Goal: Task Accomplishment & Management: Use online tool/utility

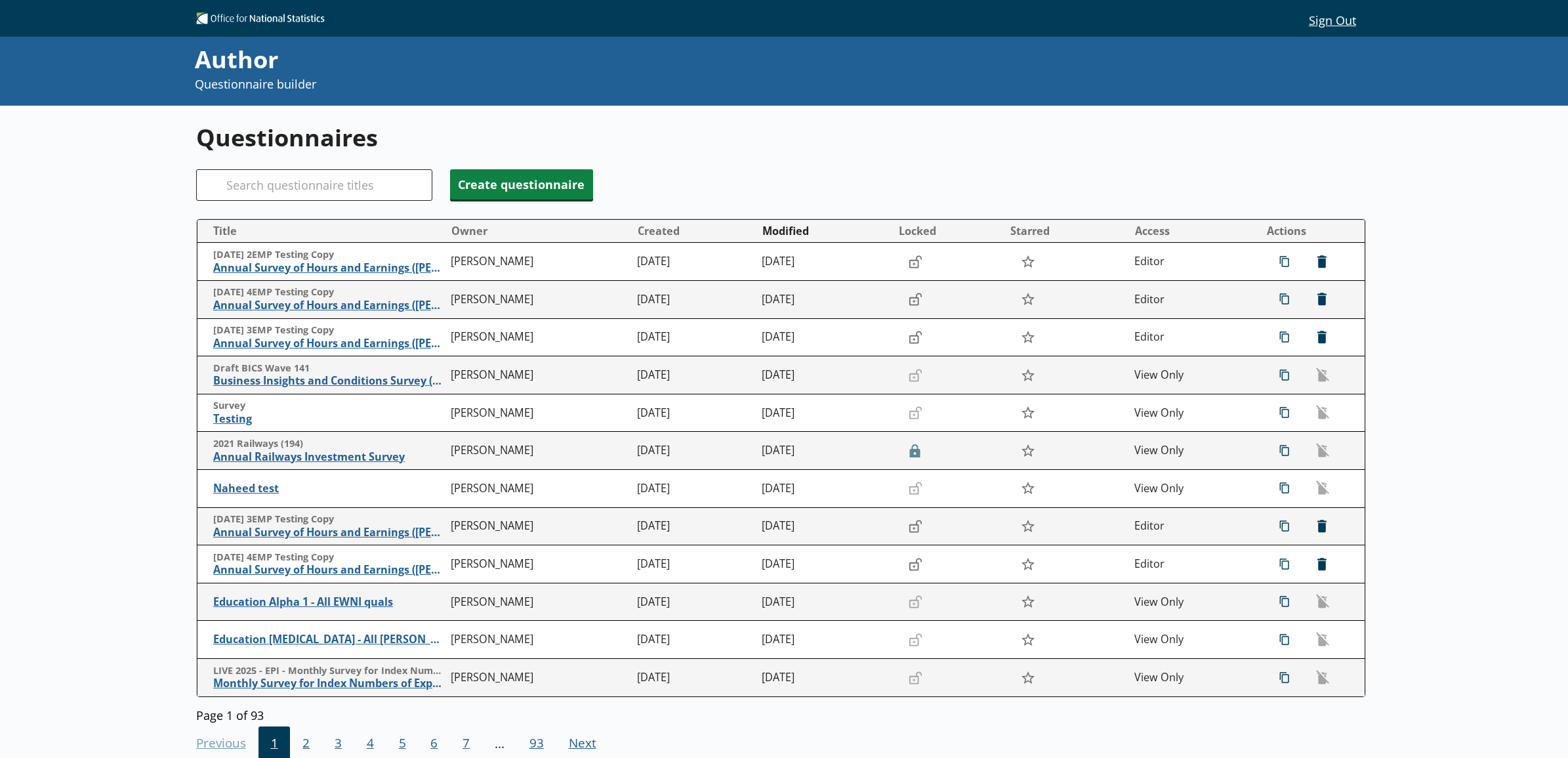
click at [168, 221] on div "Questionnaires Search Create questionnaire Title Owner Created Modified Locked …" at bounding box center [784, 484] width 1568 height 758
click at [133, 242] on div "Questionnaires Search Create questionnaire Title Owner Created Modified Locked …" at bounding box center [784, 484] width 1568 height 758
click at [638, 150] on h1 "Questionnaires" at bounding box center [781, 137] width 1171 height 32
click at [641, 156] on div "Questionnaires Search Create questionnaire Title Owner Created Modified Locked …" at bounding box center [784, 446] width 1177 height 681
click at [1141, 144] on h1 "Questionnaires" at bounding box center [781, 137] width 1171 height 32
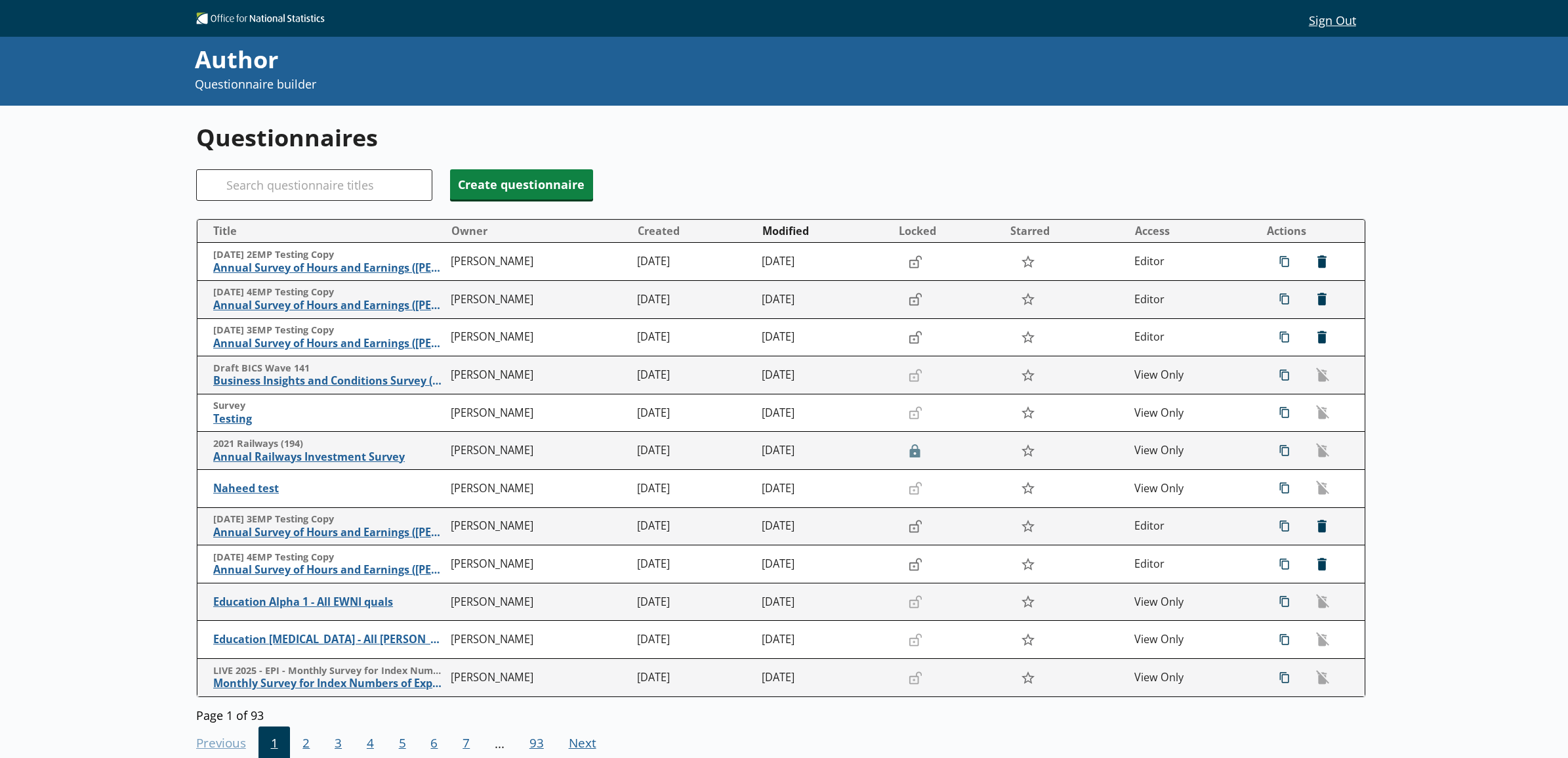
click at [120, 352] on div "Questionnaires Search Create questionnaire Title Owner Created Modified Locked …" at bounding box center [784, 484] width 1568 height 758
click at [162, 190] on div "Questionnaires Search Create questionnaire Title Owner Created Modified Locked …" at bounding box center [784, 484] width 1568 height 758
click at [235, 187] on input "Search" at bounding box center [314, 185] width 237 height 31
click at [149, 187] on div "Questionnaires Search Create questionnaire Title Owner Created Modified Locked …" at bounding box center [784, 484] width 1568 height 758
drag, startPoint x: 371, startPoint y: 132, endPoint x: 195, endPoint y: 146, distance: 176.6
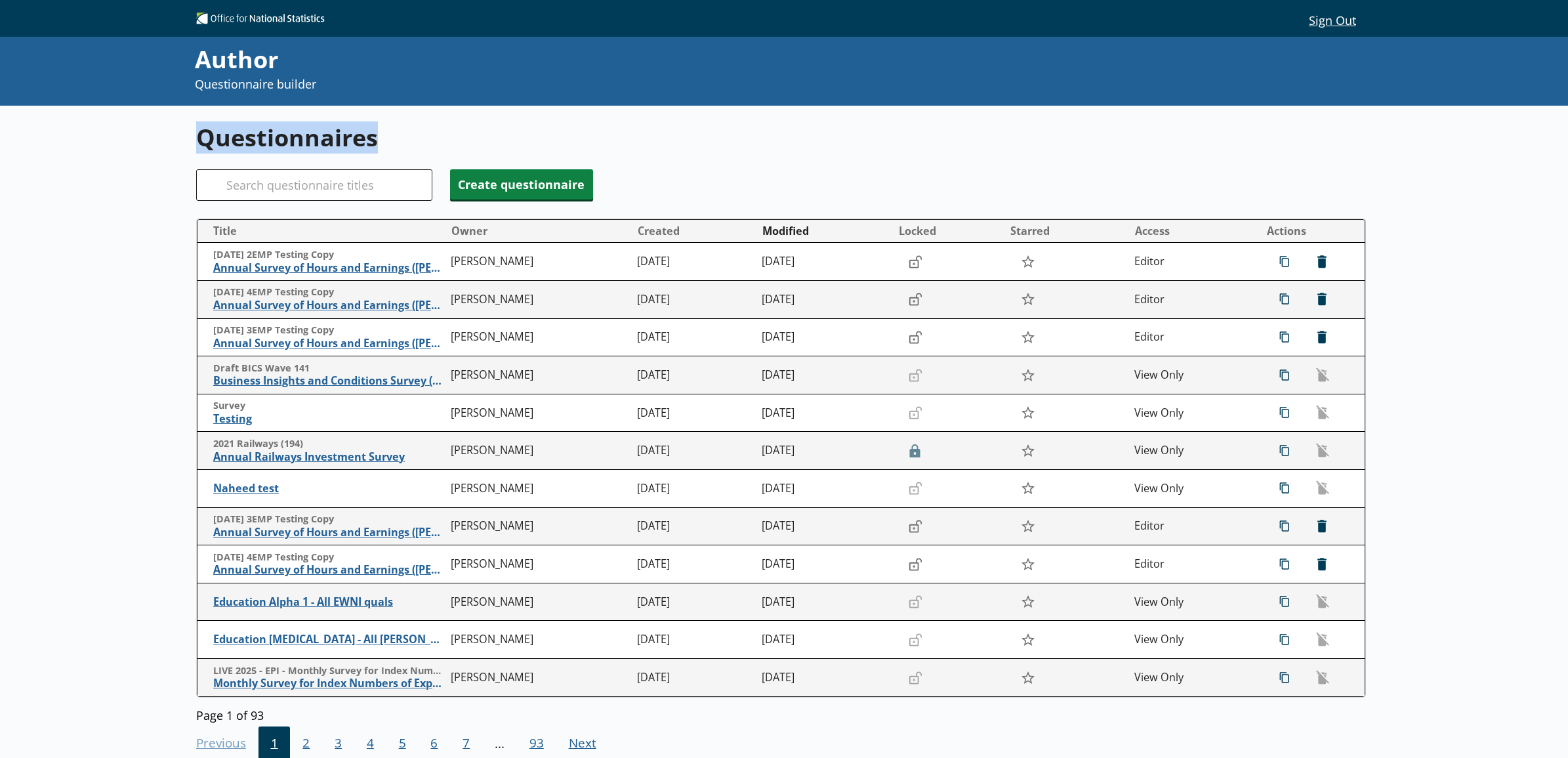
click at [196, 146] on h1 "Questionnaires" at bounding box center [781, 137] width 1171 height 32
drag, startPoint x: 195, startPoint y: 146, endPoint x: 187, endPoint y: 162, distance: 17.9
click at [187, 162] on div "Questionnaires Search Create questionnaire Title Owner Created Modified Locked …" at bounding box center [784, 484] width 1568 height 758
drag, startPoint x: 191, startPoint y: 140, endPoint x: 402, endPoint y: 138, distance: 211.0
click at [402, 138] on div "Questionnaires Search Create questionnaire Title Owner Created Modified Locked …" at bounding box center [784, 484] width 1568 height 758
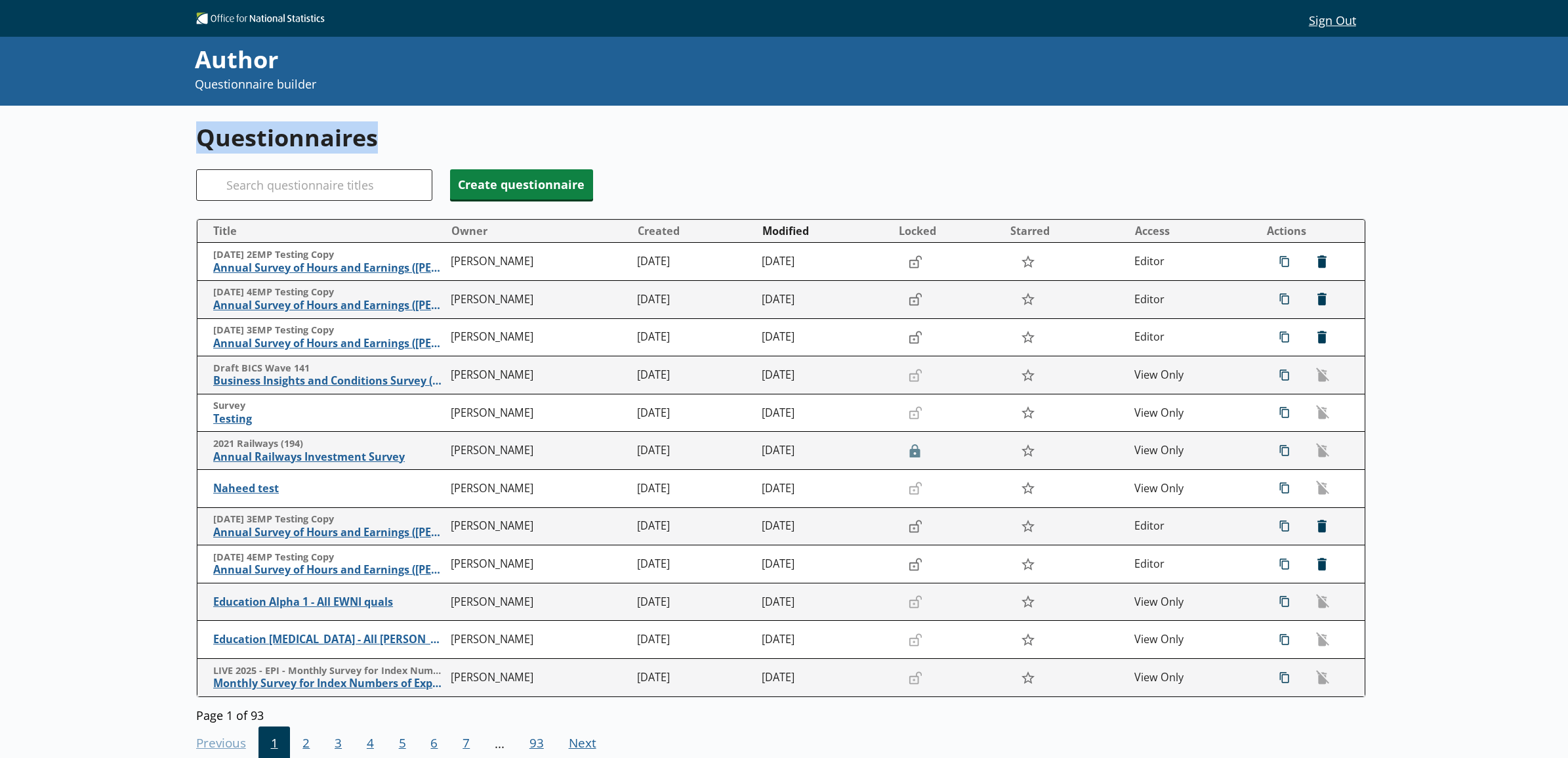
drag, startPoint x: 402, startPoint y: 138, endPoint x: 540, endPoint y: 135, distance: 138.0
click at [540, 135] on h1 "Questionnaires" at bounding box center [781, 137] width 1171 height 32
click at [379, 152] on h1 "Questionnaires" at bounding box center [781, 137] width 1171 height 32
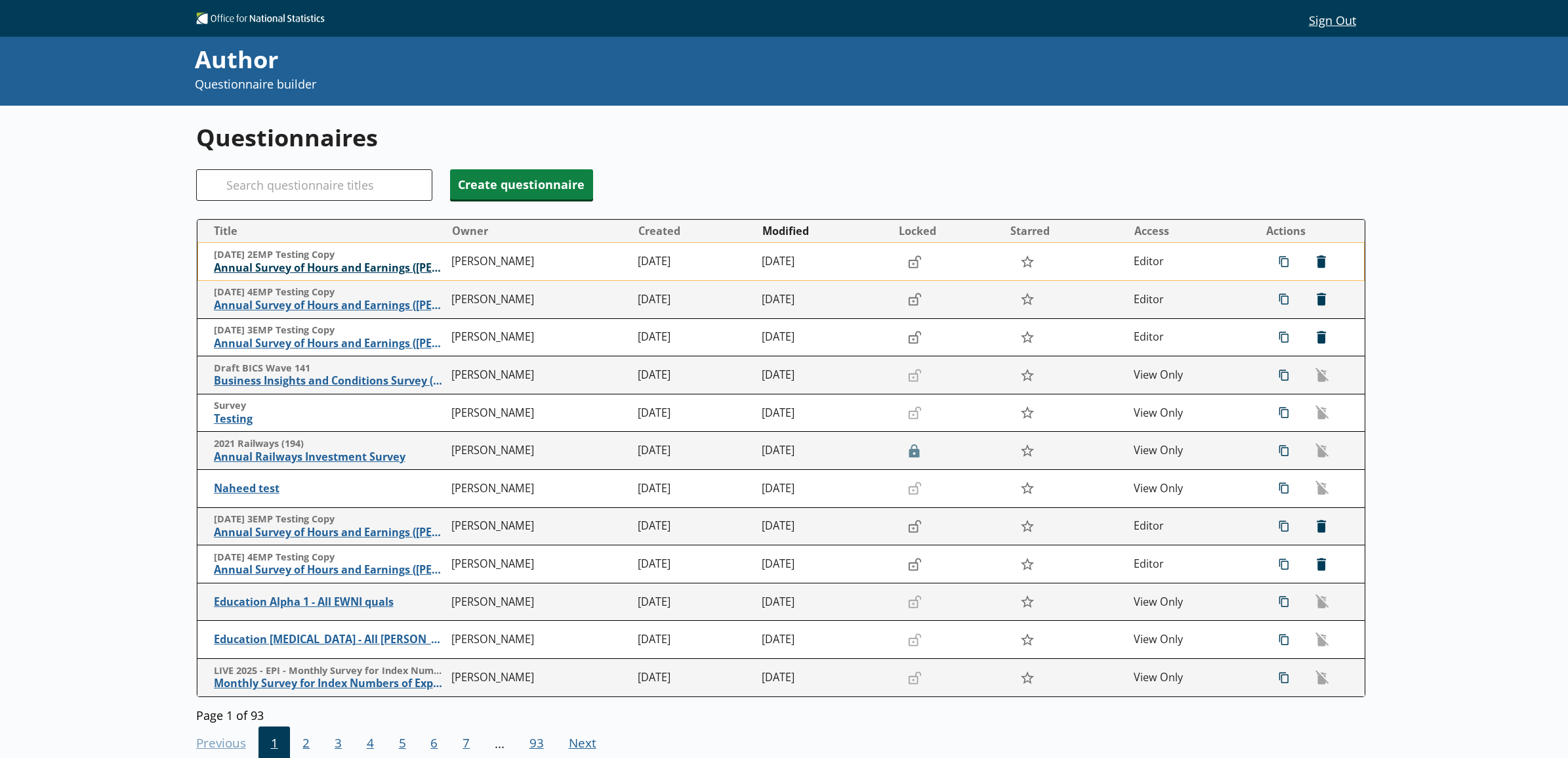
click at [270, 269] on span "Annual Survey of Hours and Earnings ([PERSON_NAME])" at bounding box center [329, 268] width 231 height 13
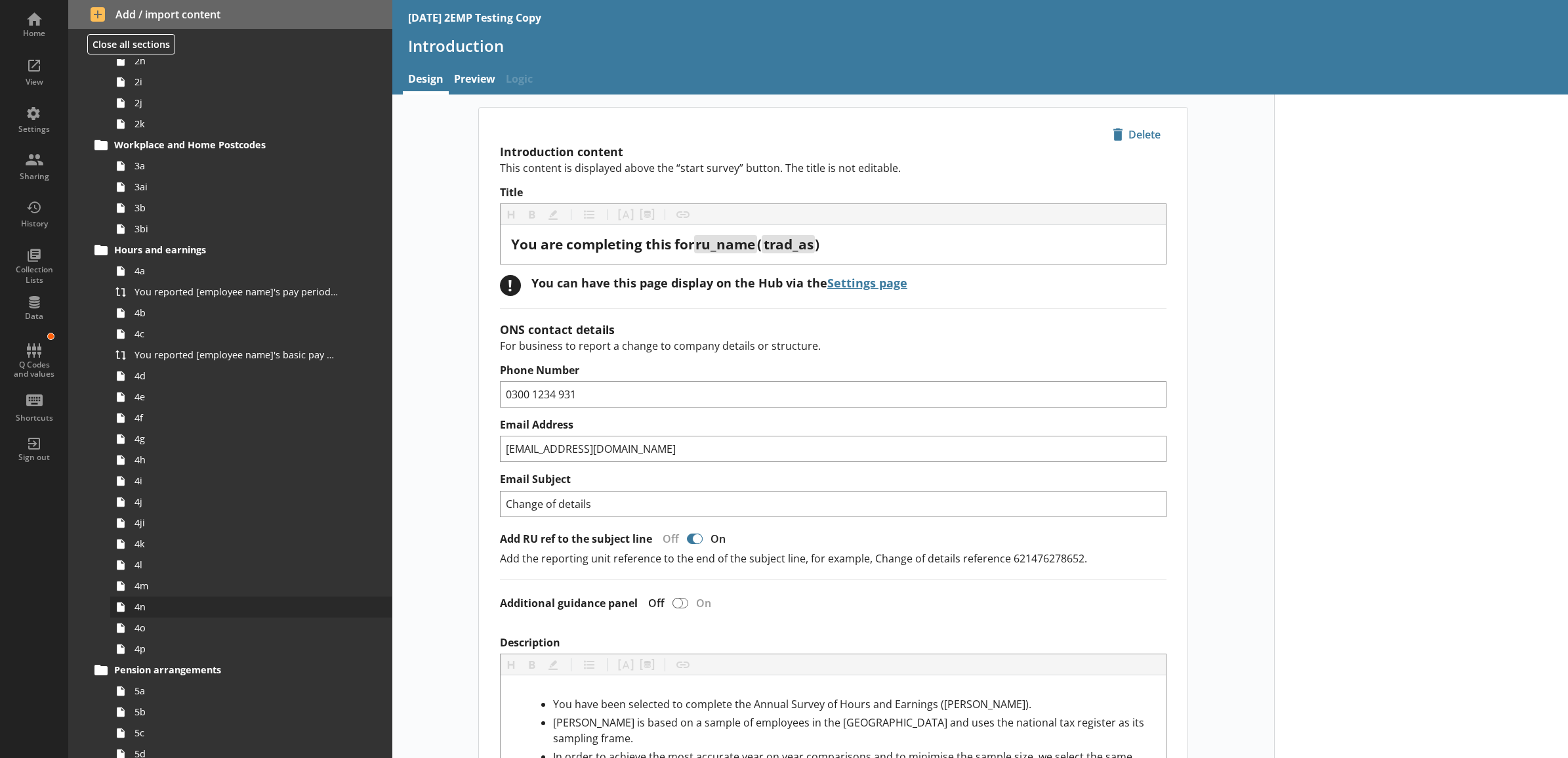
scroll to position [273, 0]
drag, startPoint x: 169, startPoint y: 385, endPoint x: 171, endPoint y: 407, distance: 22.1
click at [169, 385] on link "4d" at bounding box center [251, 376] width 281 height 21
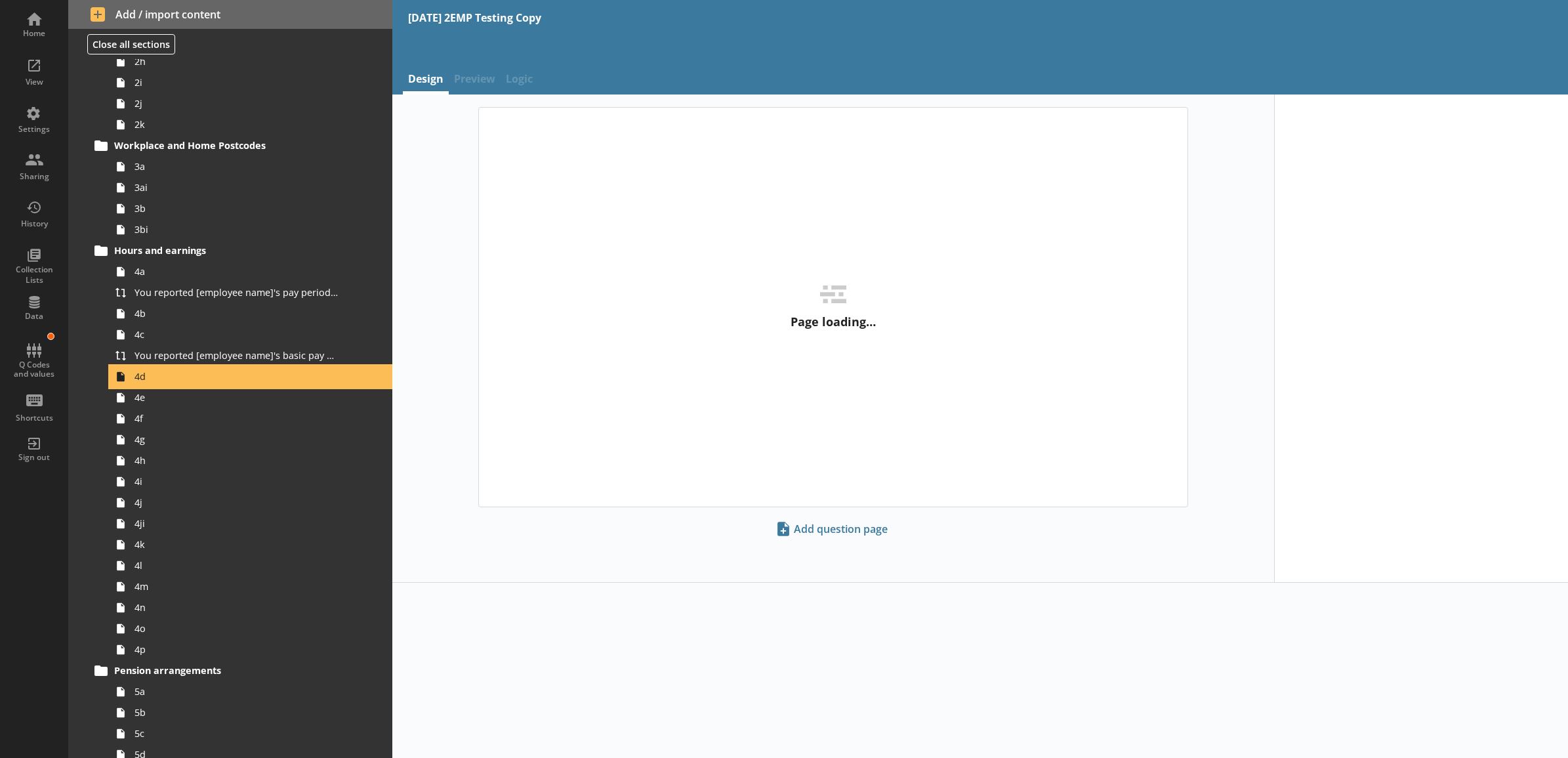
type textarea "x"
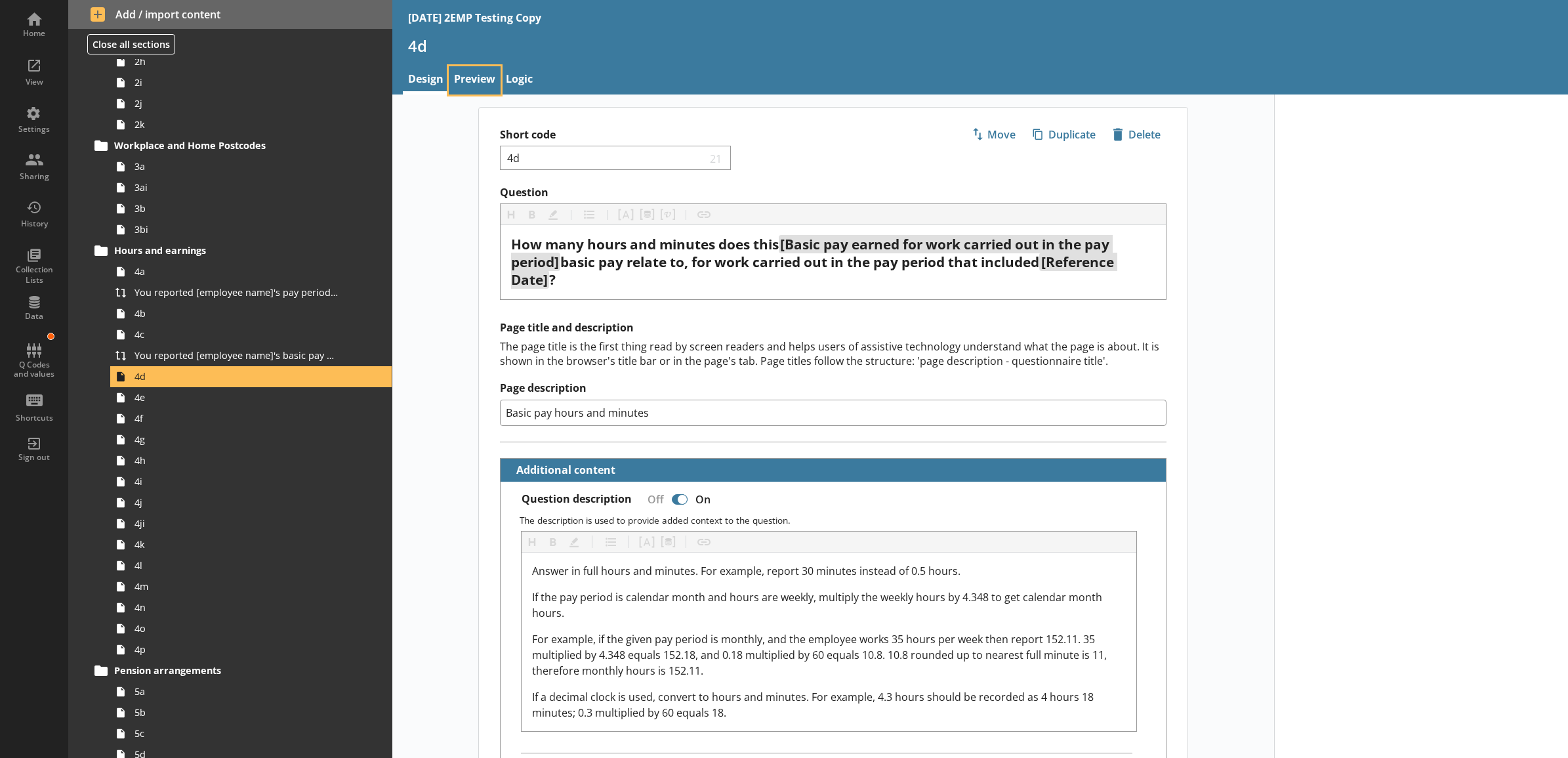
click at [471, 82] on link "Preview" at bounding box center [475, 81] width 52 height 28
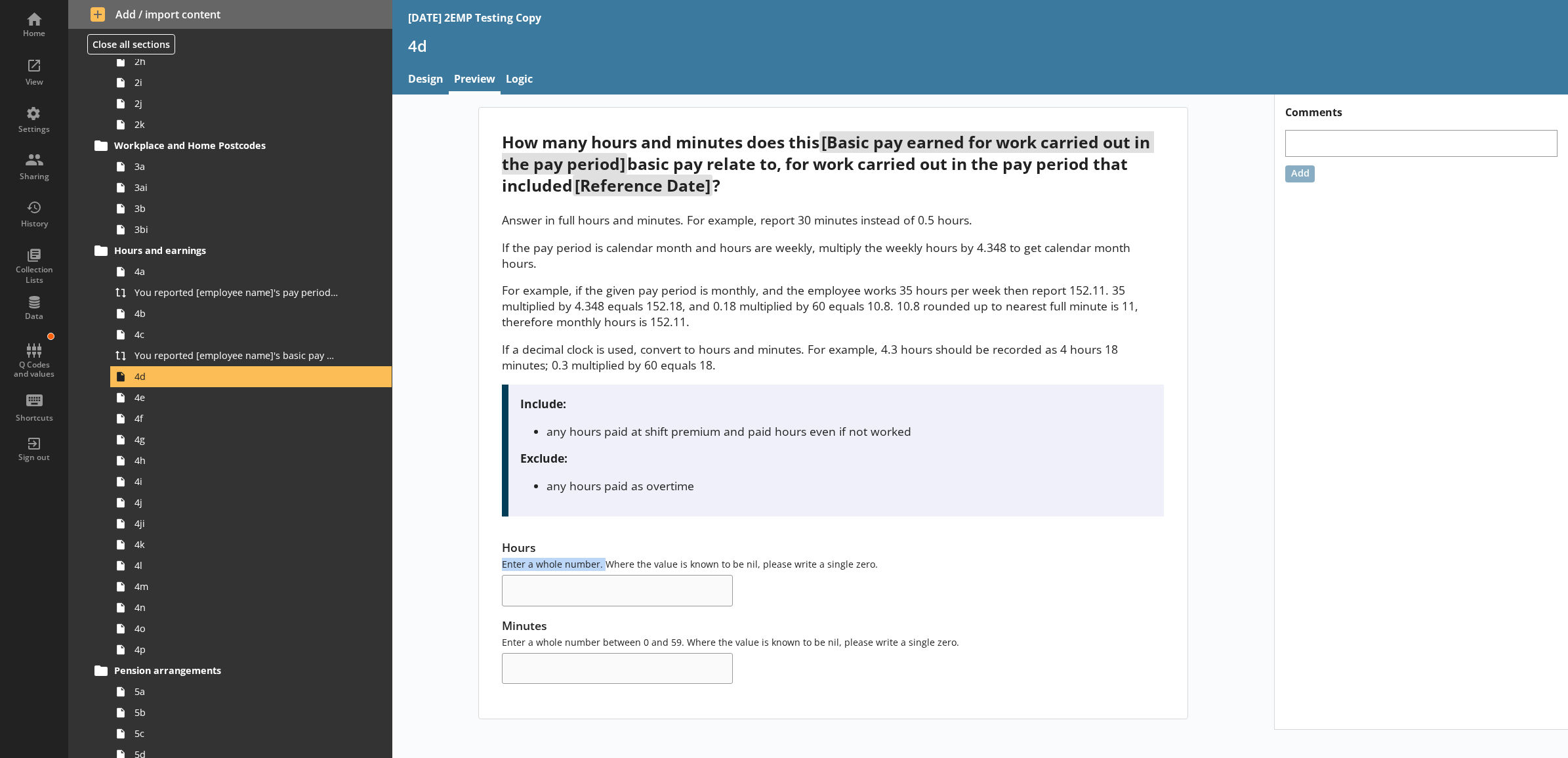
drag, startPoint x: 500, startPoint y: 550, endPoint x: 607, endPoint y: 552, distance: 107.0
click at [607, 552] on div "How many hours and minutes does this [Basic pay earned for work carried out in …" at bounding box center [833, 413] width 709 height 611
drag, startPoint x: 607, startPoint y: 552, endPoint x: 597, endPoint y: 629, distance: 77.6
click at [597, 629] on div "Minutes Enter a whole number between 0 and 59. Where the value is known to be n…" at bounding box center [833, 650] width 662 height 67
drag, startPoint x: 681, startPoint y: 629, endPoint x: 490, endPoint y: 626, distance: 191.0
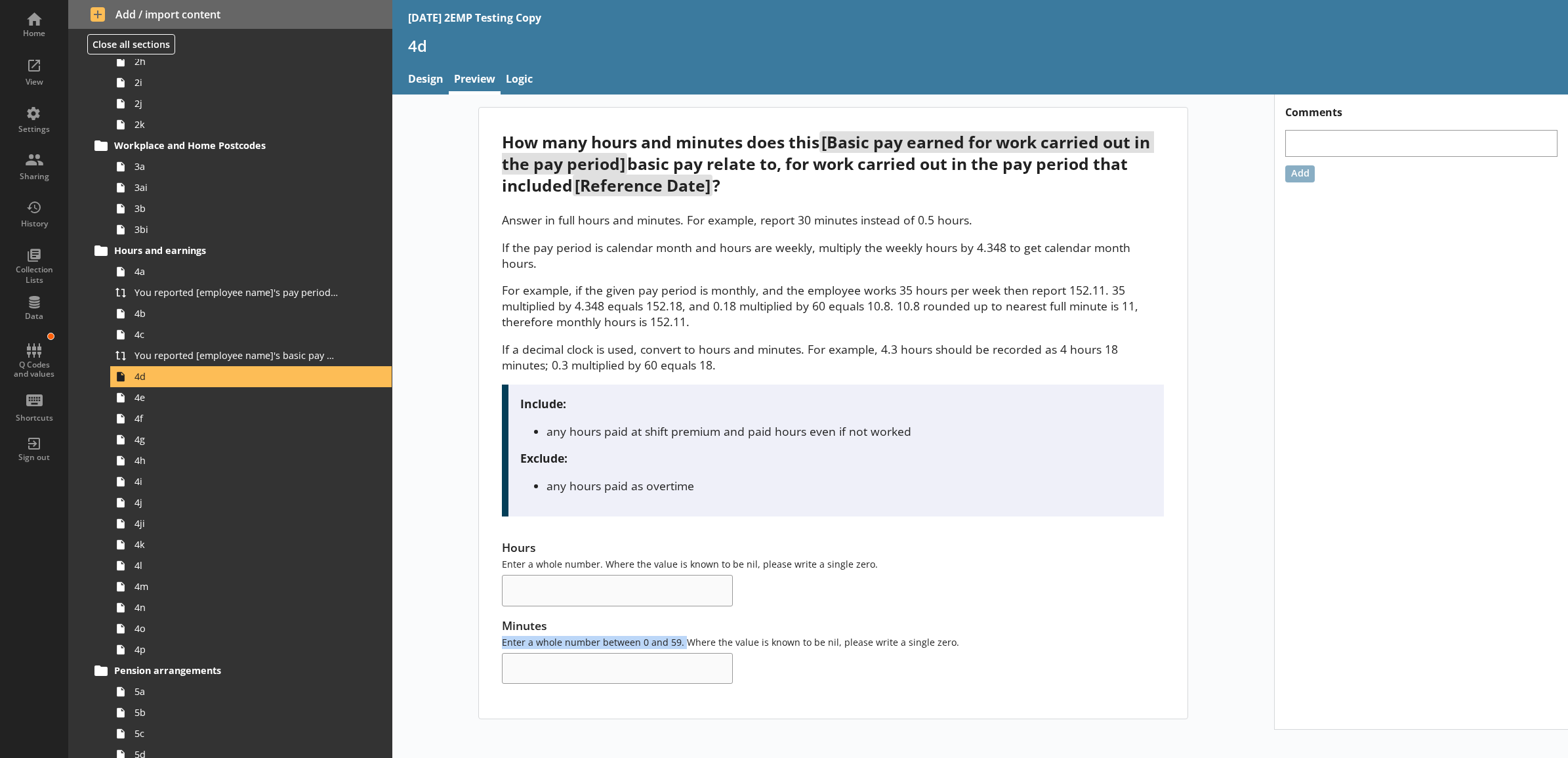
click at [490, 626] on div "How many hours and minutes does this [Basic pay earned for work carried out in …" at bounding box center [833, 413] width 709 height 611
drag, startPoint x: 490, startPoint y: 626, endPoint x: 451, endPoint y: 516, distance: 116.7
click at [451, 516] on div "How many hours and minutes does this [Basic pay earned for work carried out in …" at bounding box center [833, 413] width 882 height 612
click at [835, 423] on li "any hours paid at shift premium and paid hours even if not worked" at bounding box center [849, 430] width 606 height 16
click at [49, 18] on div "Home" at bounding box center [34, 23] width 46 height 46
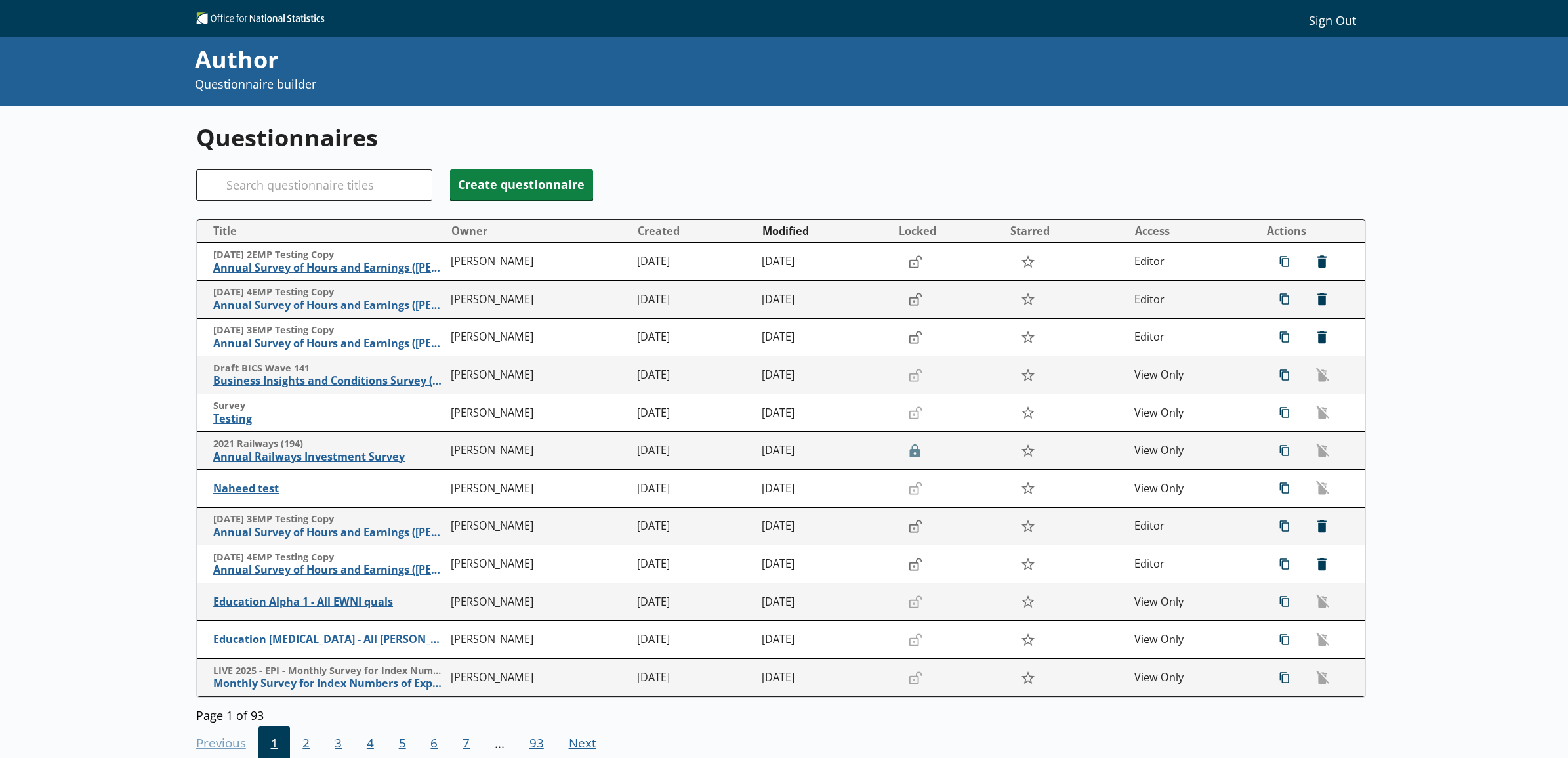
click at [135, 333] on div "Questionnaires Search Create questionnaire Title Owner Created Modified Locked …" at bounding box center [784, 484] width 1568 height 758
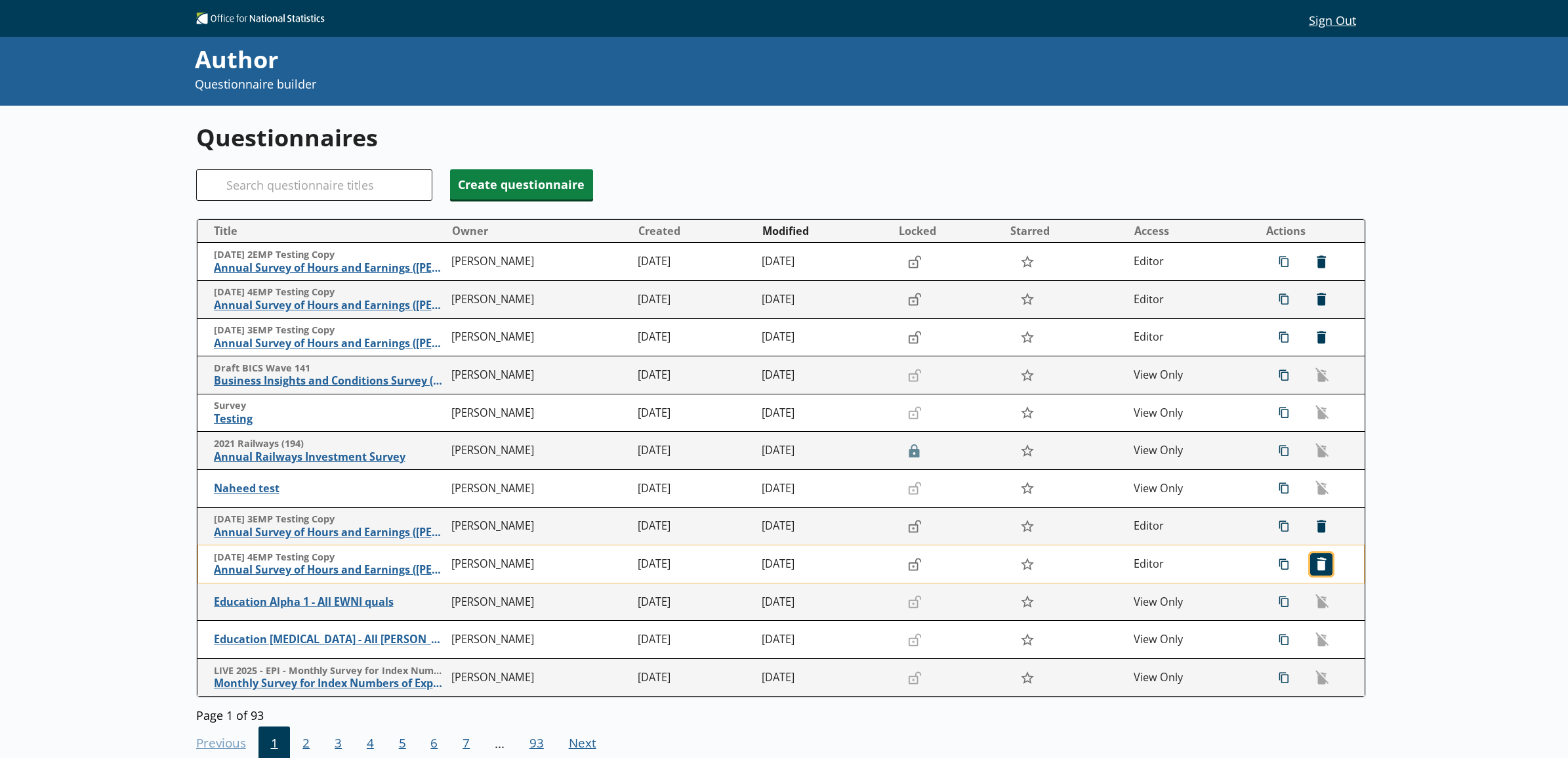
click at [1317, 572] on span "icon-delete Created with Sketch. [GEOGRAPHIC_DATA]" at bounding box center [1322, 564] width 21 height 21
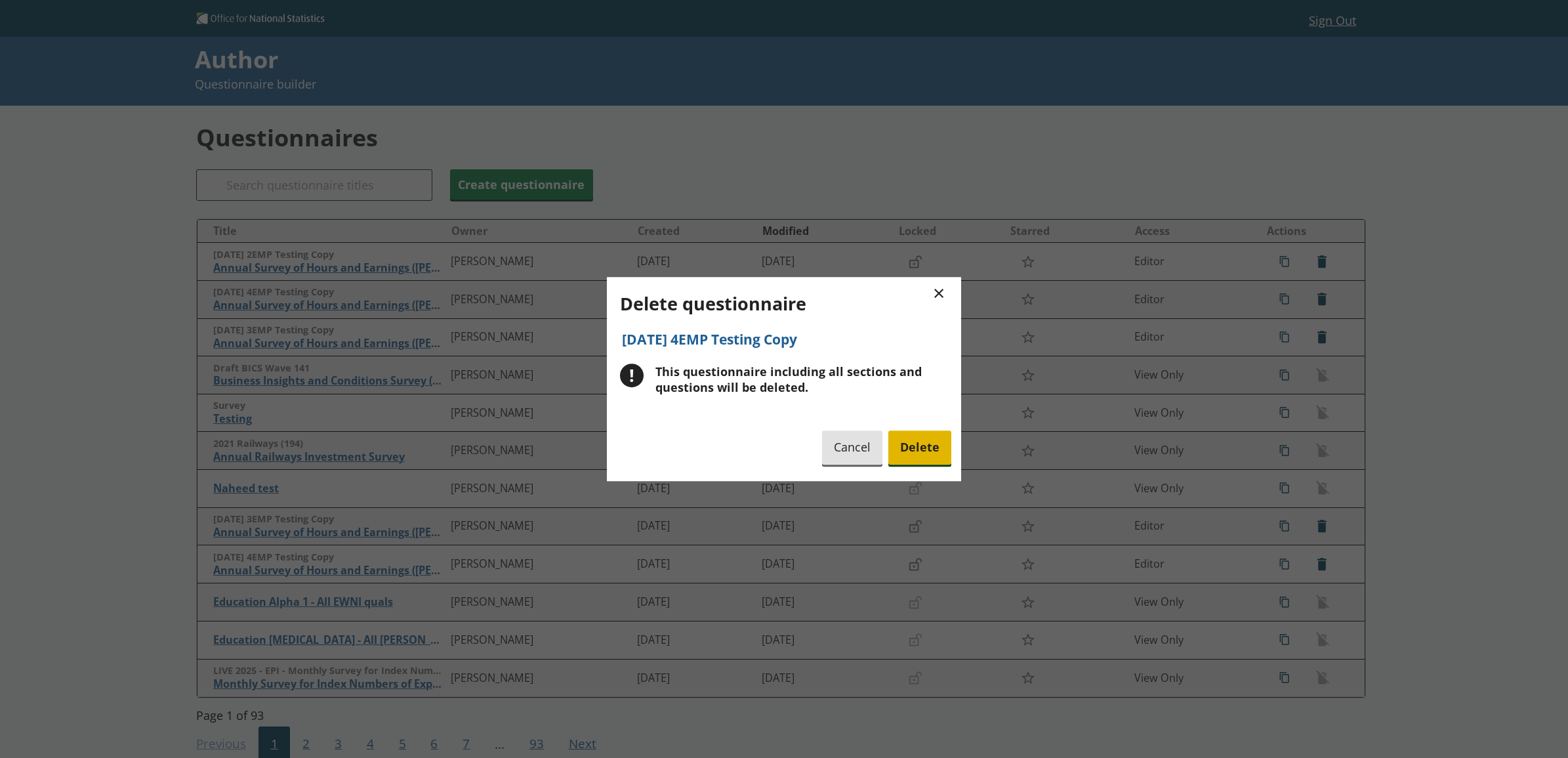
click at [924, 447] on span "Delete" at bounding box center [920, 447] width 63 height 34
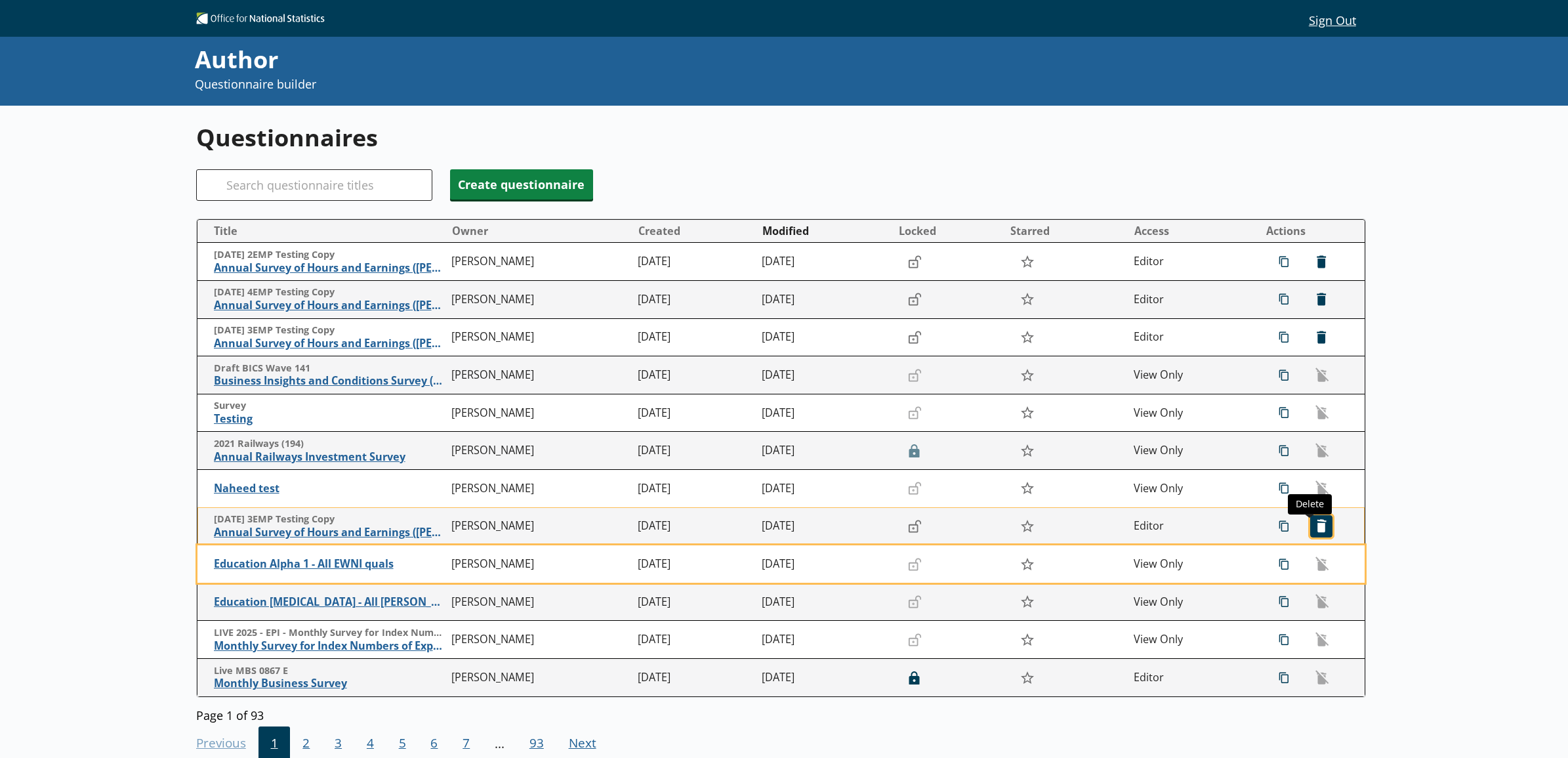
click at [1311, 528] on span "icon-delete Created with Sketch. [GEOGRAPHIC_DATA]" at bounding box center [1322, 526] width 21 height 21
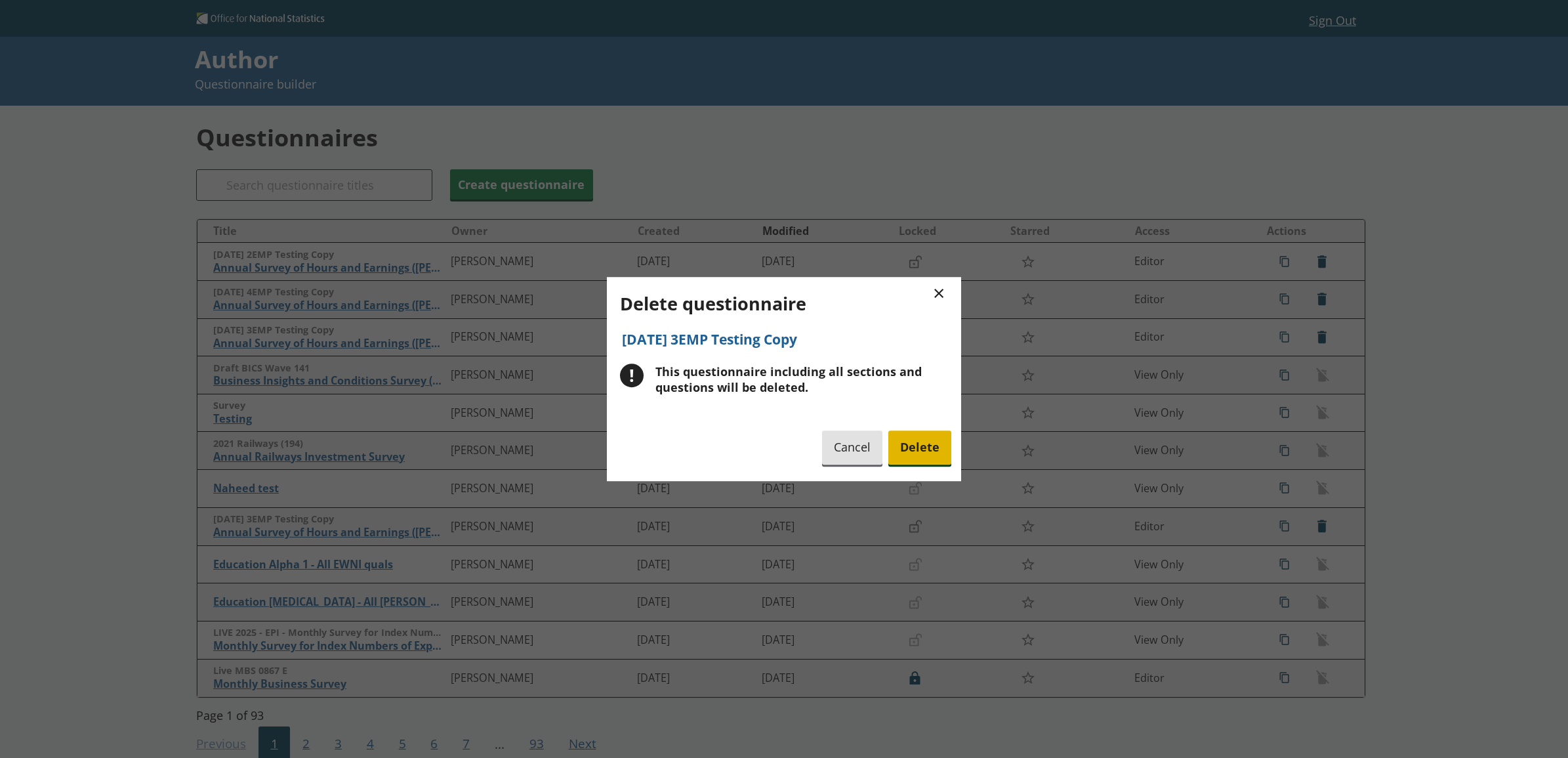
click at [924, 450] on span "Delete" at bounding box center [920, 447] width 63 height 34
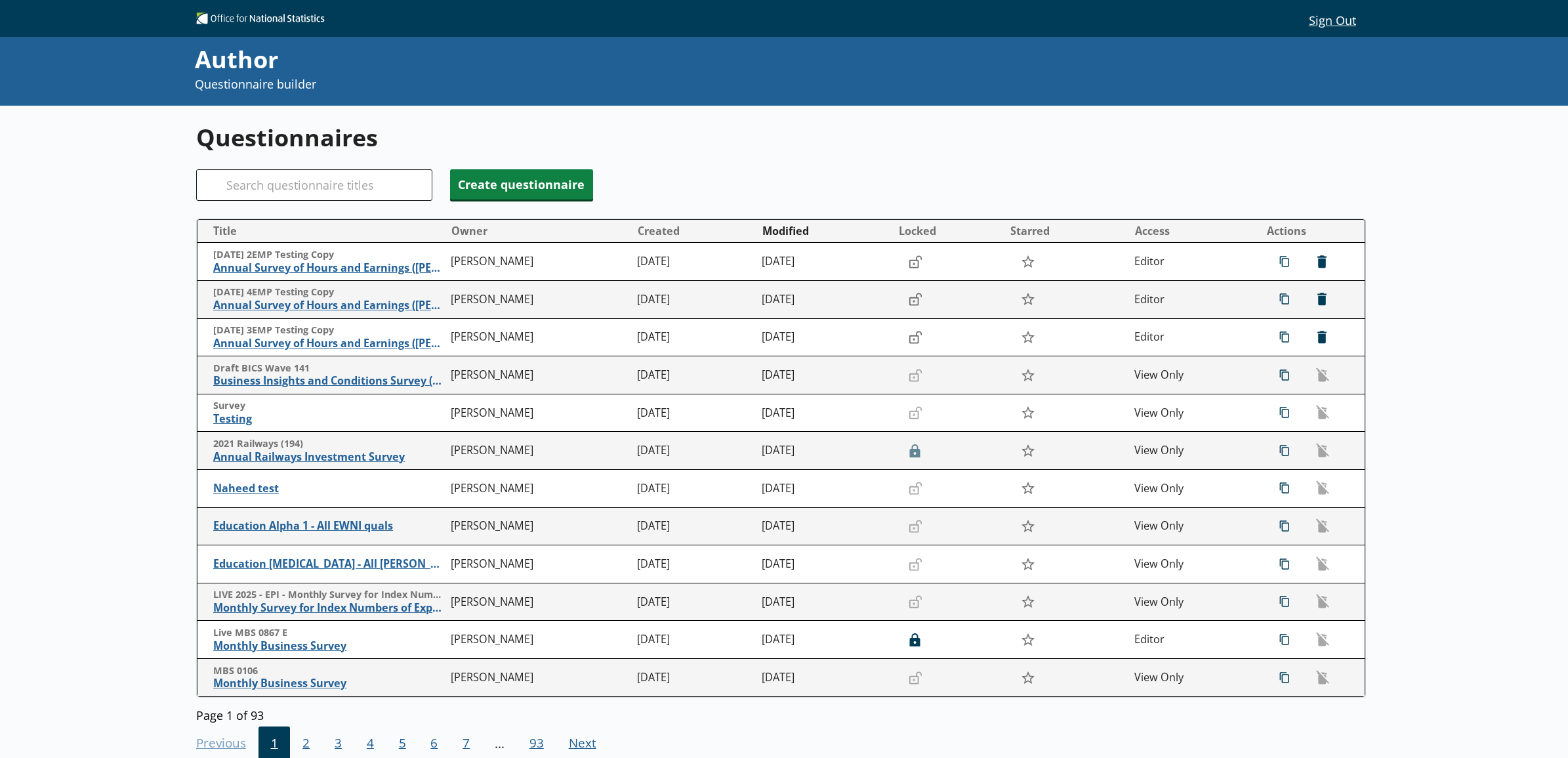
click at [131, 307] on div "Questionnaires Search Create questionnaire Title Owner Created Modified Locked …" at bounding box center [784, 484] width 1568 height 758
click at [311, 742] on span "2" at bounding box center [306, 744] width 32 height 35
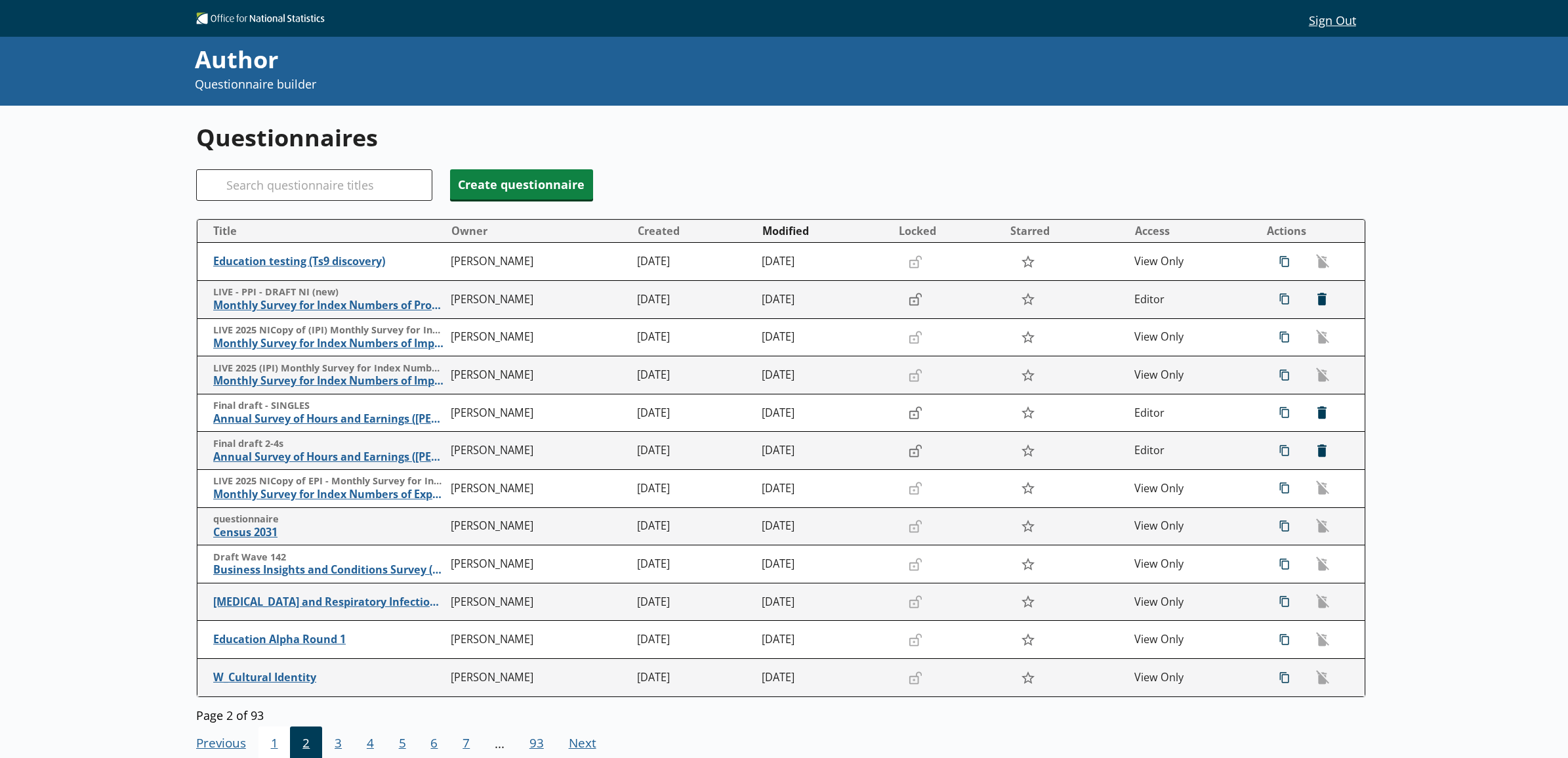
click at [271, 742] on span "1" at bounding box center [274, 744] width 32 height 35
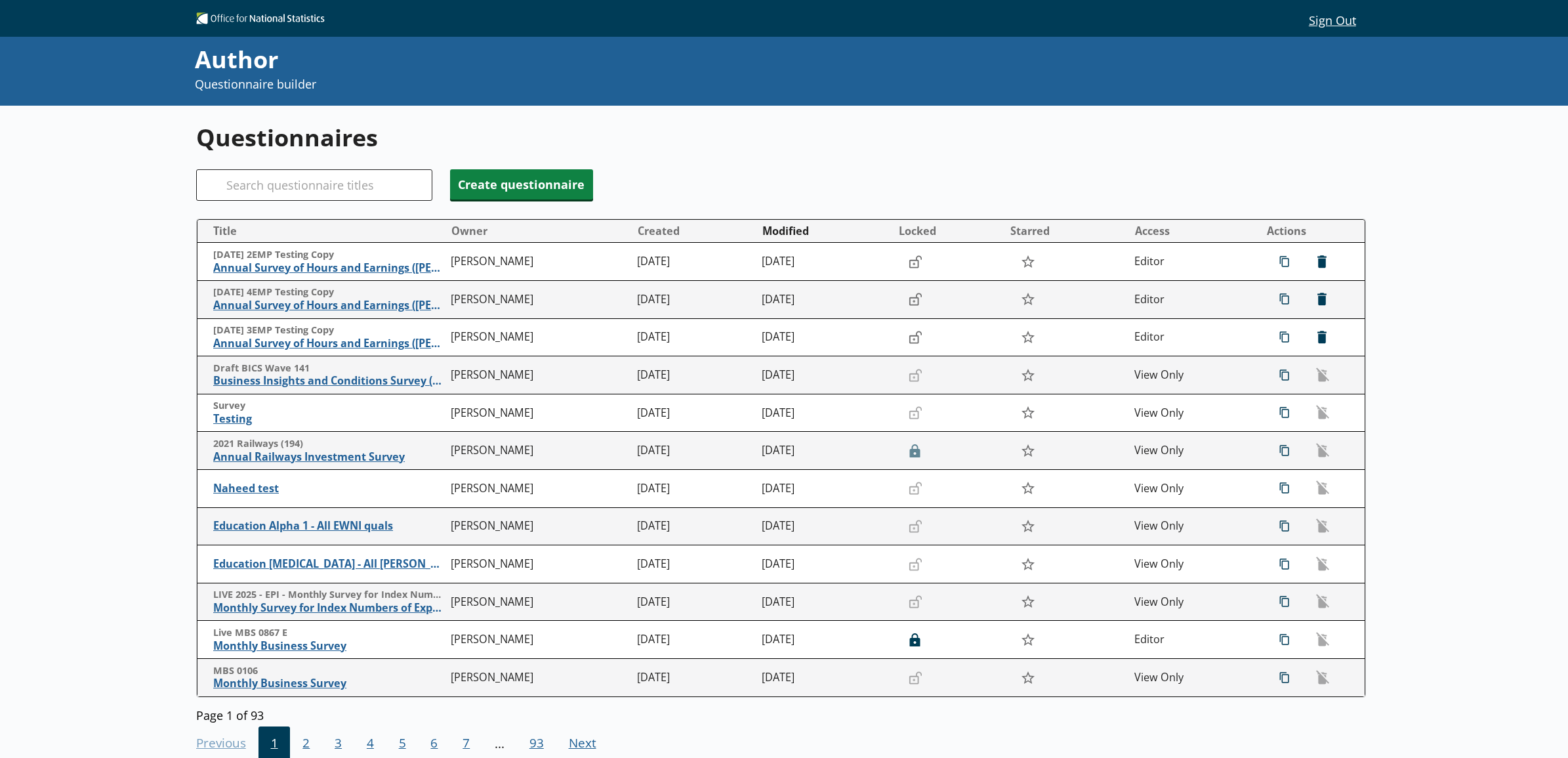
click at [96, 541] on div "Questionnaires Search Create questionnaire Title Owner Created Modified Locked …" at bounding box center [784, 484] width 1568 height 758
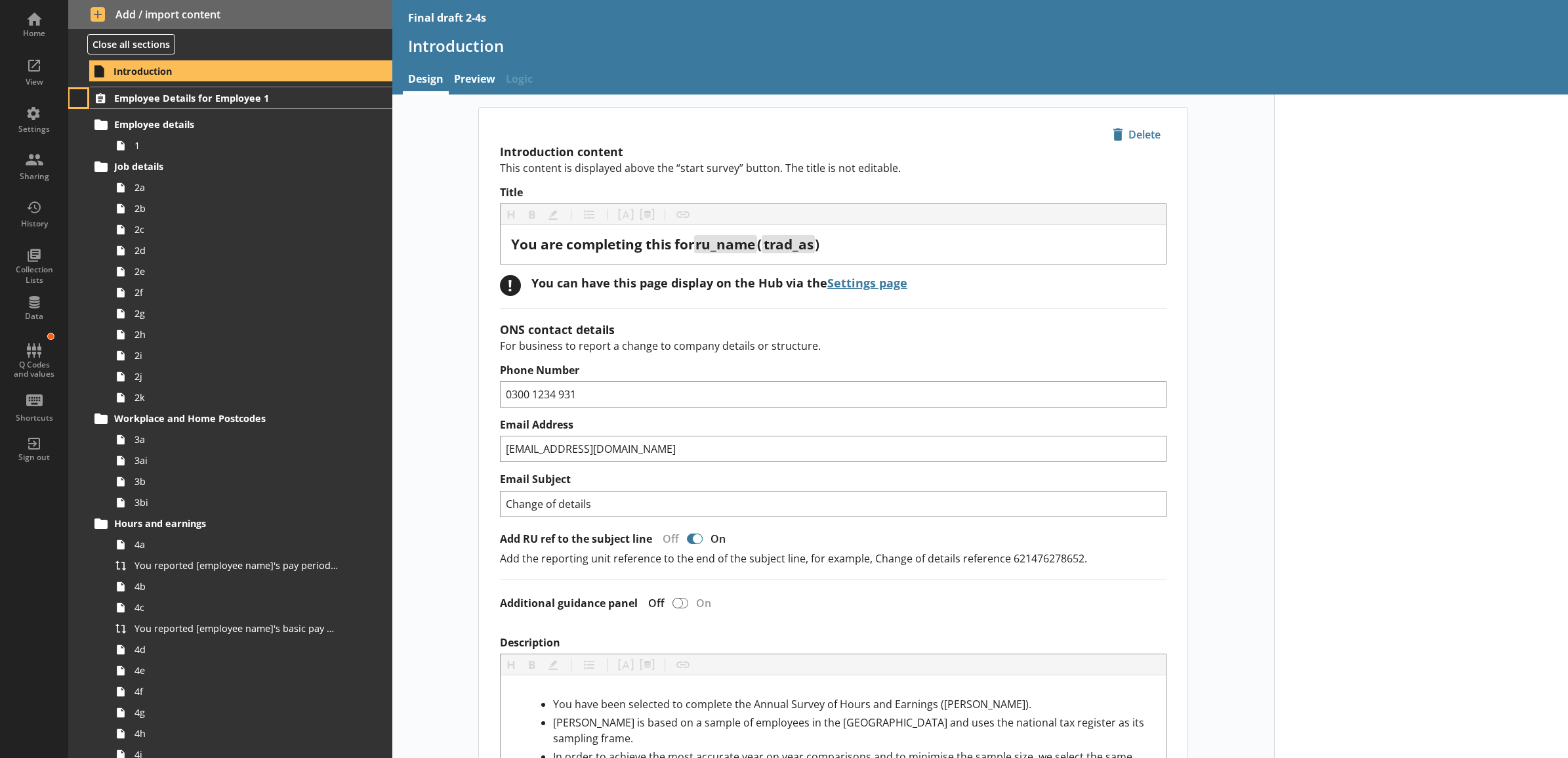
click at [77, 102] on button at bounding box center [79, 98] width 19 height 19
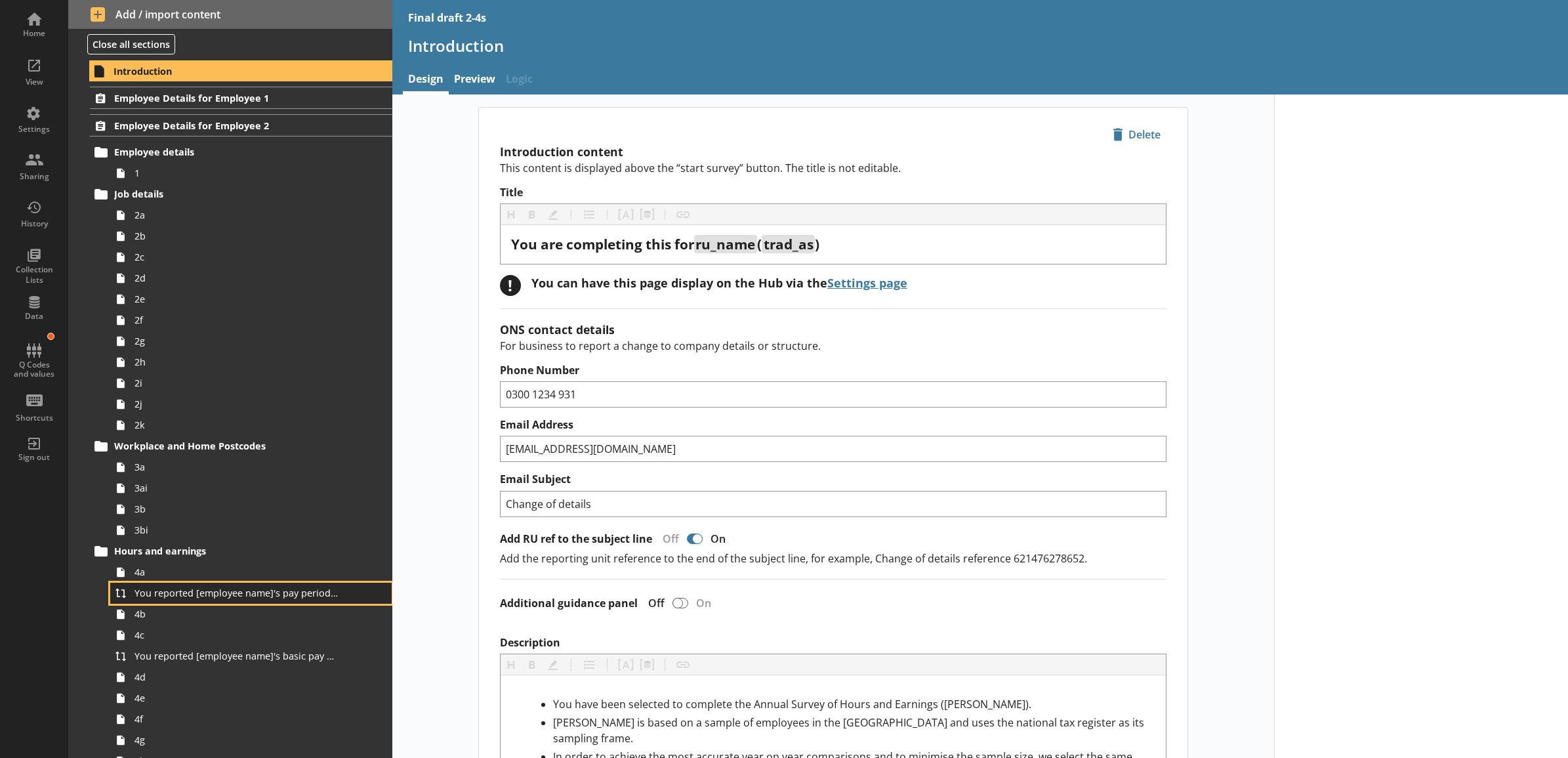
click at [220, 594] on span "You reported [employee name]'s pay period that included [Reference Date] to be …" at bounding box center [237, 593] width 204 height 13
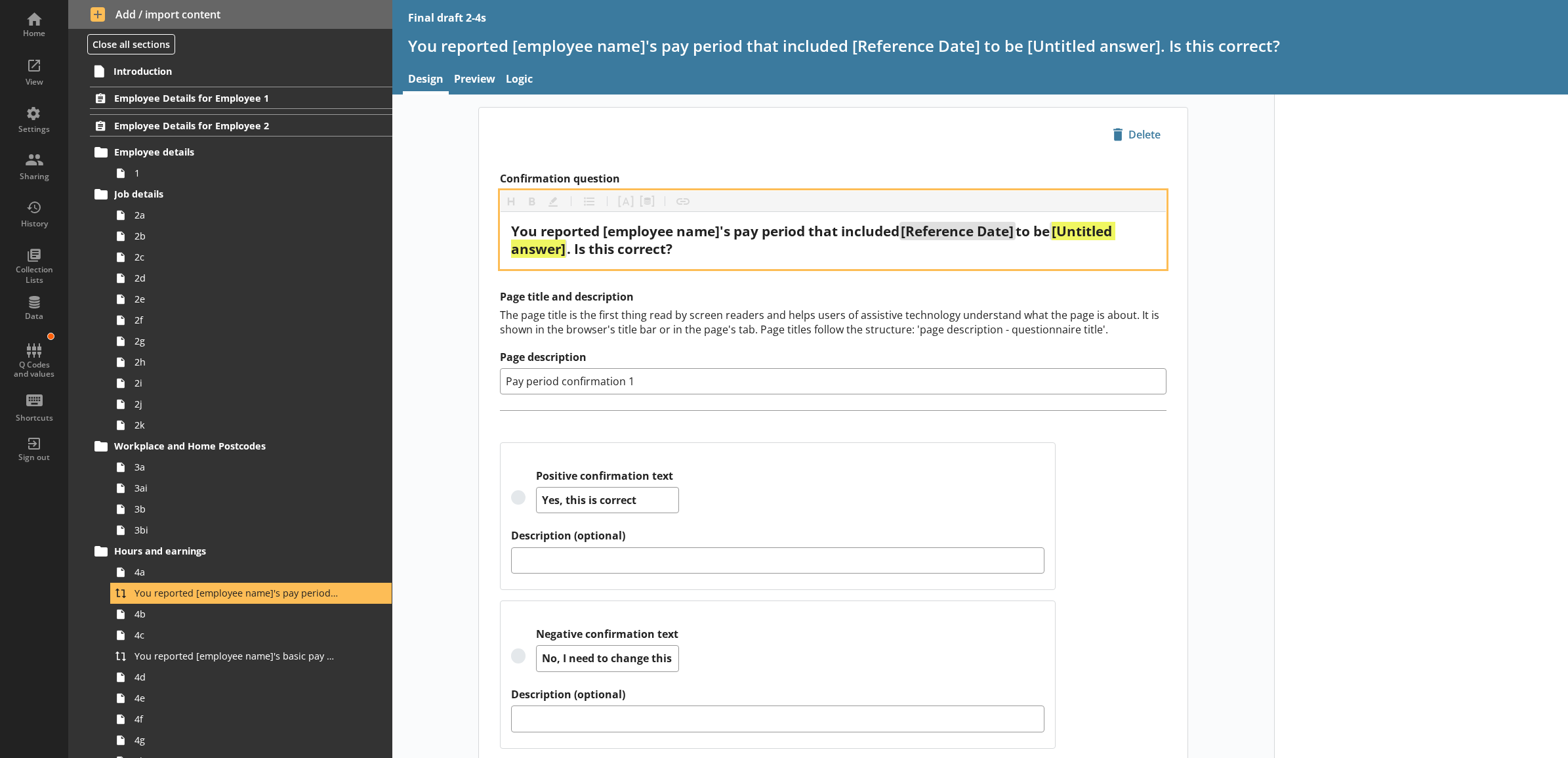
click at [561, 253] on span "[Untitled answer]" at bounding box center [813, 239] width 604 height 36
click at [629, 204] on button "Pipe answer" at bounding box center [626, 201] width 21 height 21
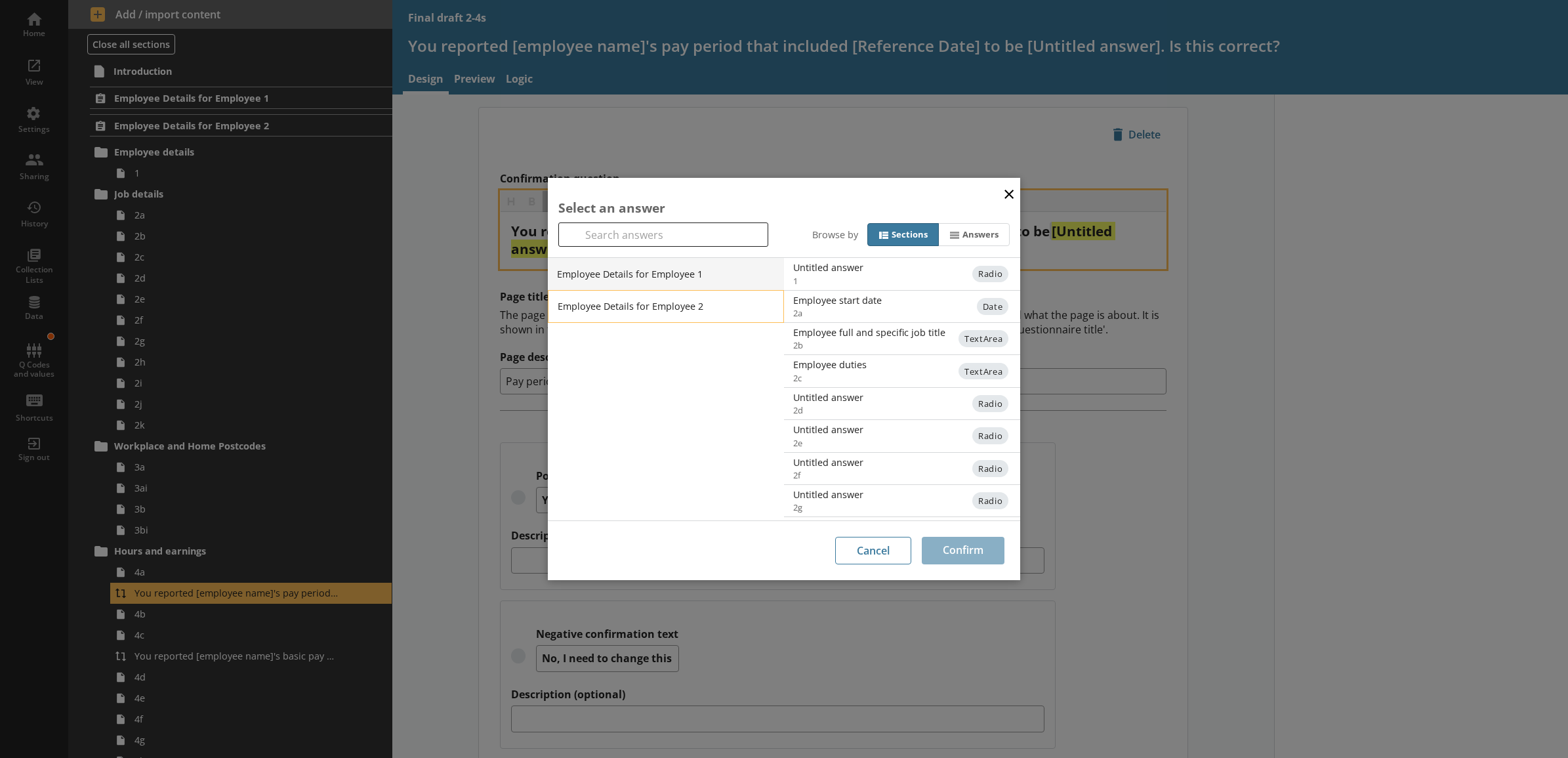
click at [647, 306] on li "Employee Details for Employee 2" at bounding box center [666, 307] width 237 height 33
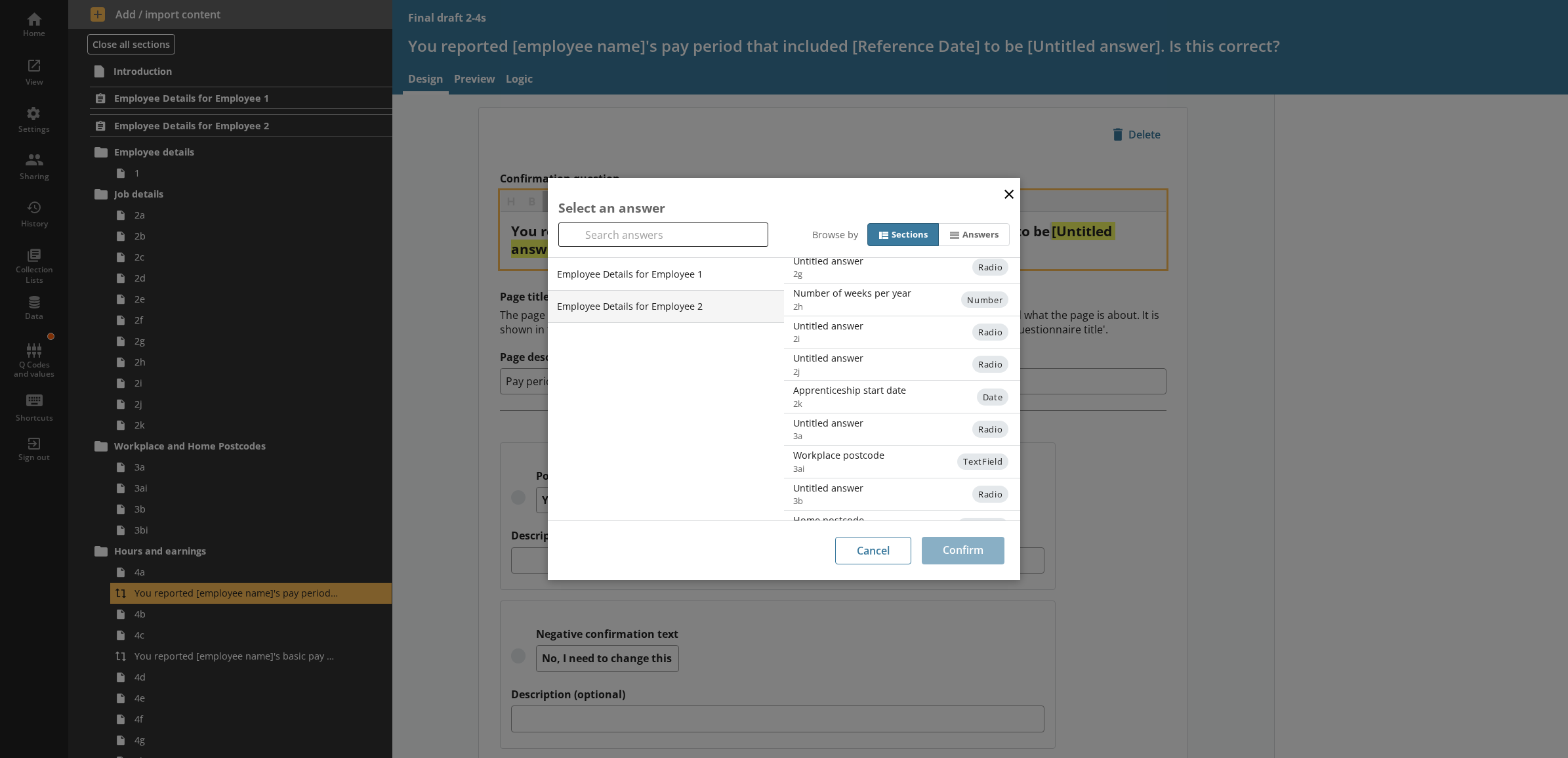
scroll to position [289, 0]
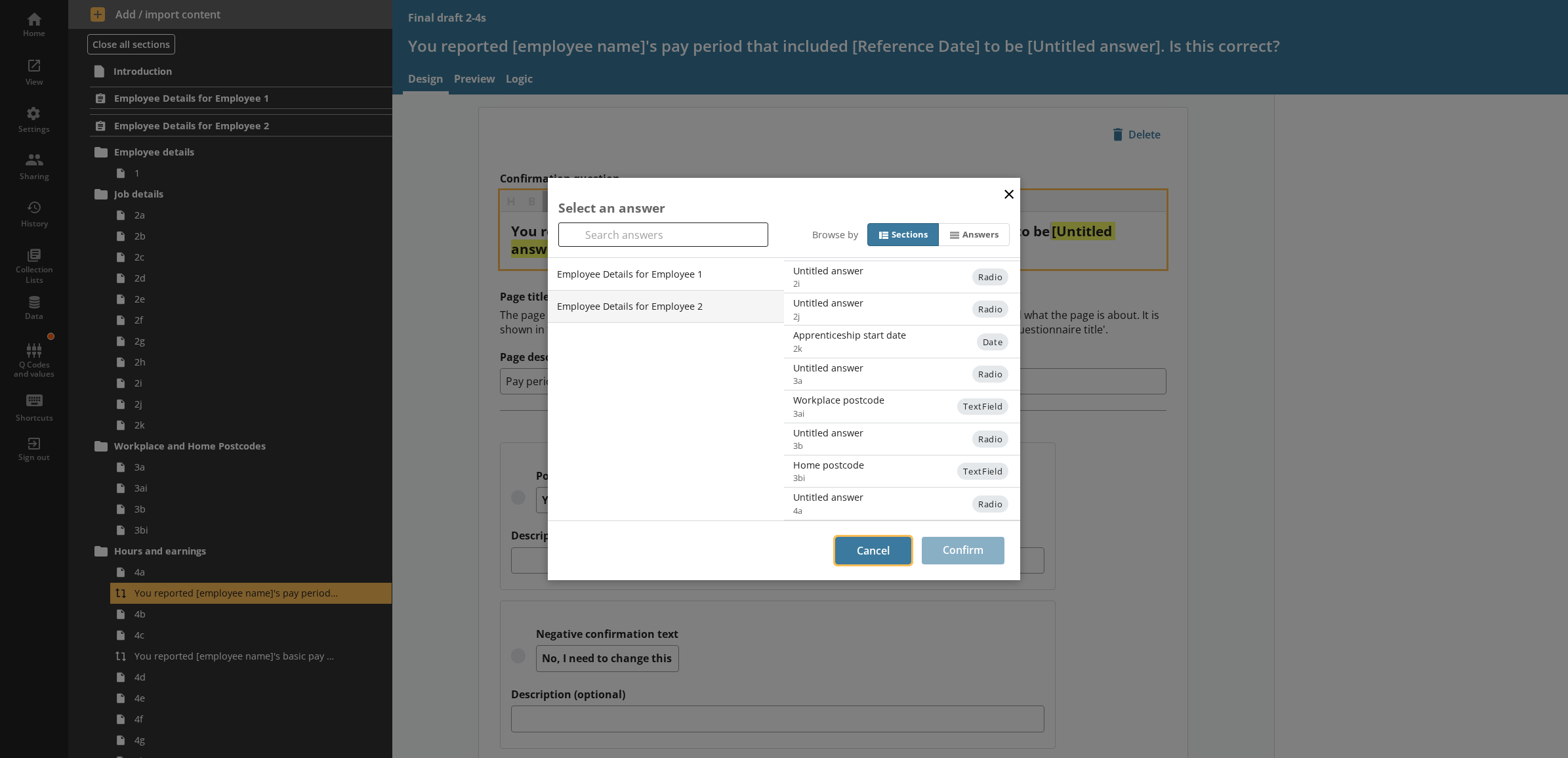
click at [854, 552] on button "Cancel" at bounding box center [873, 550] width 76 height 28
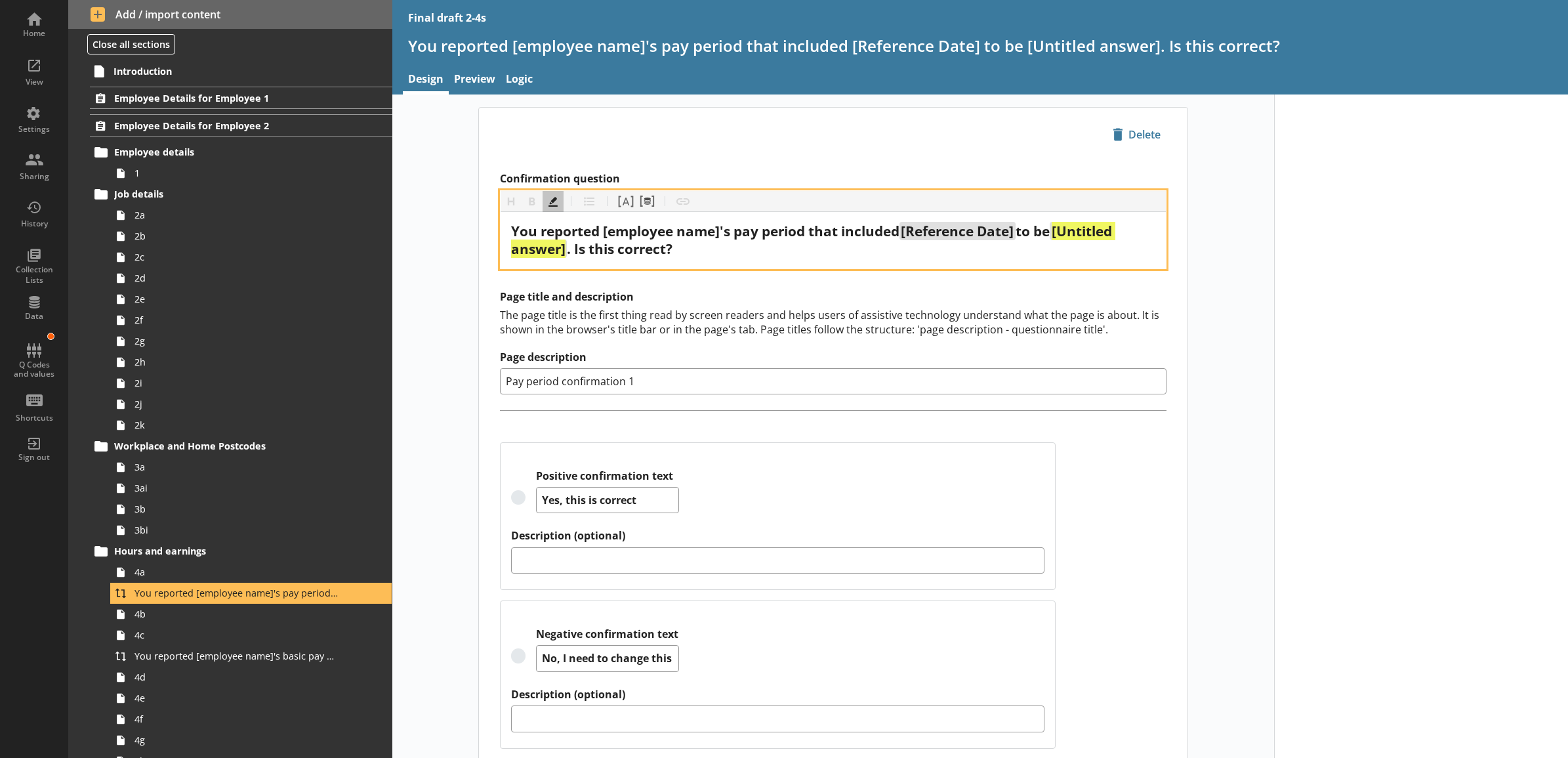
click at [662, 344] on div "Page title and description The page title is the first thing read by screen rea…" at bounding box center [833, 342] width 667 height 104
click at [567, 254] on span ". Is this correct?" at bounding box center [619, 248] width 106 height 19
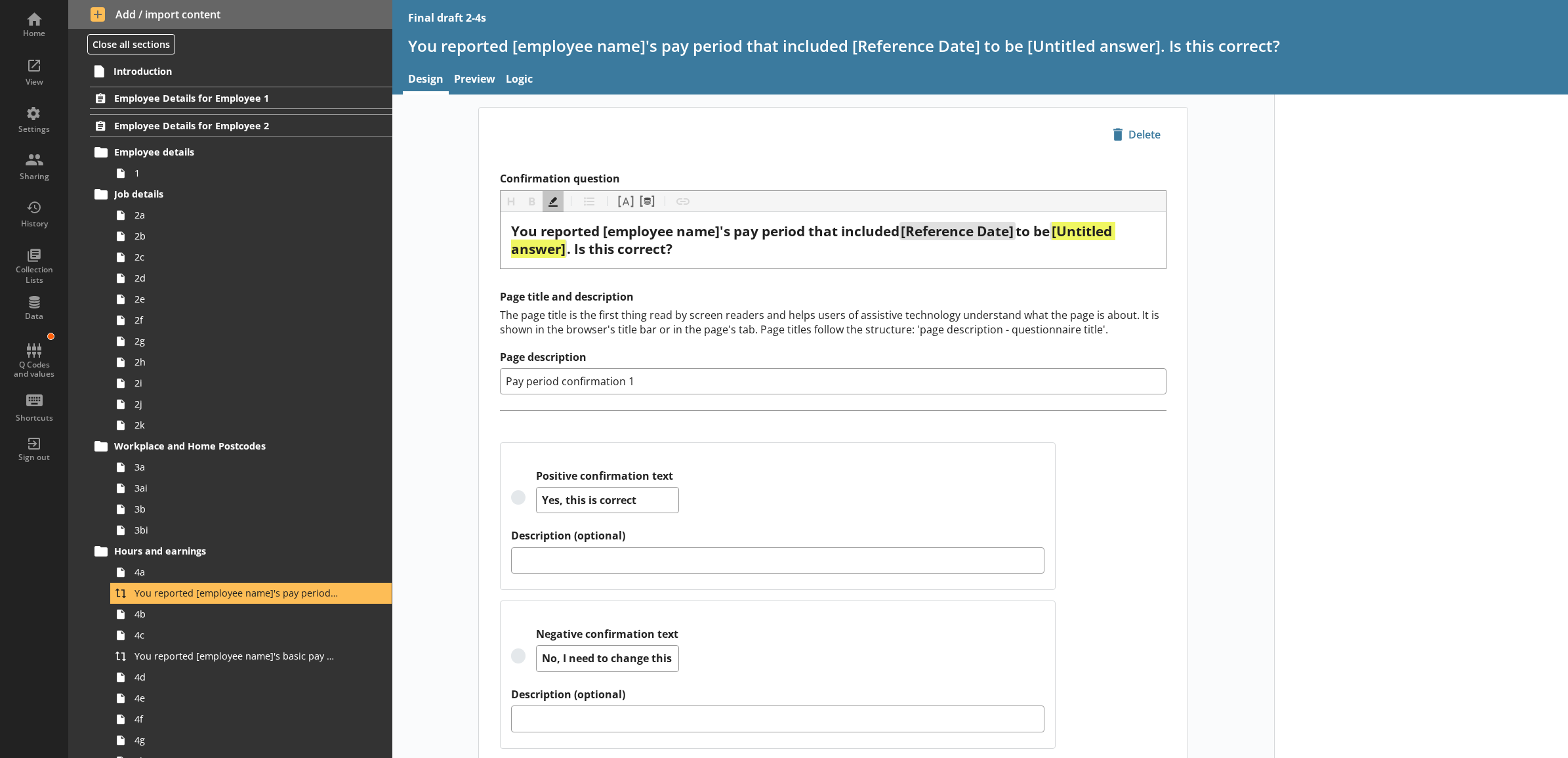
click at [450, 303] on div "icon-delete Created with Sketch. Delete Confirmation question Heading Heading B…" at bounding box center [833, 444] width 882 height 673
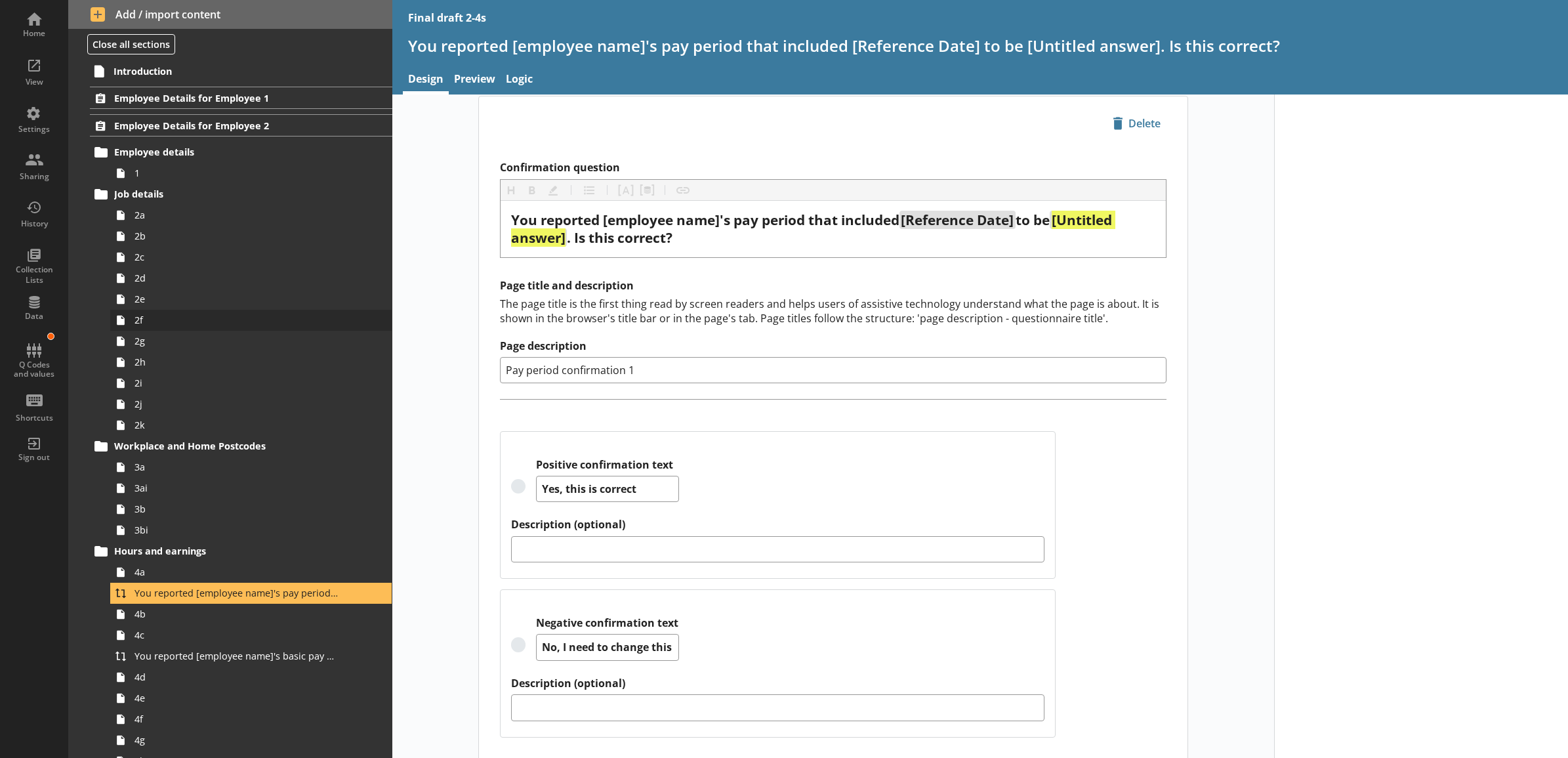
scroll to position [0, 0]
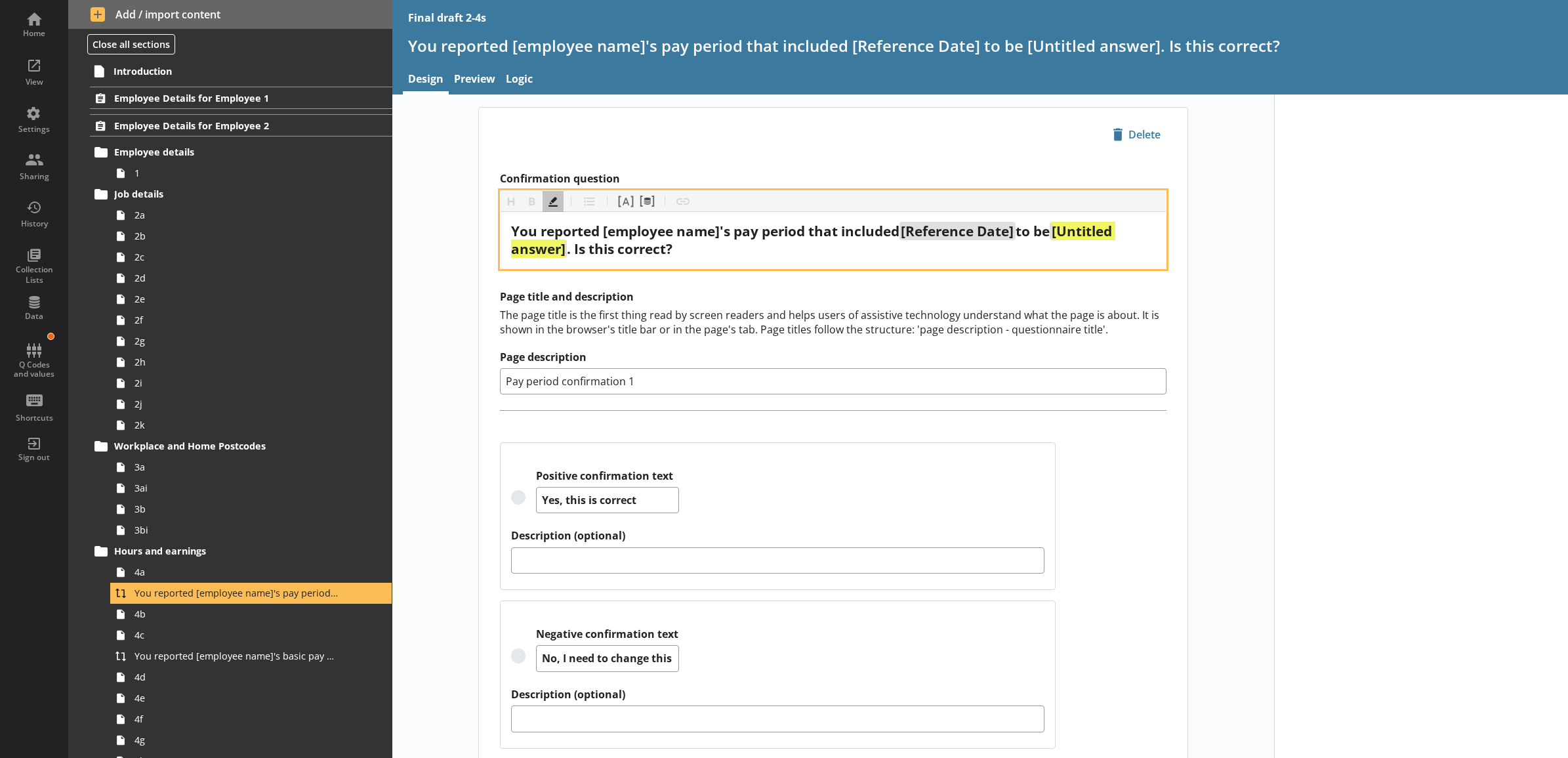
click at [562, 253] on span "[Untitled answer]" at bounding box center [813, 239] width 604 height 36
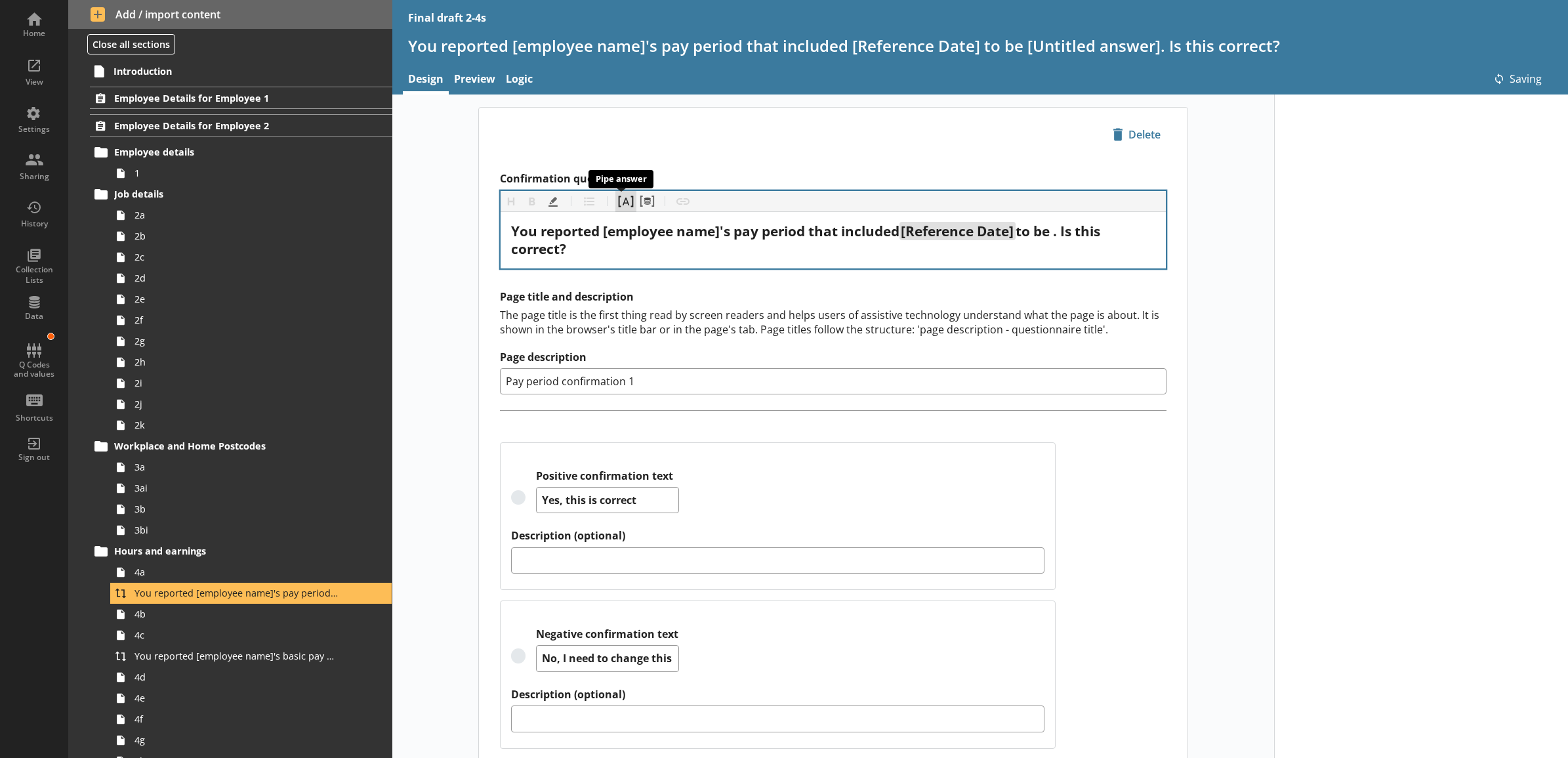
click at [617, 199] on button "Pipe answer" at bounding box center [626, 201] width 21 height 21
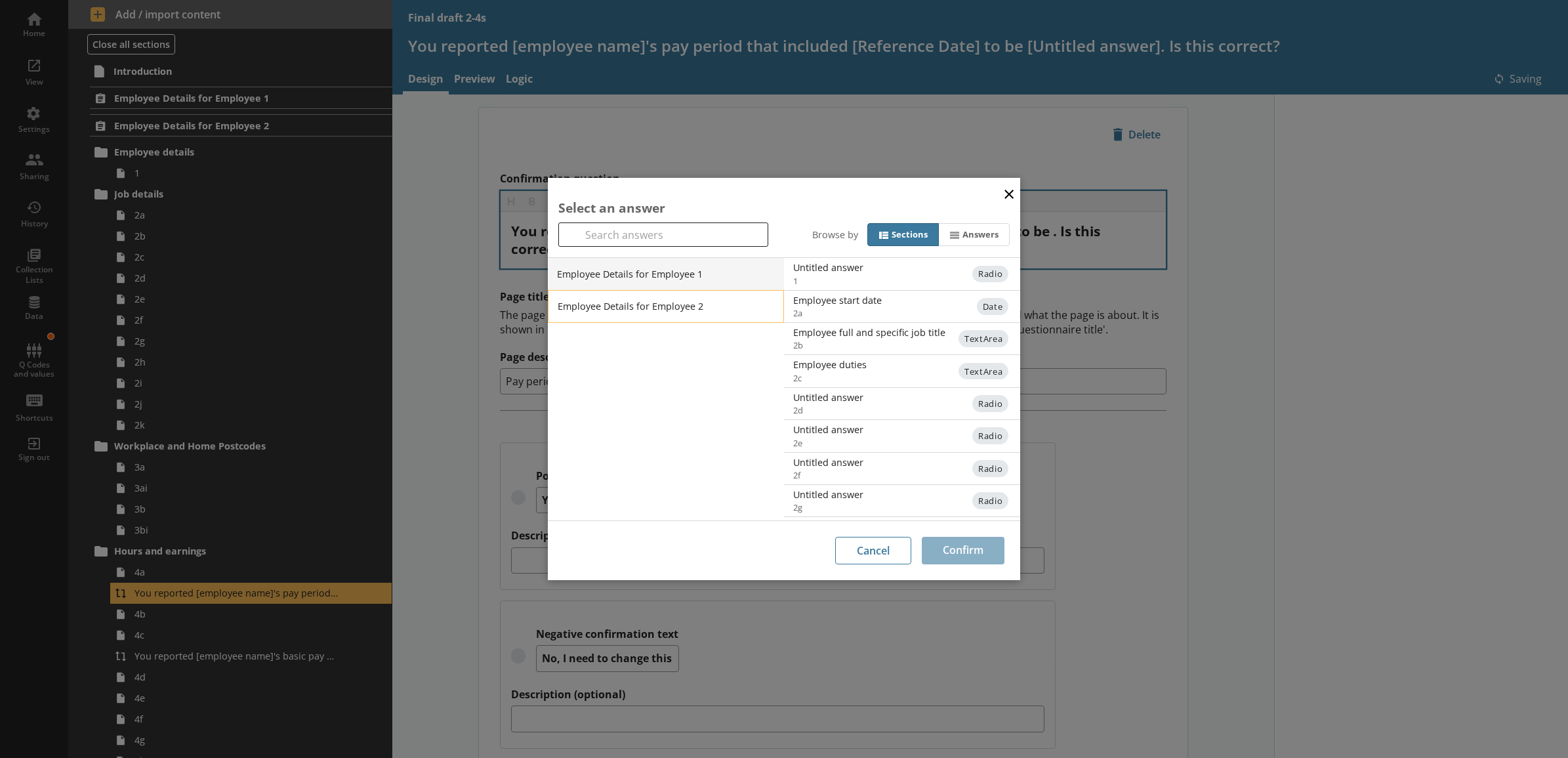
drag, startPoint x: 644, startPoint y: 304, endPoint x: 748, endPoint y: 320, distance: 105.2
click at [644, 303] on li "Employee Details for Employee 2" at bounding box center [666, 307] width 237 height 33
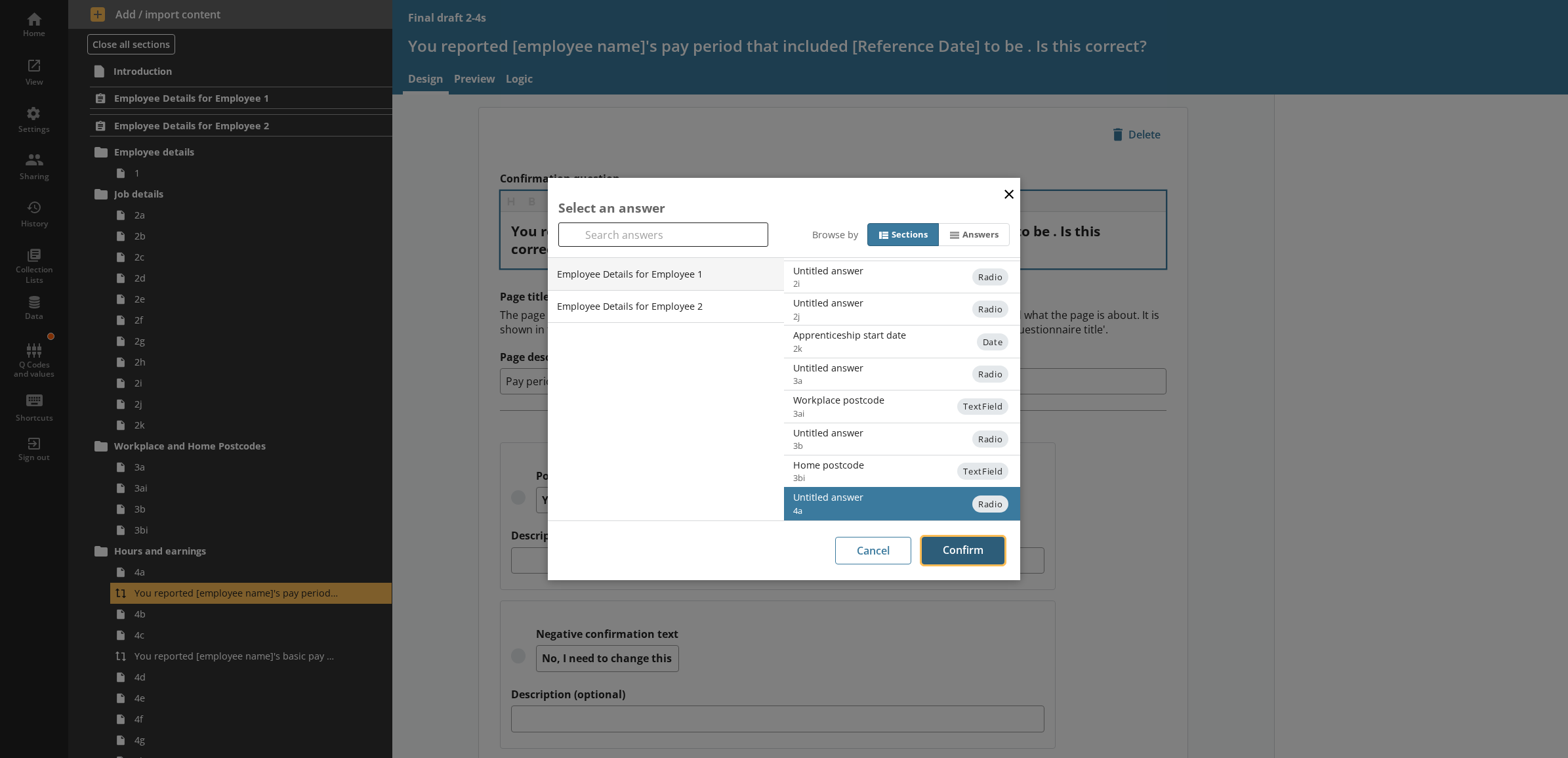
click at [957, 552] on button "Confirm" at bounding box center [963, 550] width 82 height 28
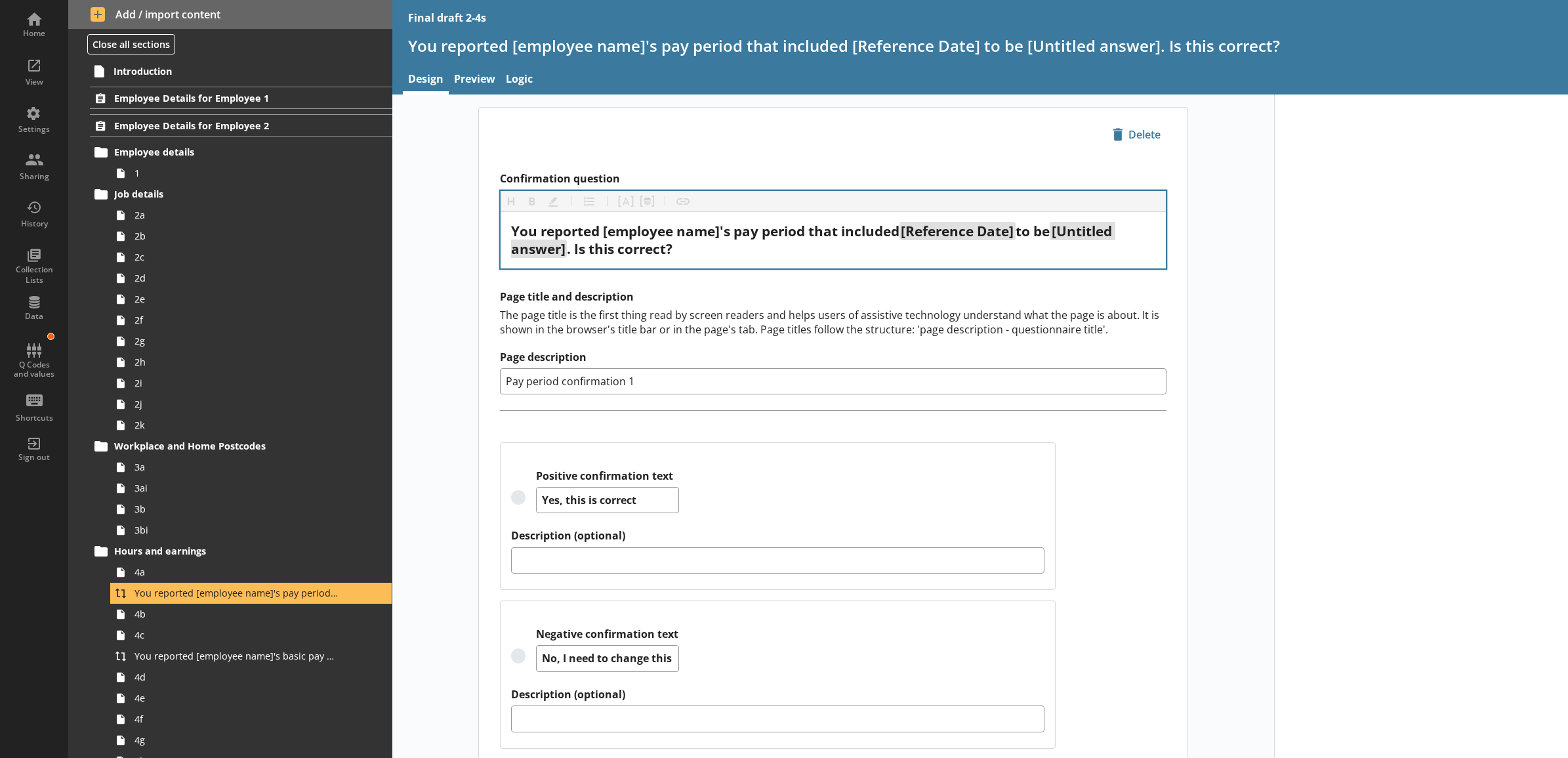
click at [599, 330] on div "The page title is the first thing read by screen readers and helps users of ass…" at bounding box center [833, 322] width 667 height 29
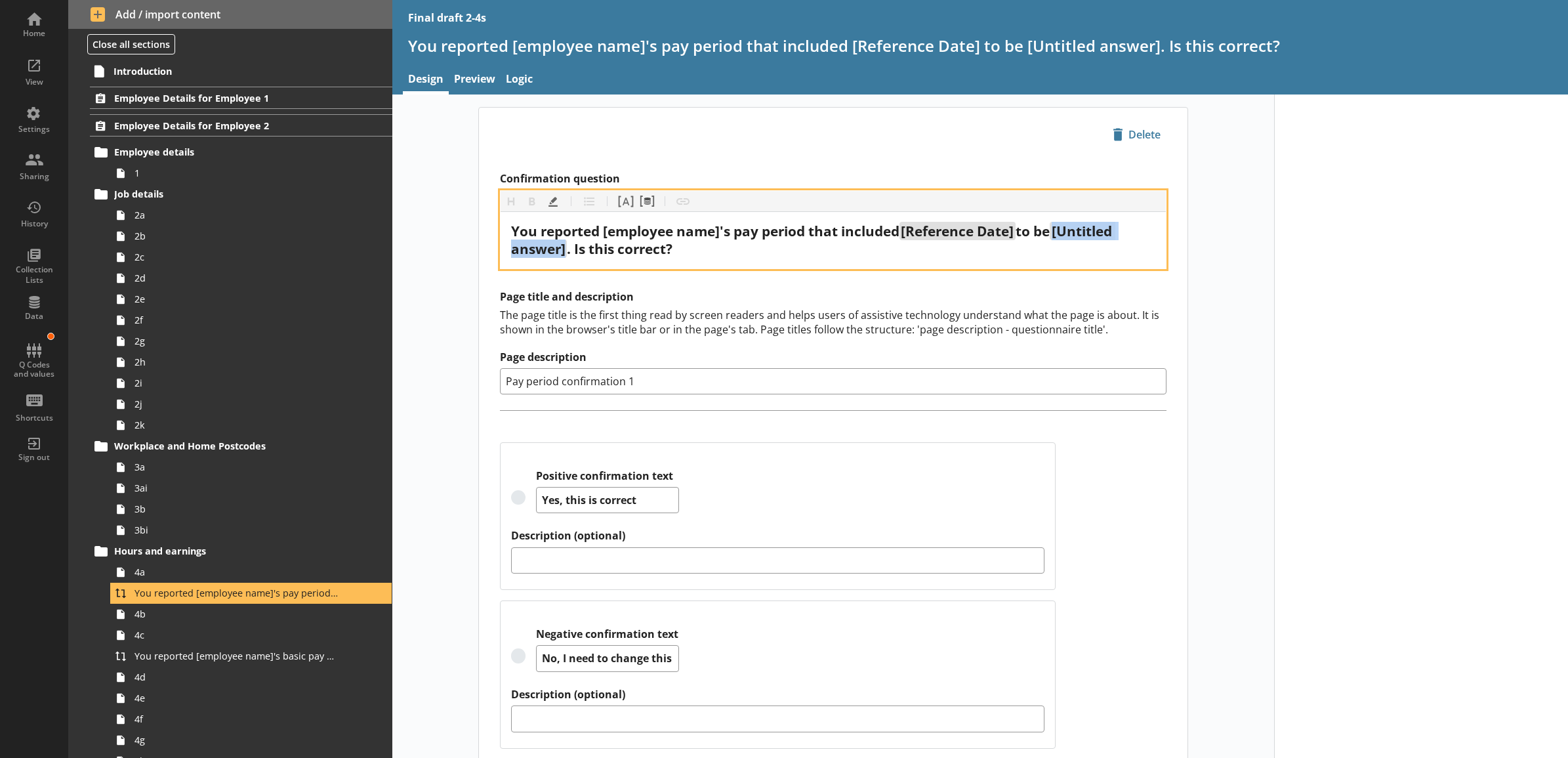
drag, startPoint x: 563, startPoint y: 250, endPoint x: 1064, endPoint y: 231, distance: 501.4
click at [1064, 231] on div "You reported [employee name]'s pay period that included [Reference Date] to be …" at bounding box center [833, 239] width 644 height 35
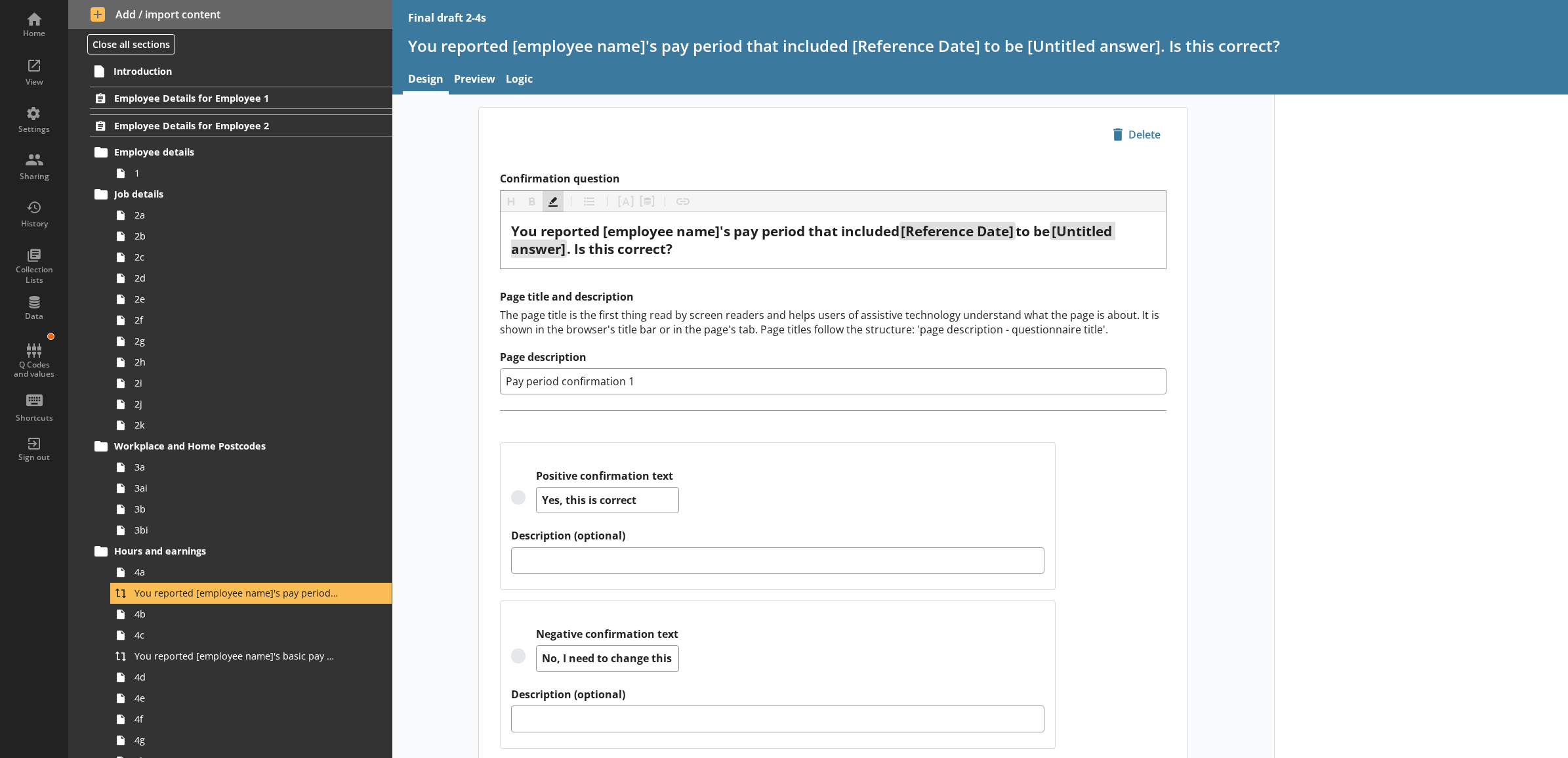
click at [543, 204] on button "Highlight" at bounding box center [553, 201] width 21 height 21
click at [427, 270] on div "icon-delete Created with Sketch. Delete Confirmation question Heading Heading B…" at bounding box center [833, 444] width 882 height 673
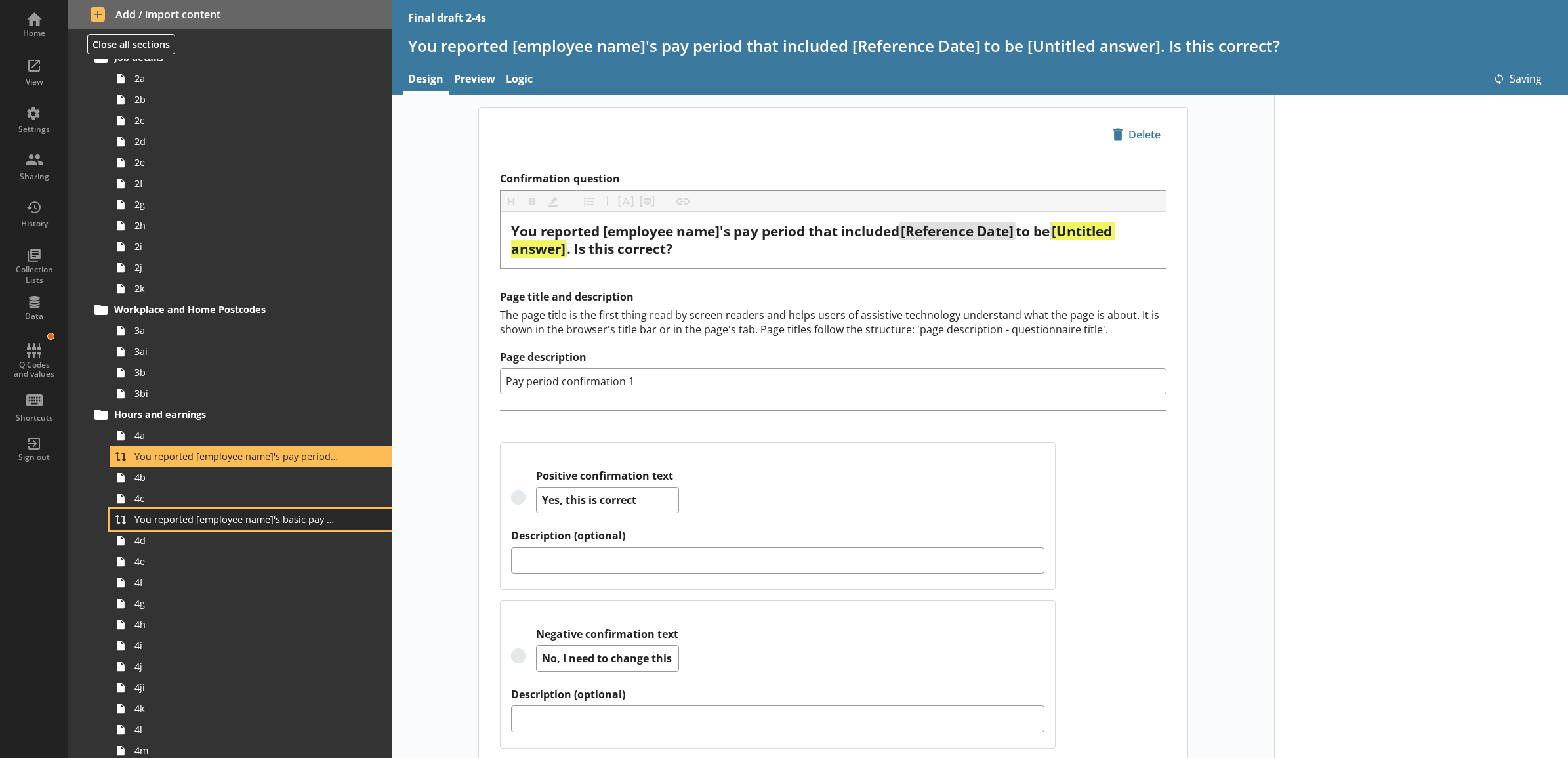
click at [172, 522] on span "You reported [employee name]'s basic pay earned for work carried out in the pay…" at bounding box center [237, 519] width 204 height 13
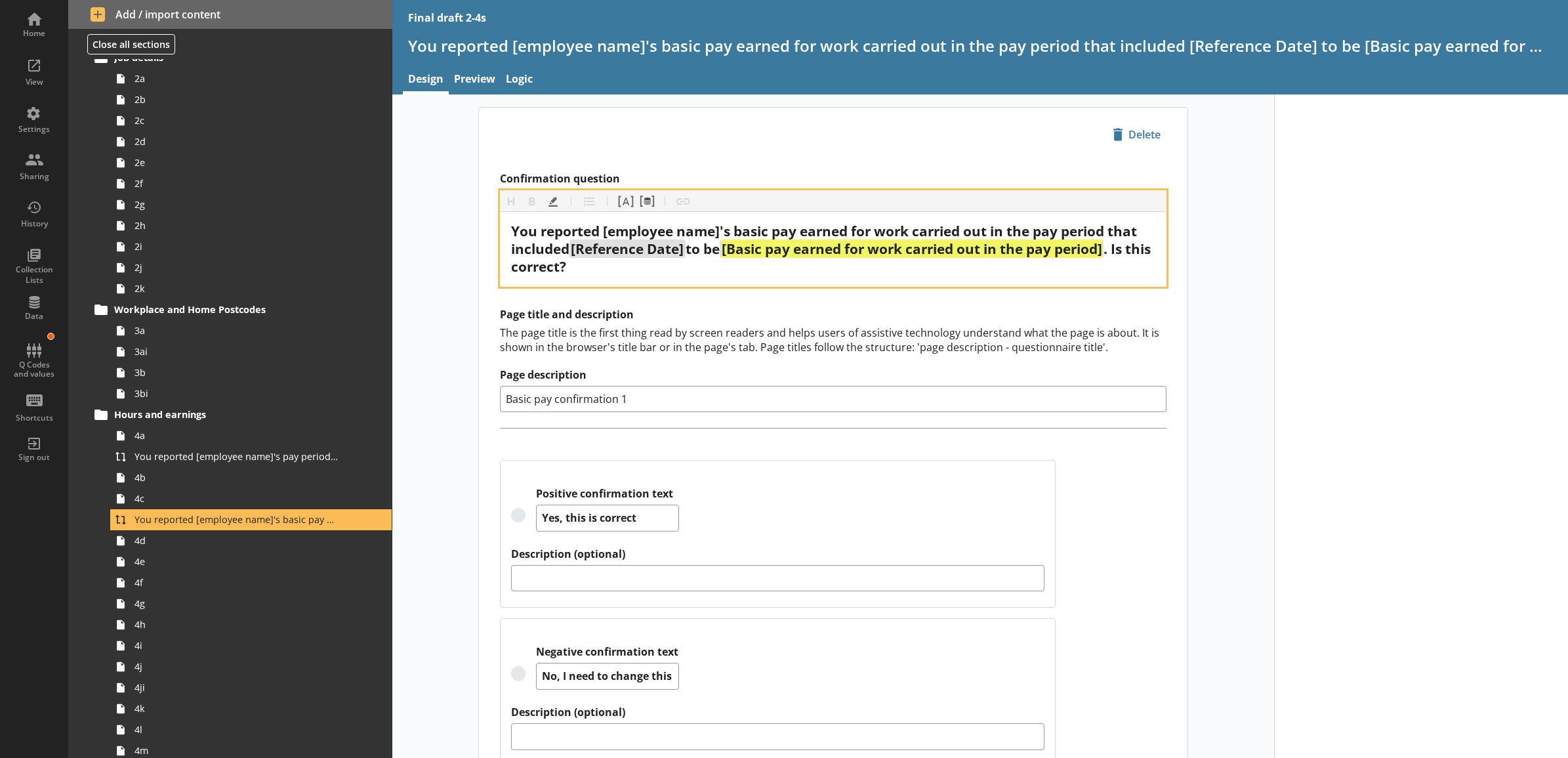
click at [1102, 248] on span "[Basic pay earned for work carried out in the pay period]" at bounding box center [912, 248] width 380 height 19
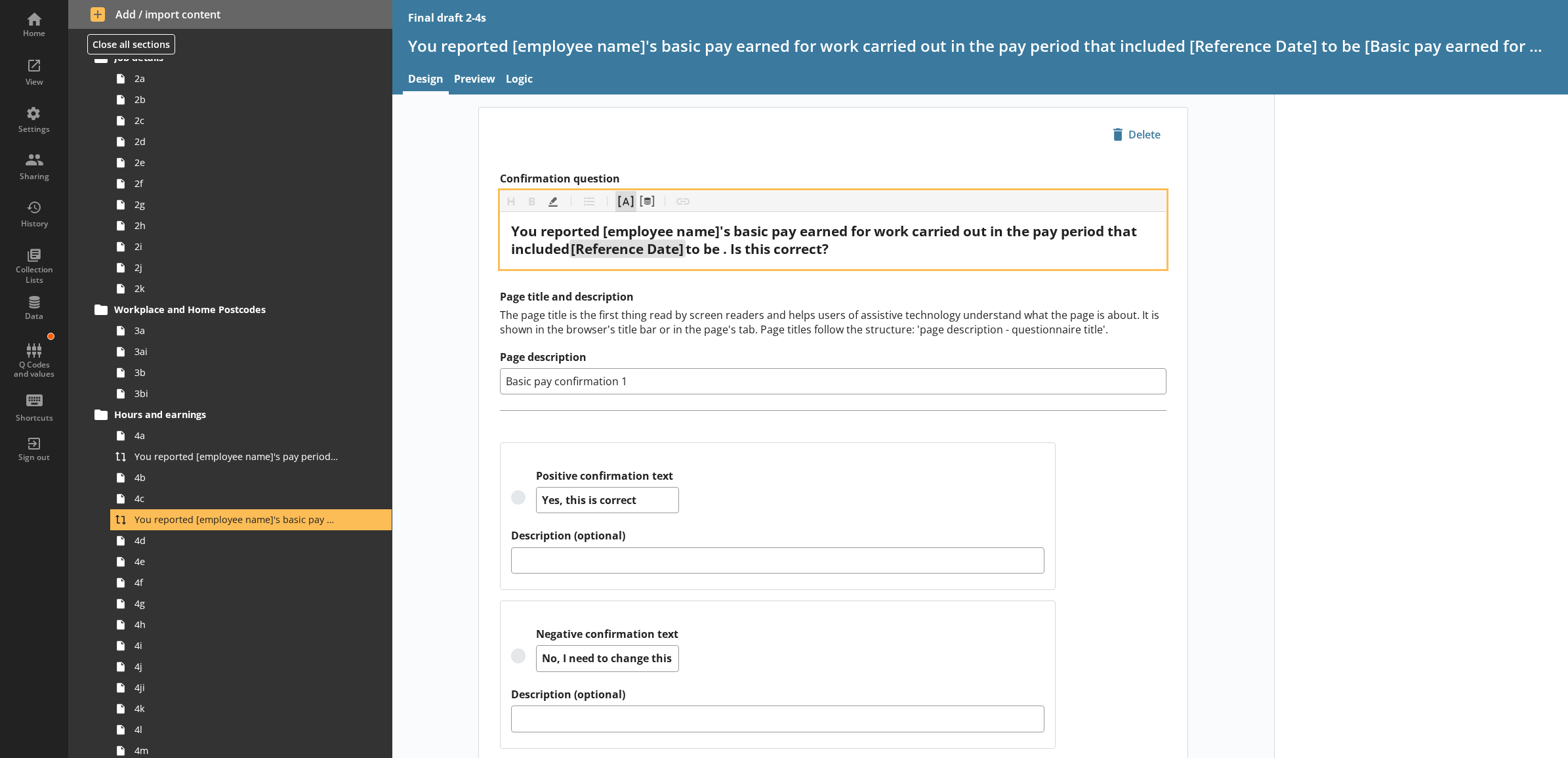
click at [626, 199] on button "Pipe answer" at bounding box center [626, 201] width 21 height 21
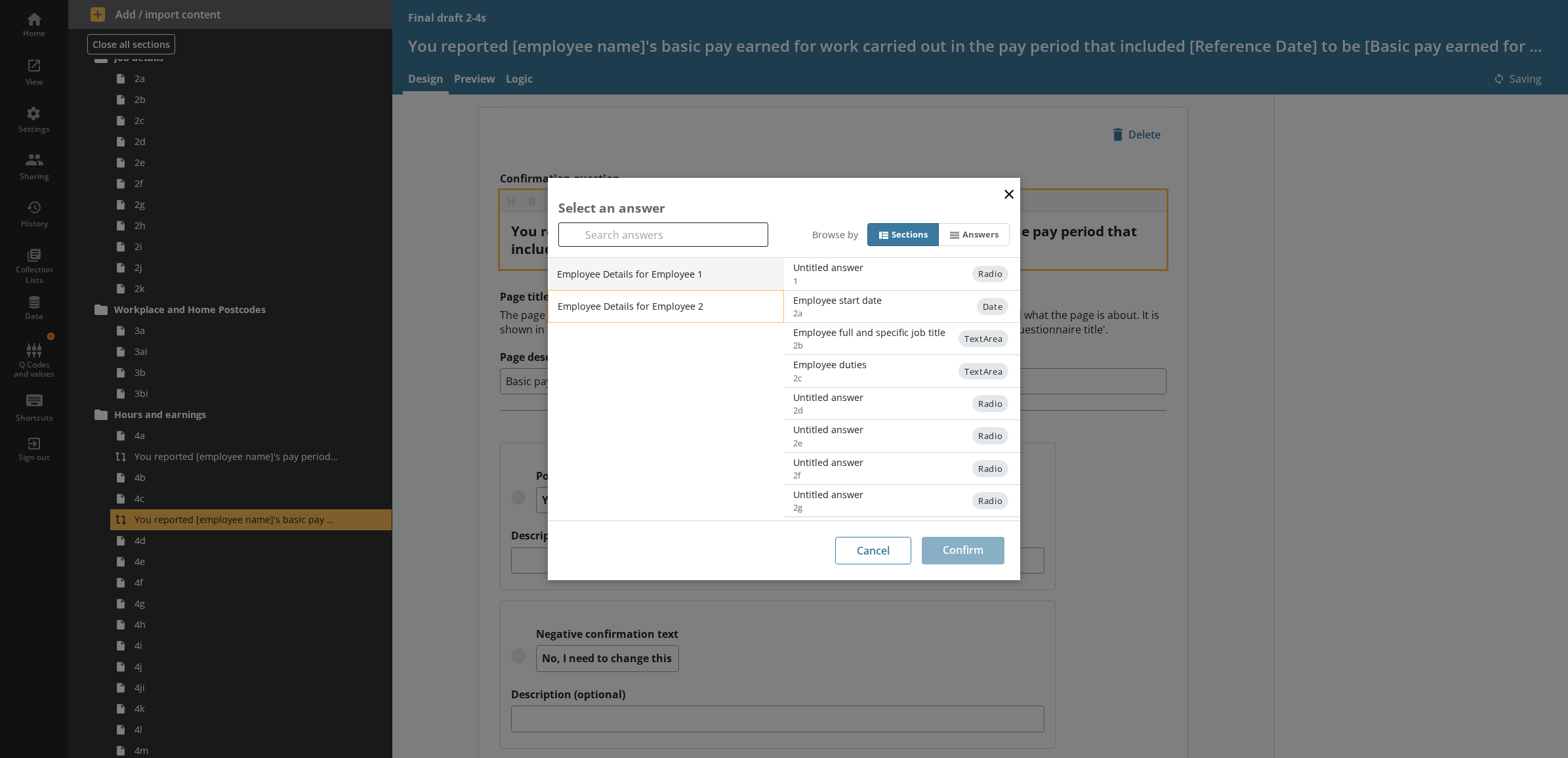
click at [692, 306] on li "Employee Details for Employee 2" at bounding box center [666, 307] width 237 height 33
click at [891, 501] on div "Basic pay earned for work carried out in the pay period" at bounding box center [926, 498] width 264 height 13
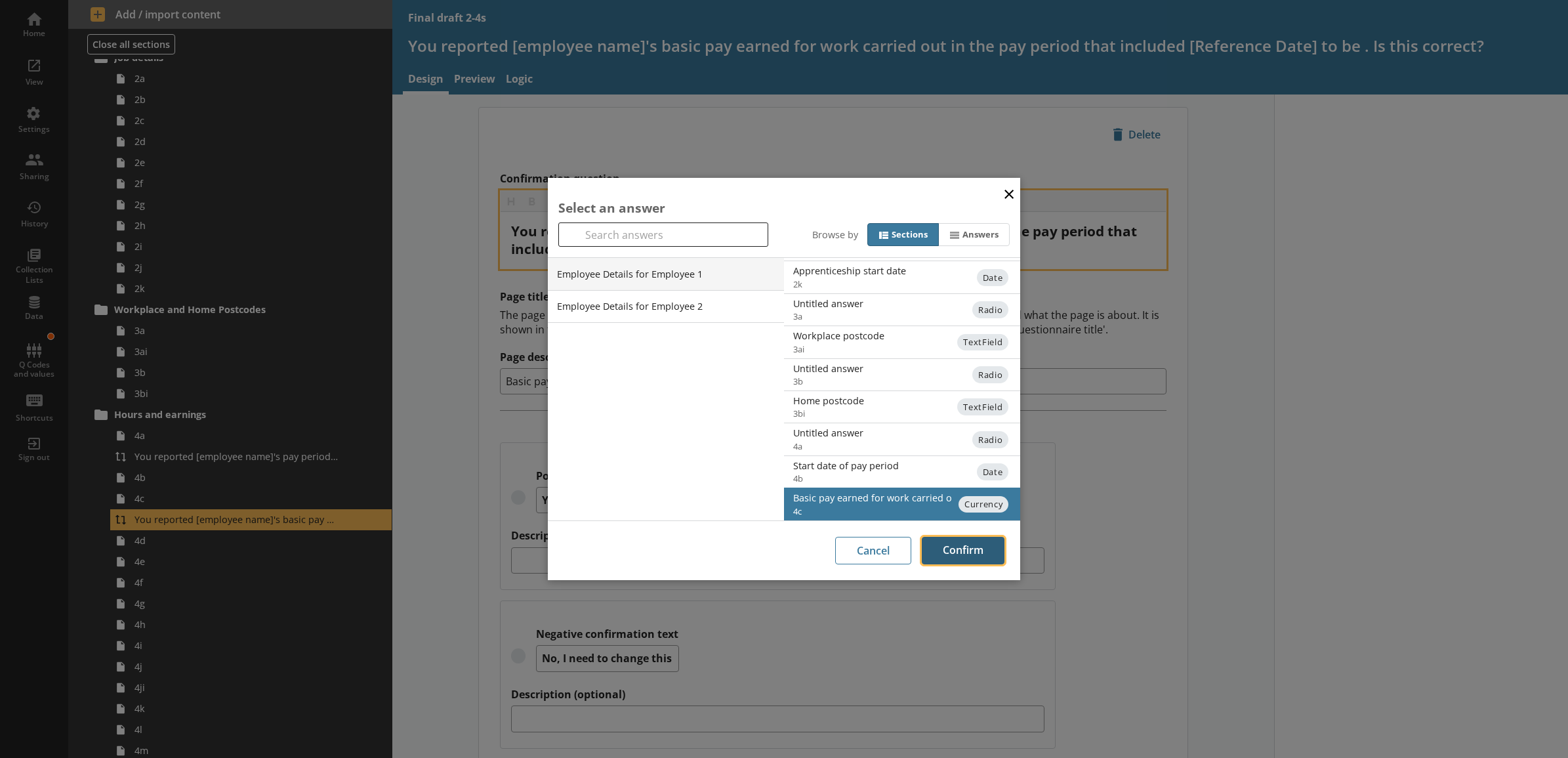
click at [958, 557] on button "Confirm" at bounding box center [963, 550] width 82 height 28
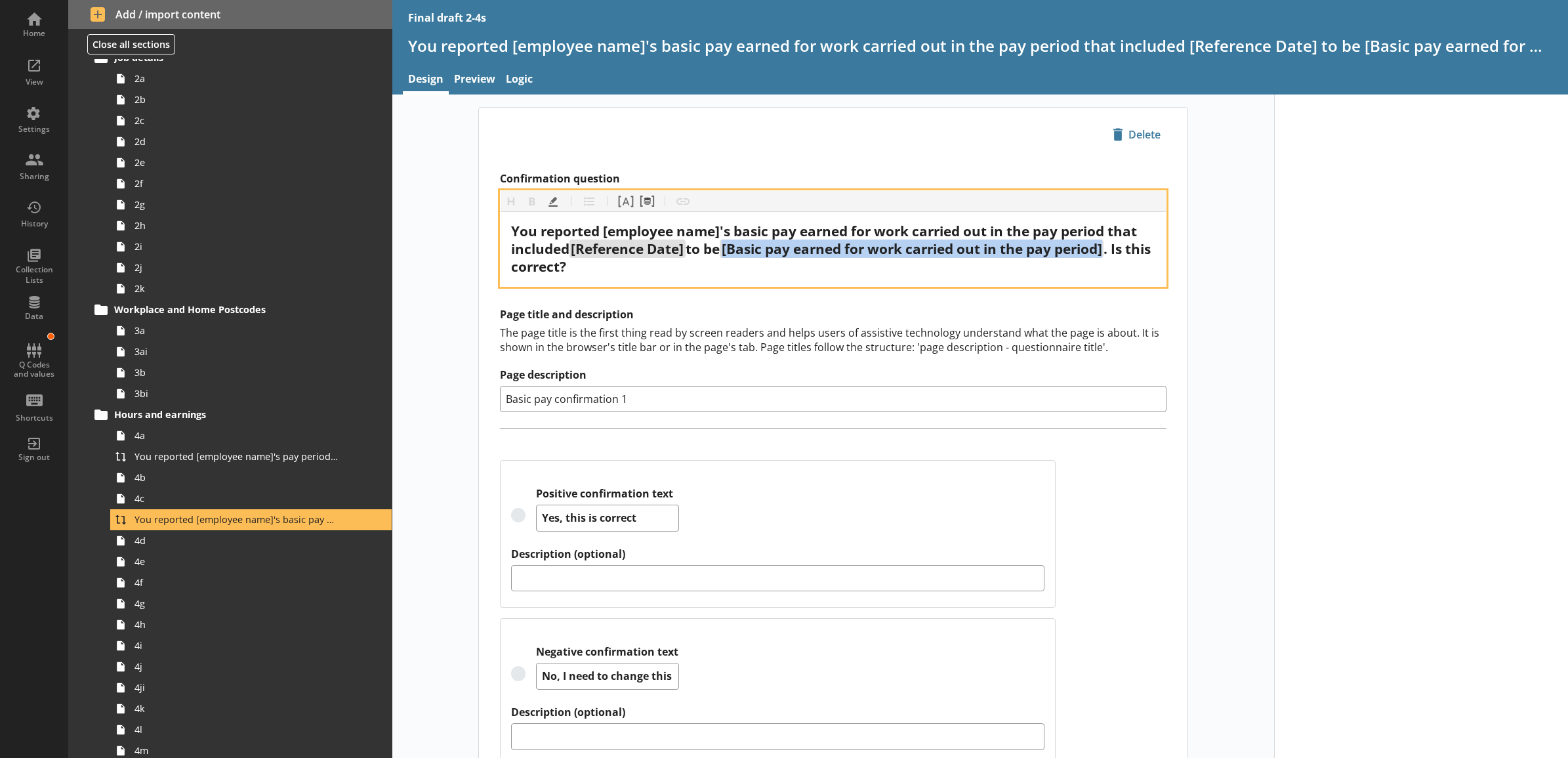
drag, startPoint x: 1116, startPoint y: 249, endPoint x: 730, endPoint y: 254, distance: 386.0
click at [730, 254] on div "You reported [employee name]'s basic pay earned for work carried out in the pay…" at bounding box center [833, 248] width 644 height 53
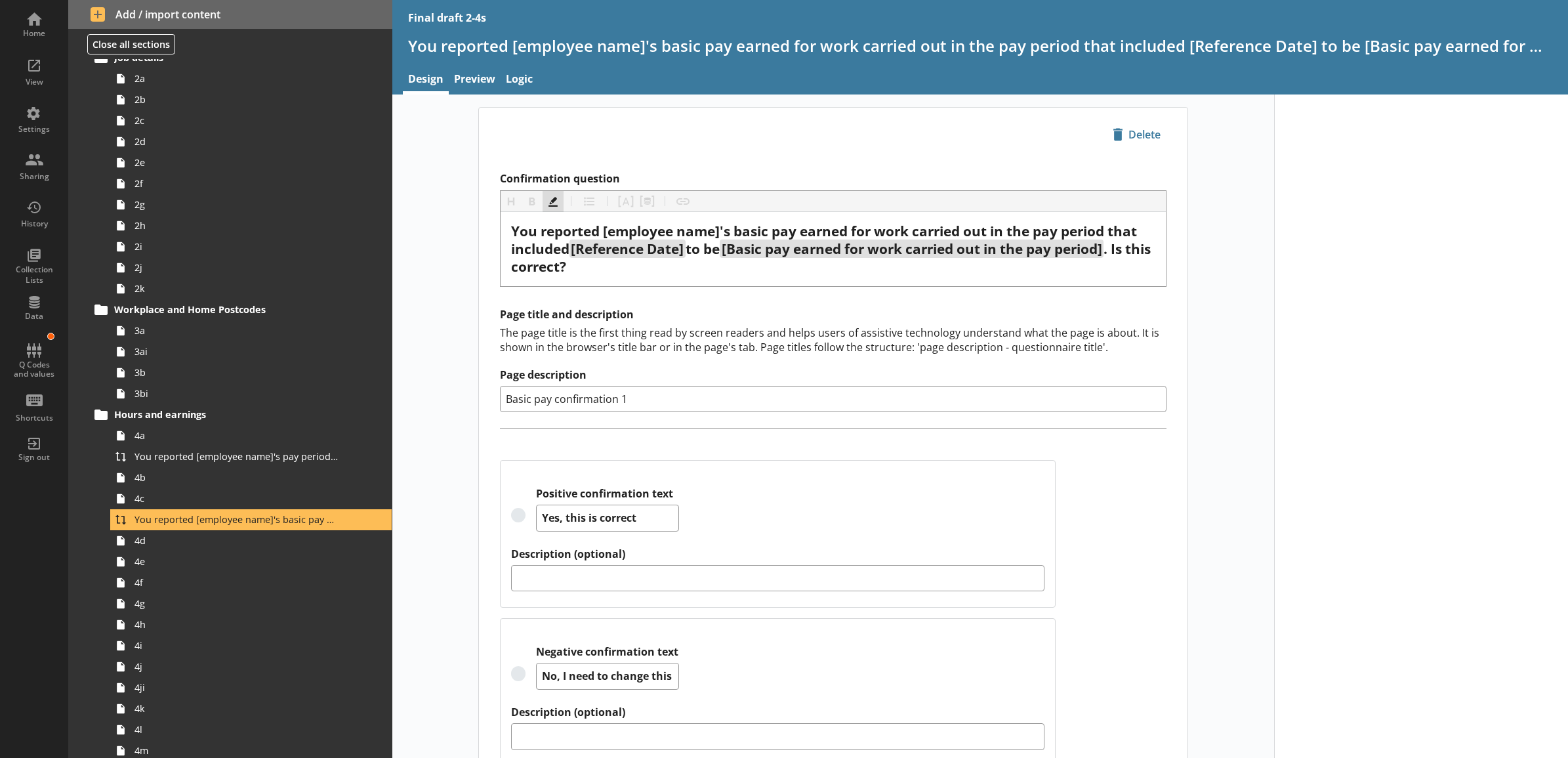
click at [551, 204] on button "Highlight" at bounding box center [553, 201] width 21 height 21
click at [573, 135] on div "icon-delete Created with Sketch. [GEOGRAPHIC_DATA]" at bounding box center [833, 135] width 709 height 54
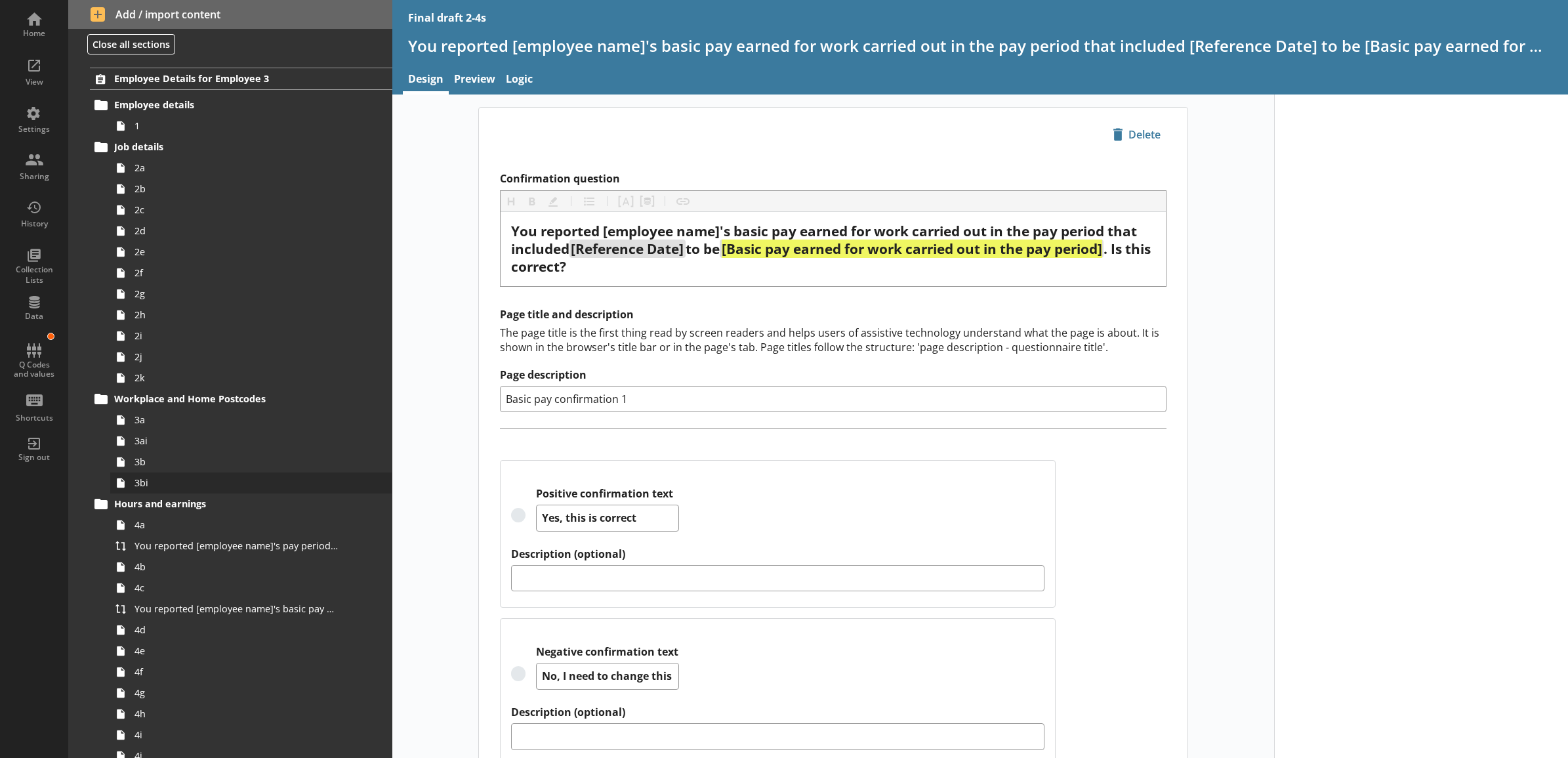
scroll to position [1366, 0]
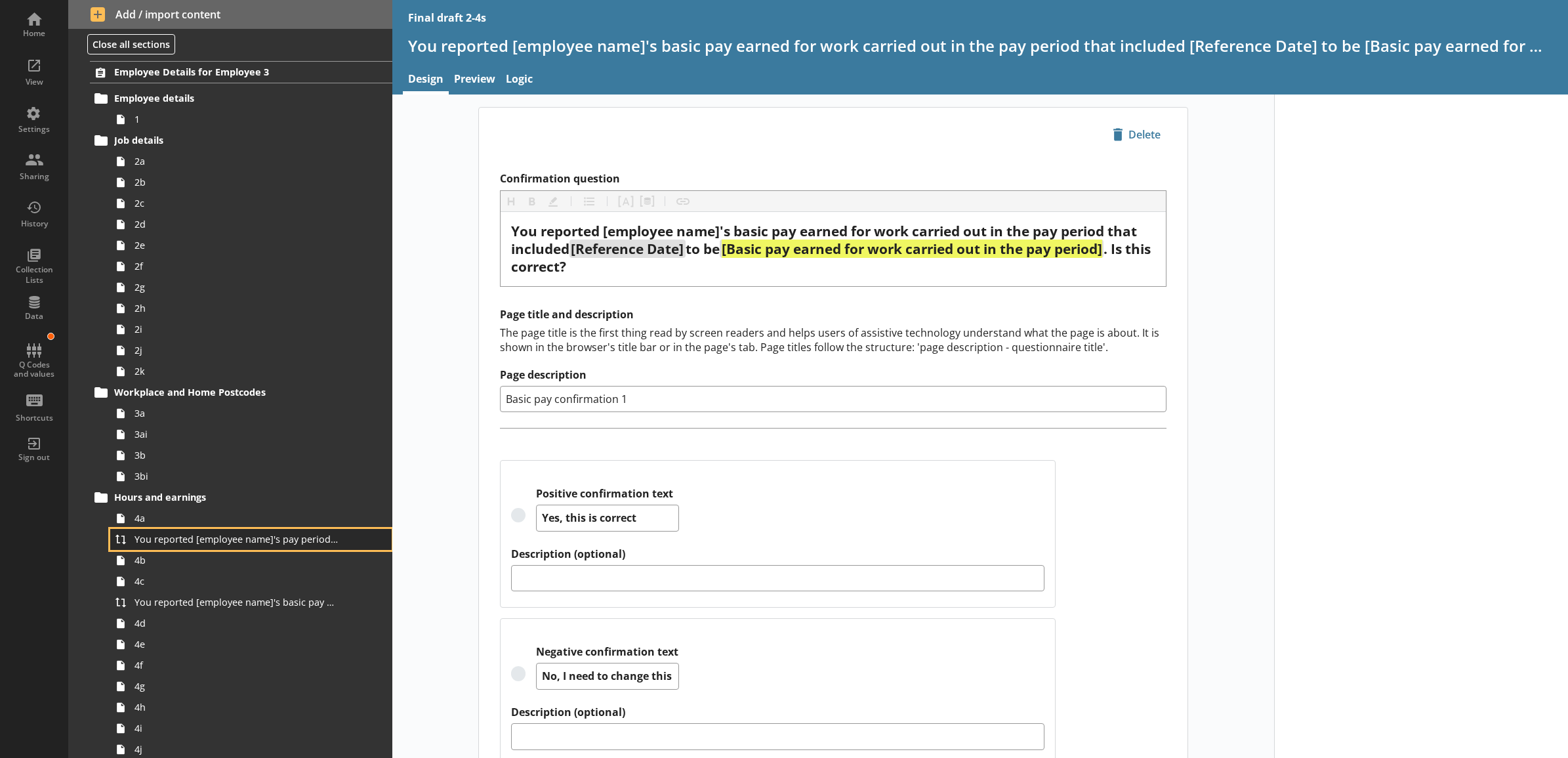
click at [202, 548] on link "You reported [employee name]'s pay period that included [Reference Date] to be …" at bounding box center [251, 540] width 281 height 21
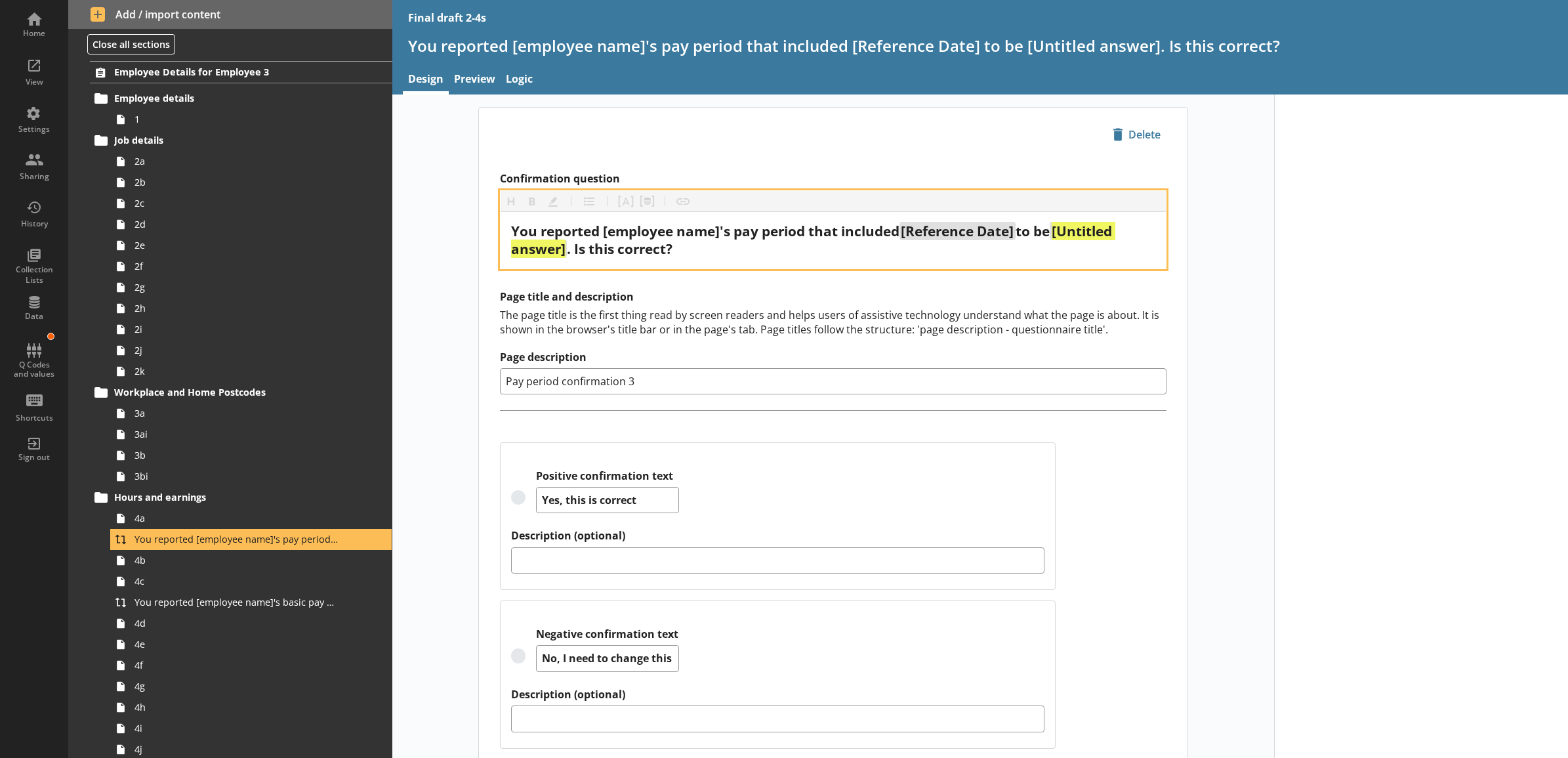
click at [560, 251] on span "[Untitled answer]" at bounding box center [813, 239] width 604 height 36
click at [625, 201] on button "Pipe answer" at bounding box center [626, 201] width 21 height 21
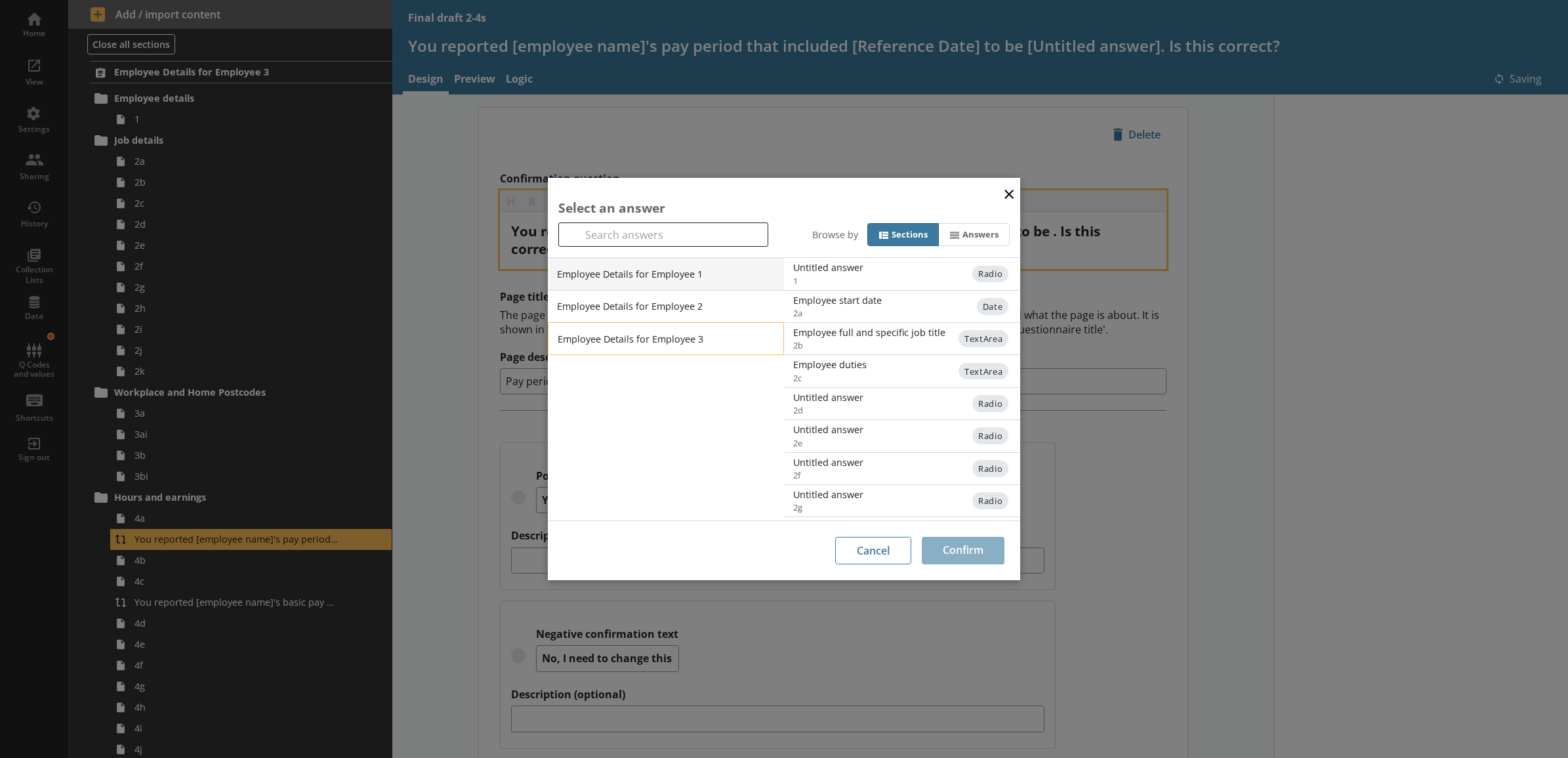
click at [702, 331] on li "Employee Details for Employee 3" at bounding box center [666, 338] width 237 height 33
click at [856, 272] on div "Untitled answer" at bounding box center [926, 267] width 264 height 13
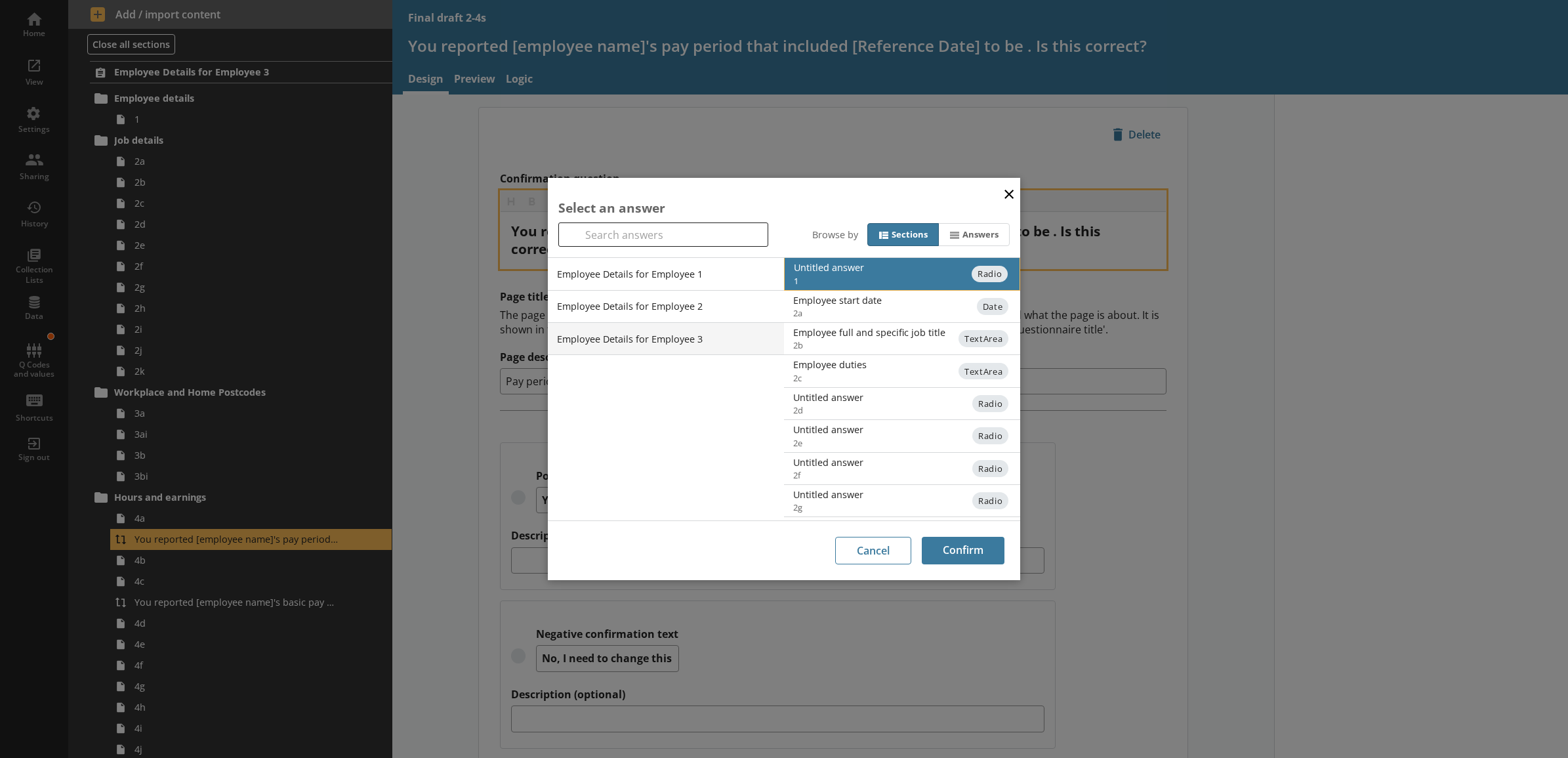
scroll to position [289, 0]
click at [885, 495] on div "Untitled answer" at bounding box center [926, 497] width 264 height 13
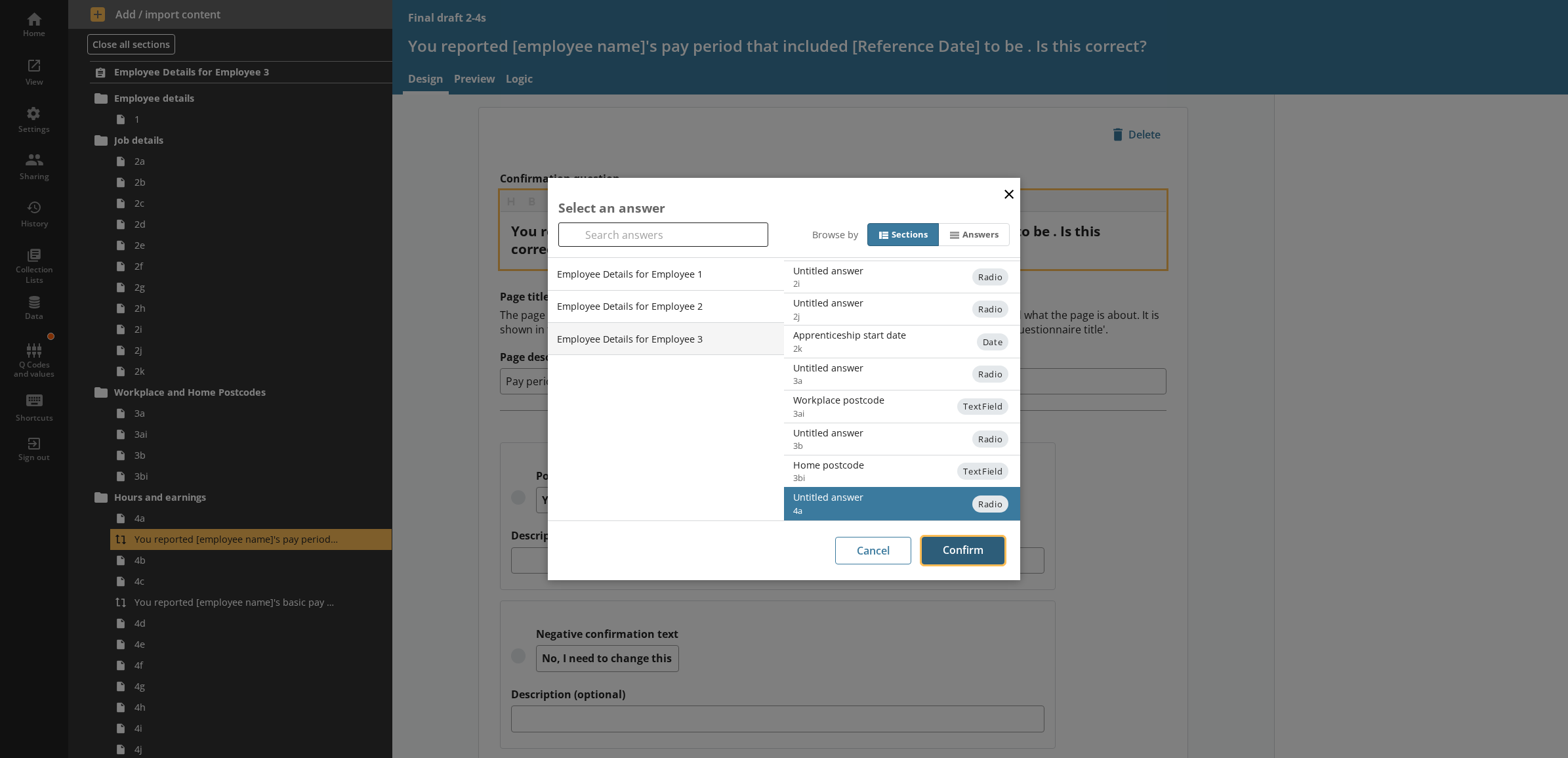
click at [962, 545] on button "Confirm" at bounding box center [963, 550] width 82 height 28
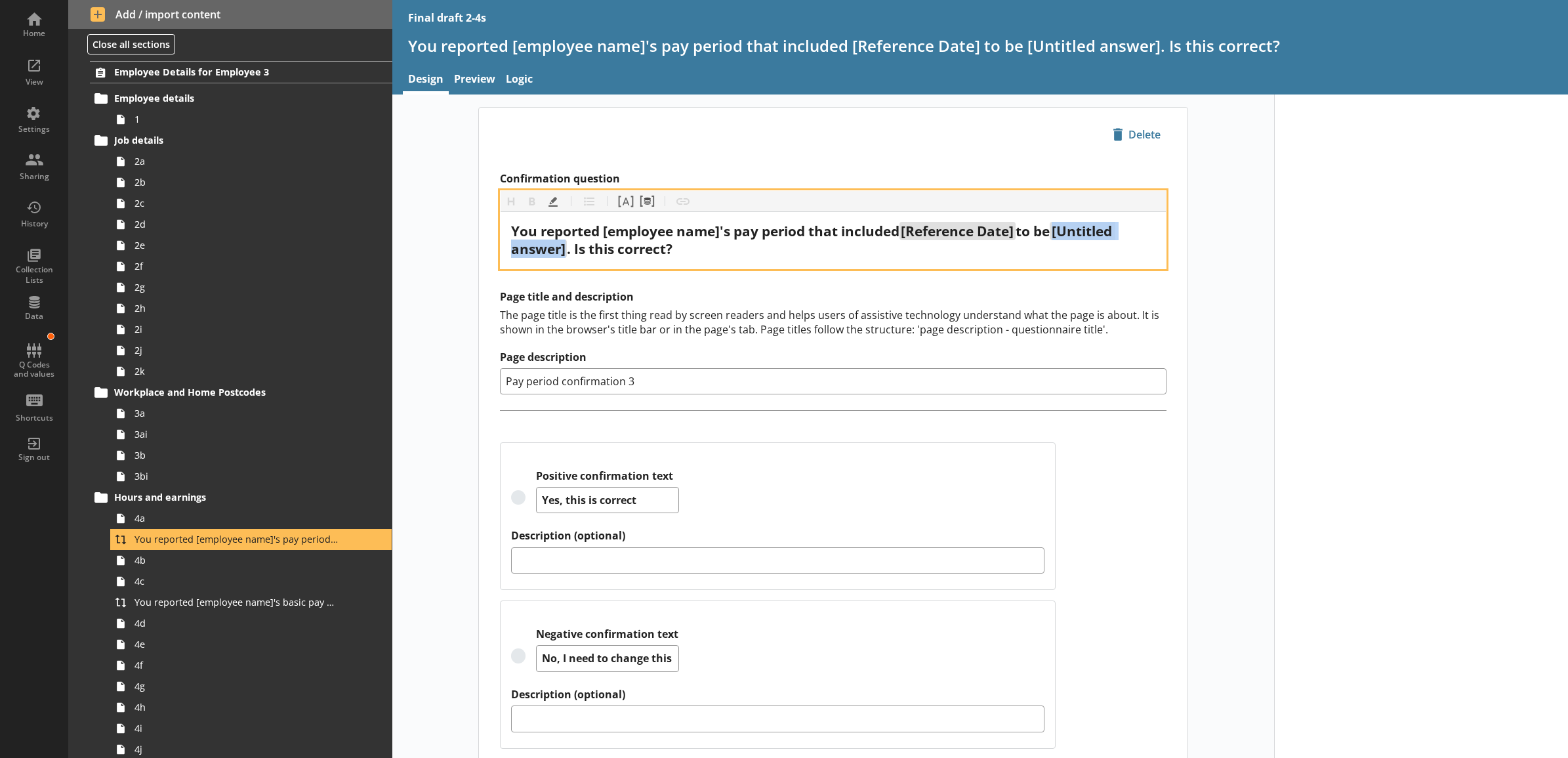
drag, startPoint x: 562, startPoint y: 253, endPoint x: 1063, endPoint y: 233, distance: 501.4
click at [1063, 233] on span "[Untitled answer]" at bounding box center [813, 239] width 604 height 36
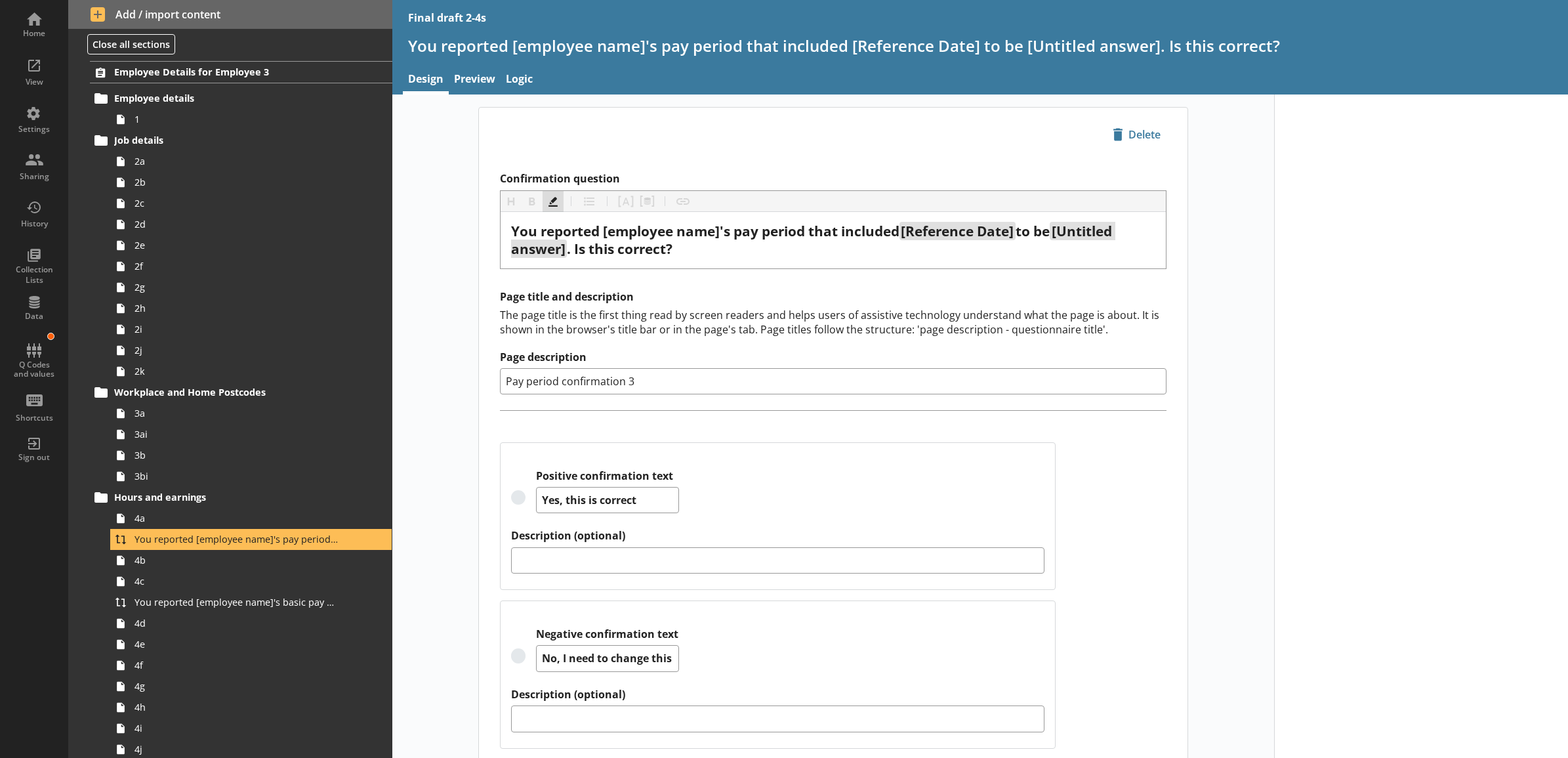
click at [546, 204] on button "Highlight" at bounding box center [553, 201] width 21 height 21
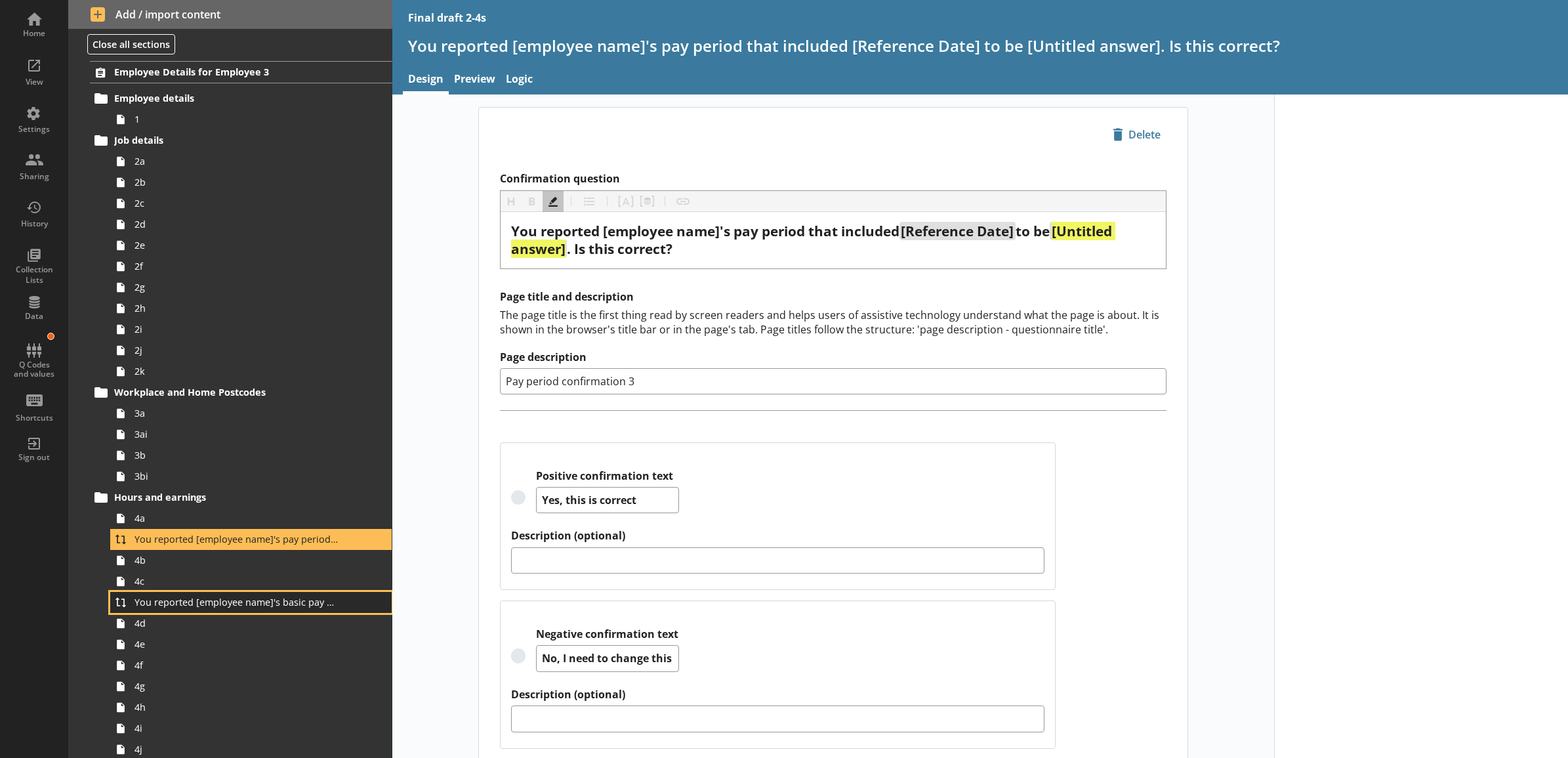
click at [228, 609] on link "You reported [employee name]'s basic pay earned for work carried out in the pay…" at bounding box center [251, 602] width 281 height 21
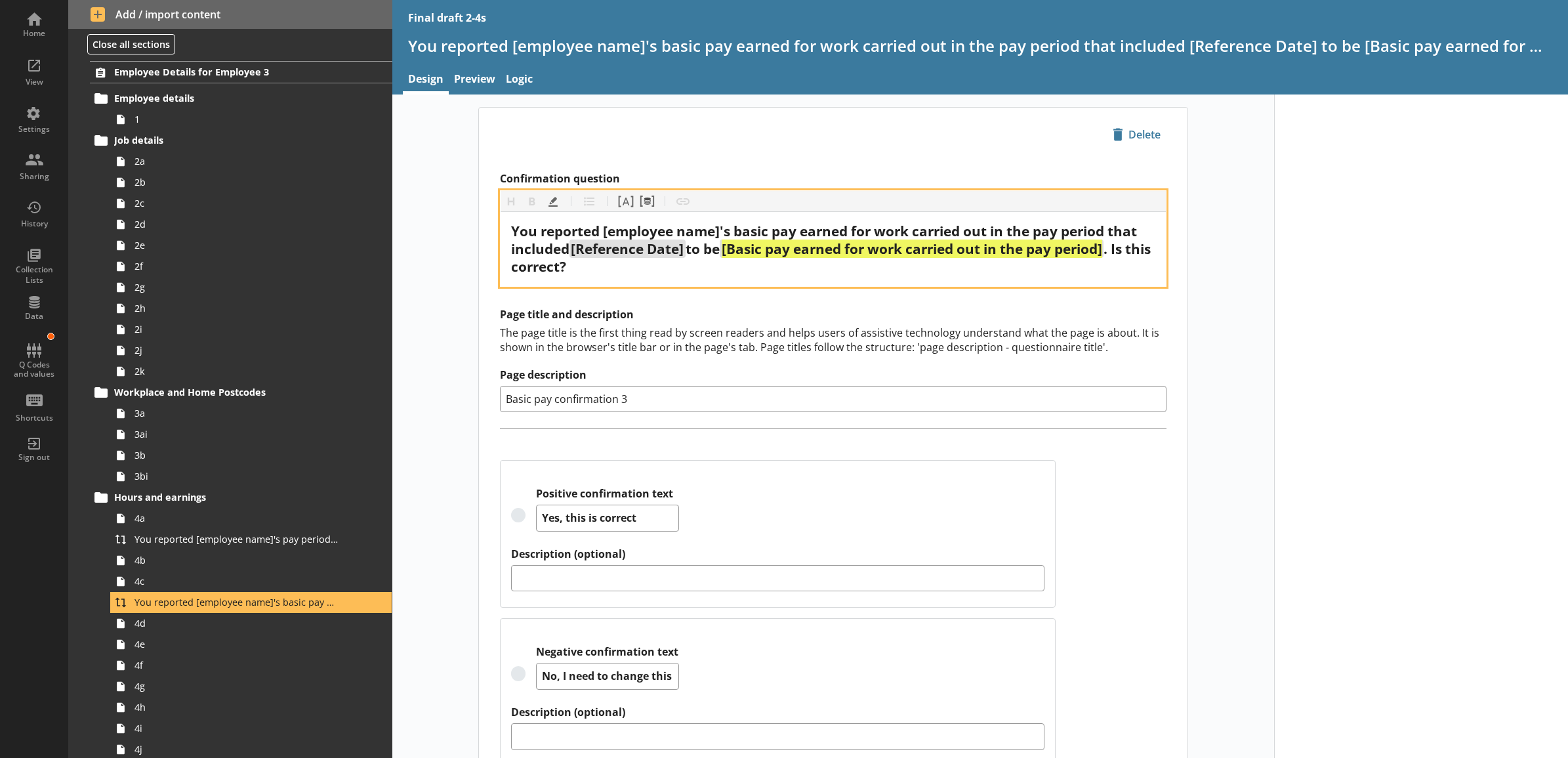
click at [1116, 250] on span ". Is this correct?" at bounding box center [832, 257] width 643 height 36
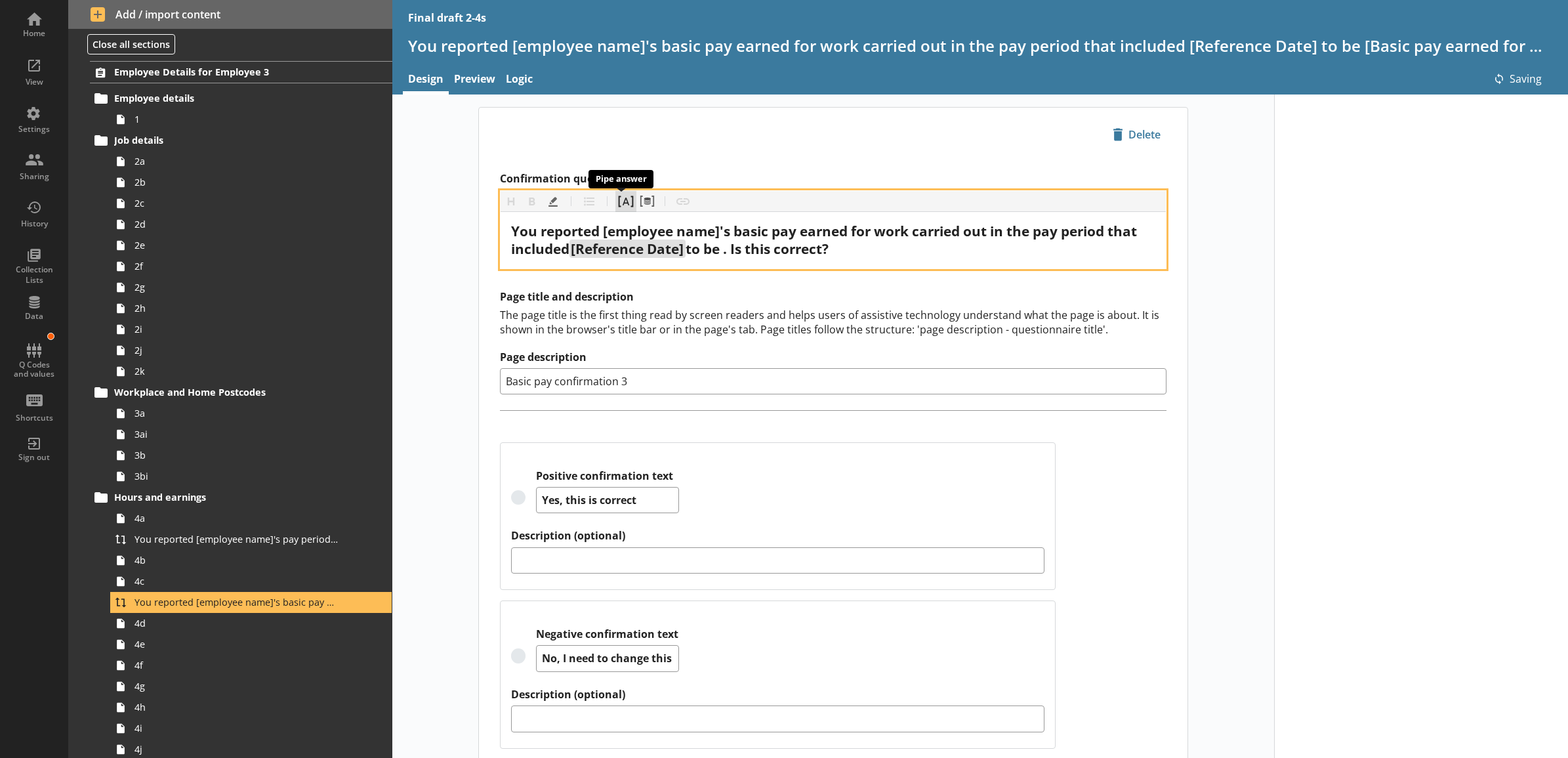
click at [620, 201] on button "Pipe answer" at bounding box center [626, 201] width 21 height 21
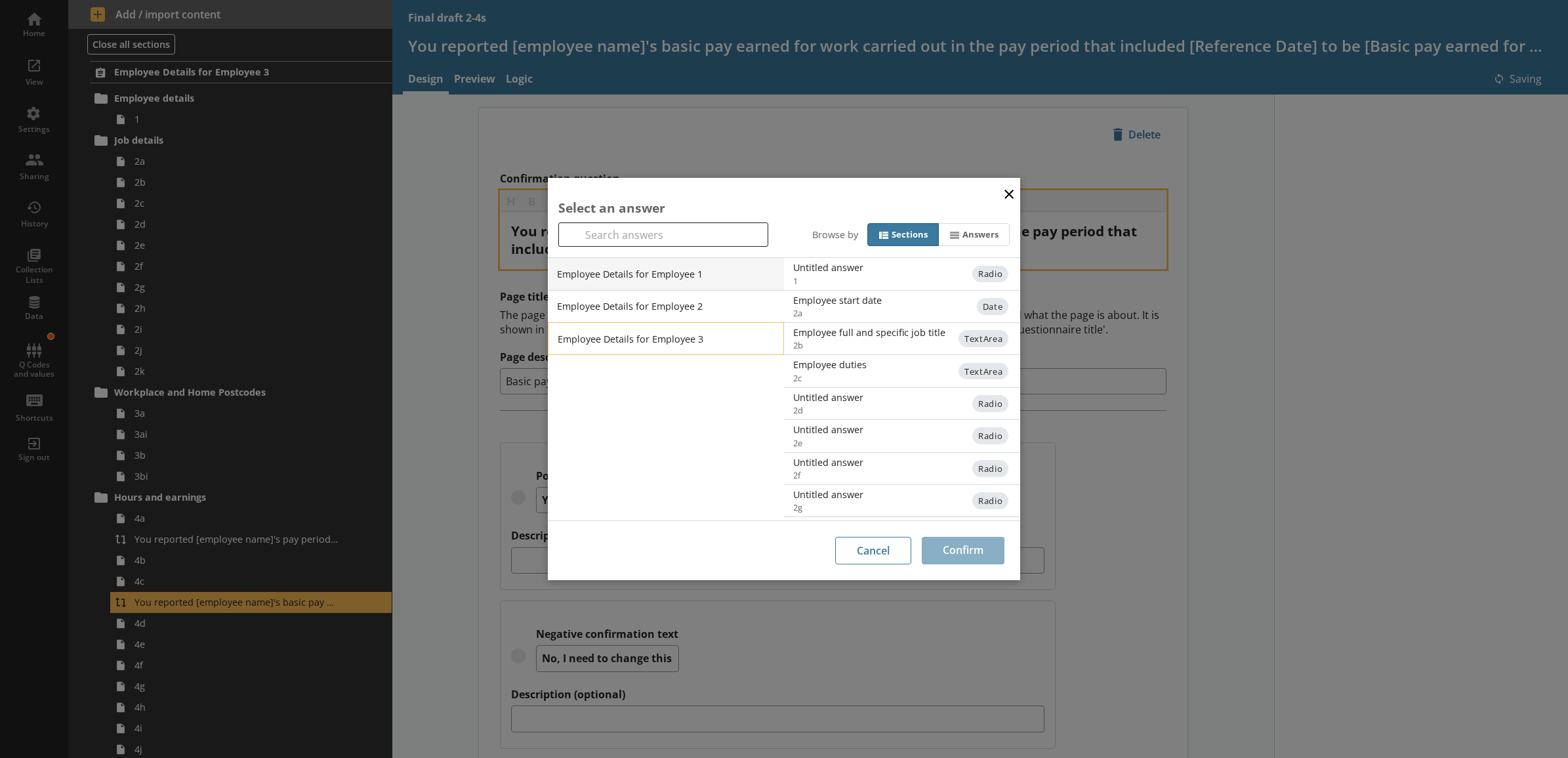
click at [716, 333] on li "Employee Details for Employee 3" at bounding box center [666, 338] width 237 height 33
click at [722, 345] on li "Employee Details for Employee 3" at bounding box center [666, 338] width 237 height 33
drag, startPoint x: 888, startPoint y: 503, endPoint x: 897, endPoint y: 505, distance: 9.2
click at [889, 502] on div "Basic pay earned for work carried out in the pay period" at bounding box center [926, 498] width 264 height 13
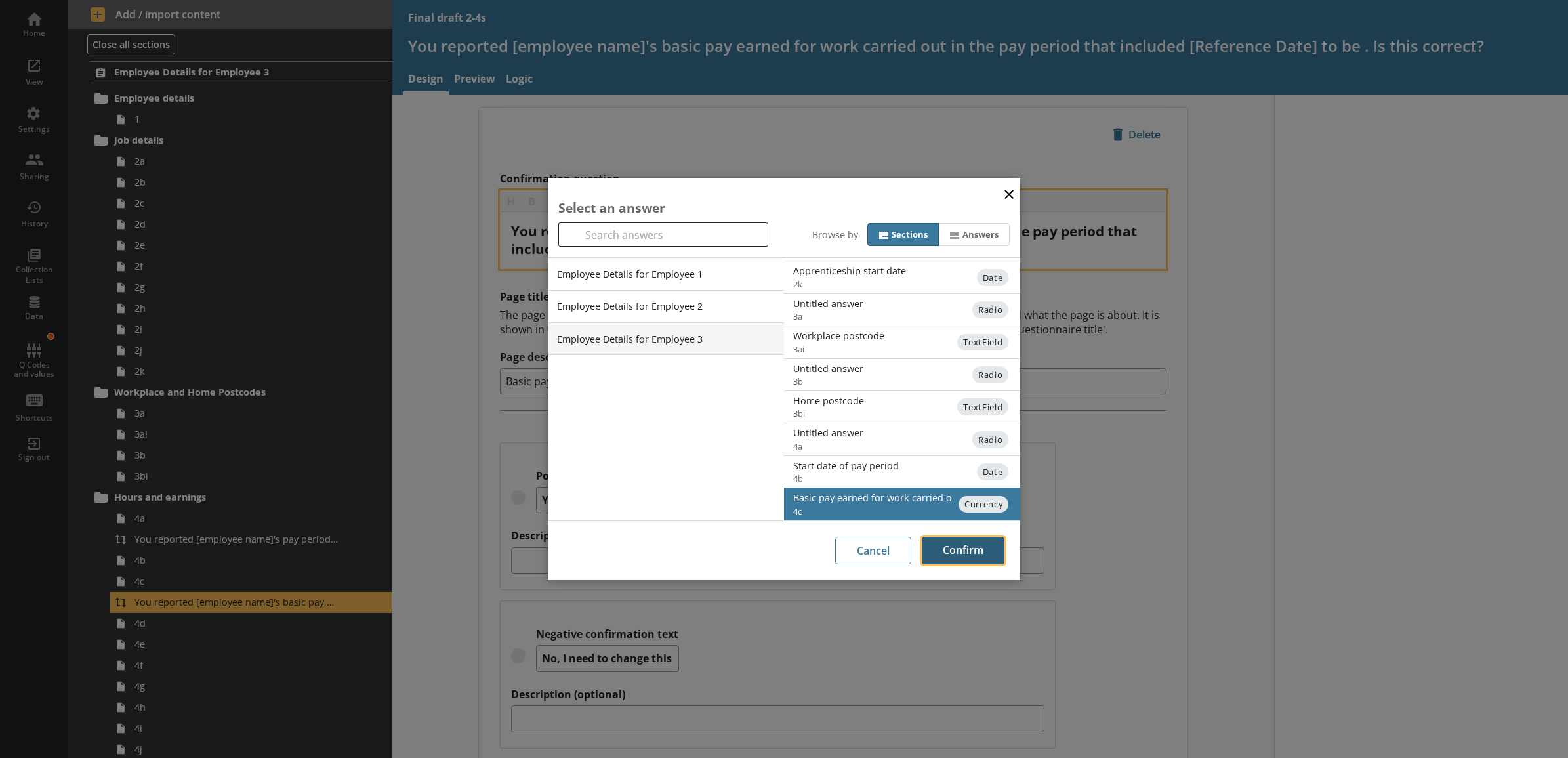
click at [951, 542] on button "Confirm" at bounding box center [963, 550] width 82 height 28
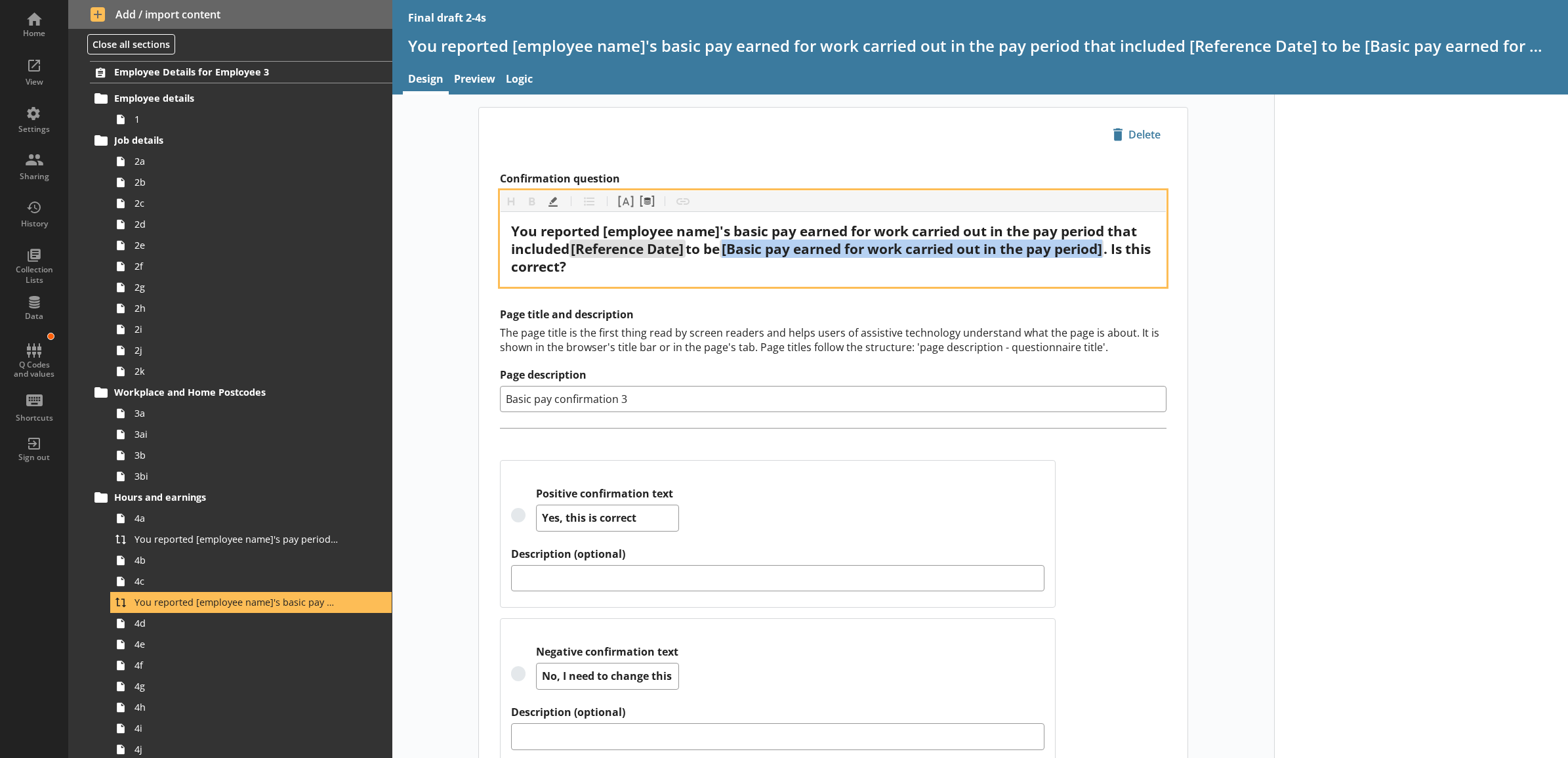
drag, startPoint x: 1113, startPoint y: 251, endPoint x: 728, endPoint y: 257, distance: 385.0
click at [728, 257] on span "[Basic pay earned for work carried out in the pay period]" at bounding box center [912, 248] width 384 height 19
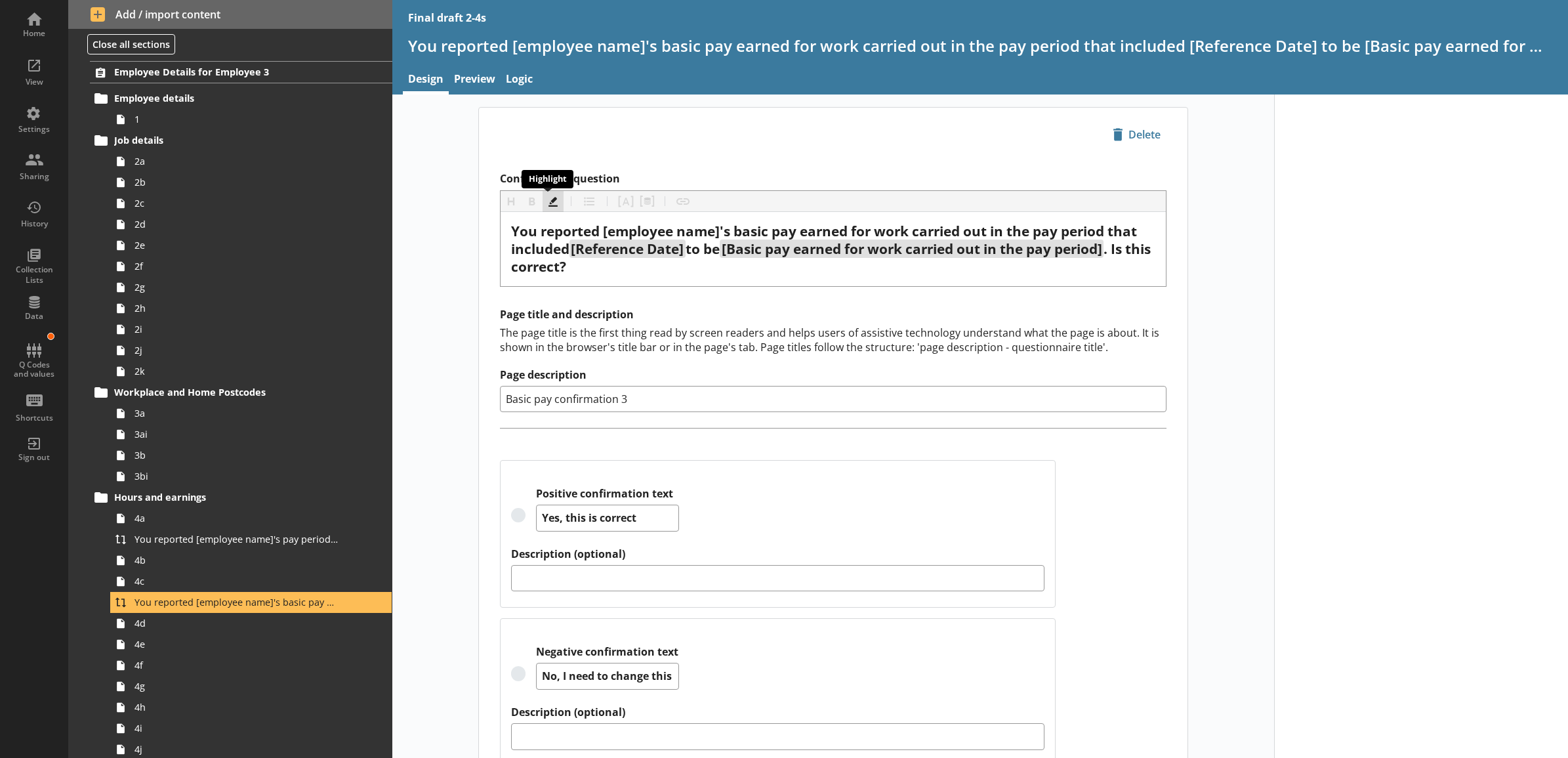
click at [553, 207] on button "Highlight" at bounding box center [553, 201] width 21 height 21
click at [457, 251] on div "icon-delete Created with Sketch. Delete Confirmation question Heading Heading B…" at bounding box center [833, 452] width 882 height 691
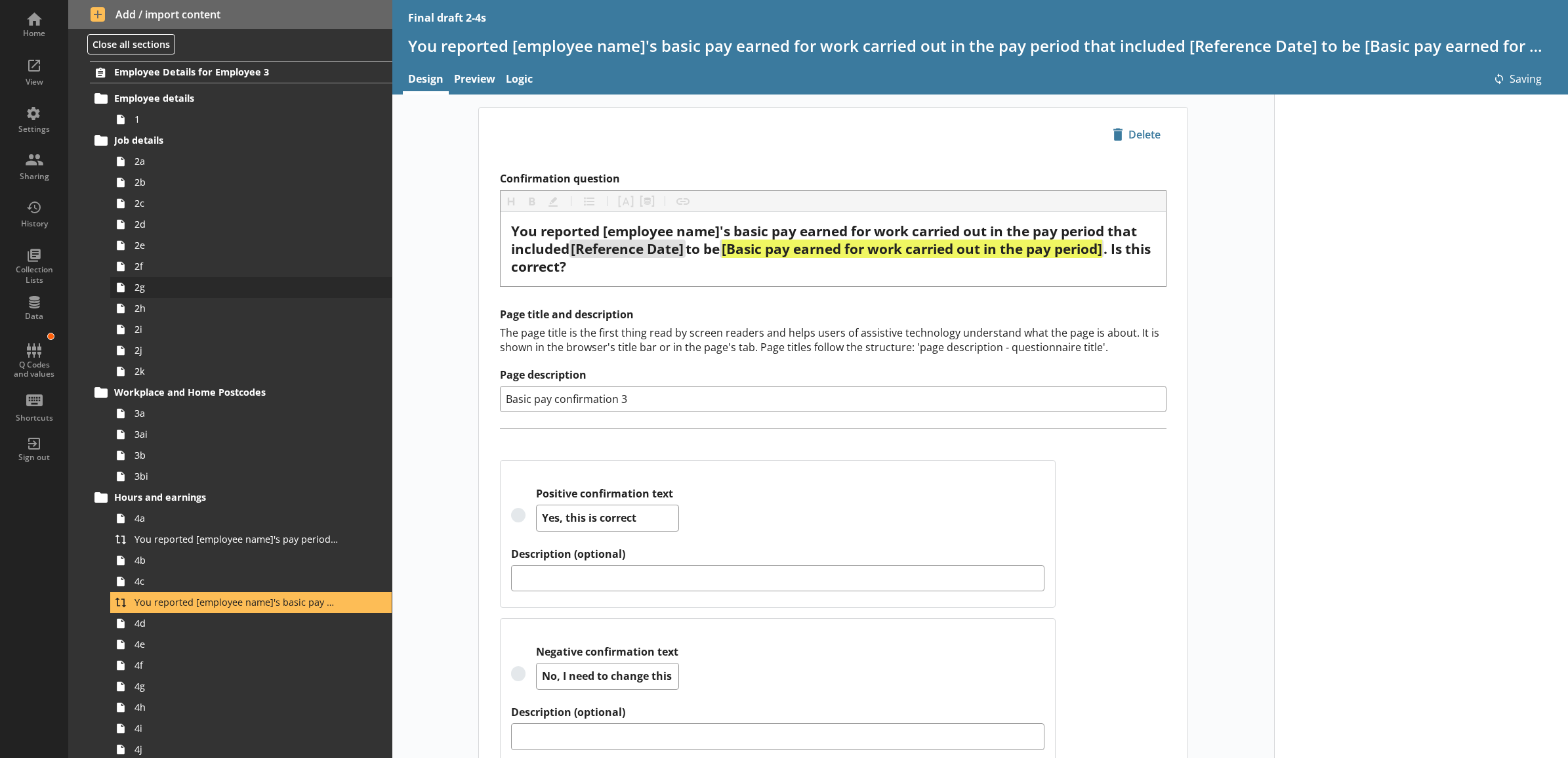
scroll to position [1776, 0]
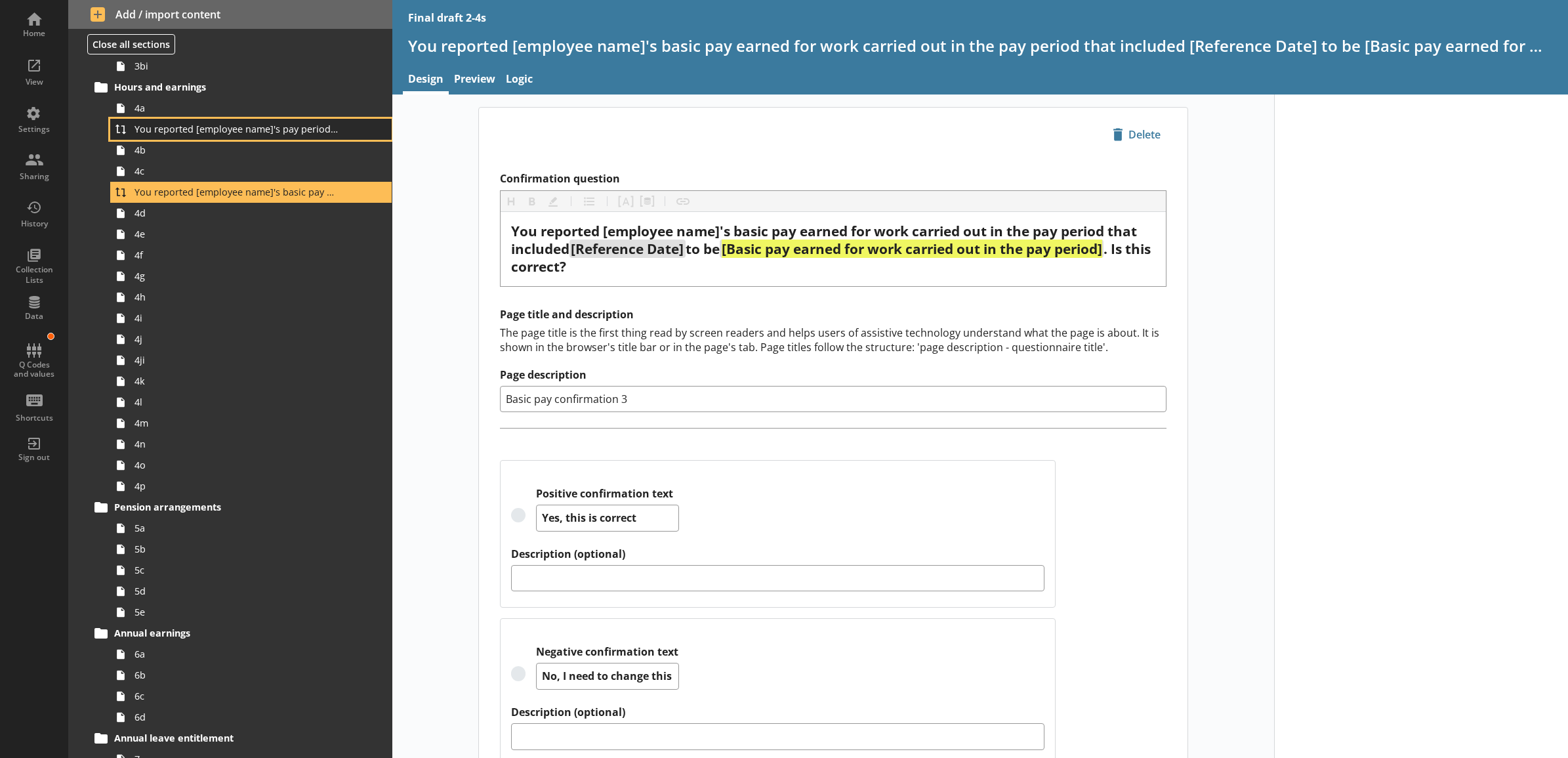
click at [198, 138] on link "You reported [employee name]'s pay period that included [Reference Date] to be …" at bounding box center [251, 129] width 281 height 21
type textarea "x"
type input "Pay period confirmation 3"
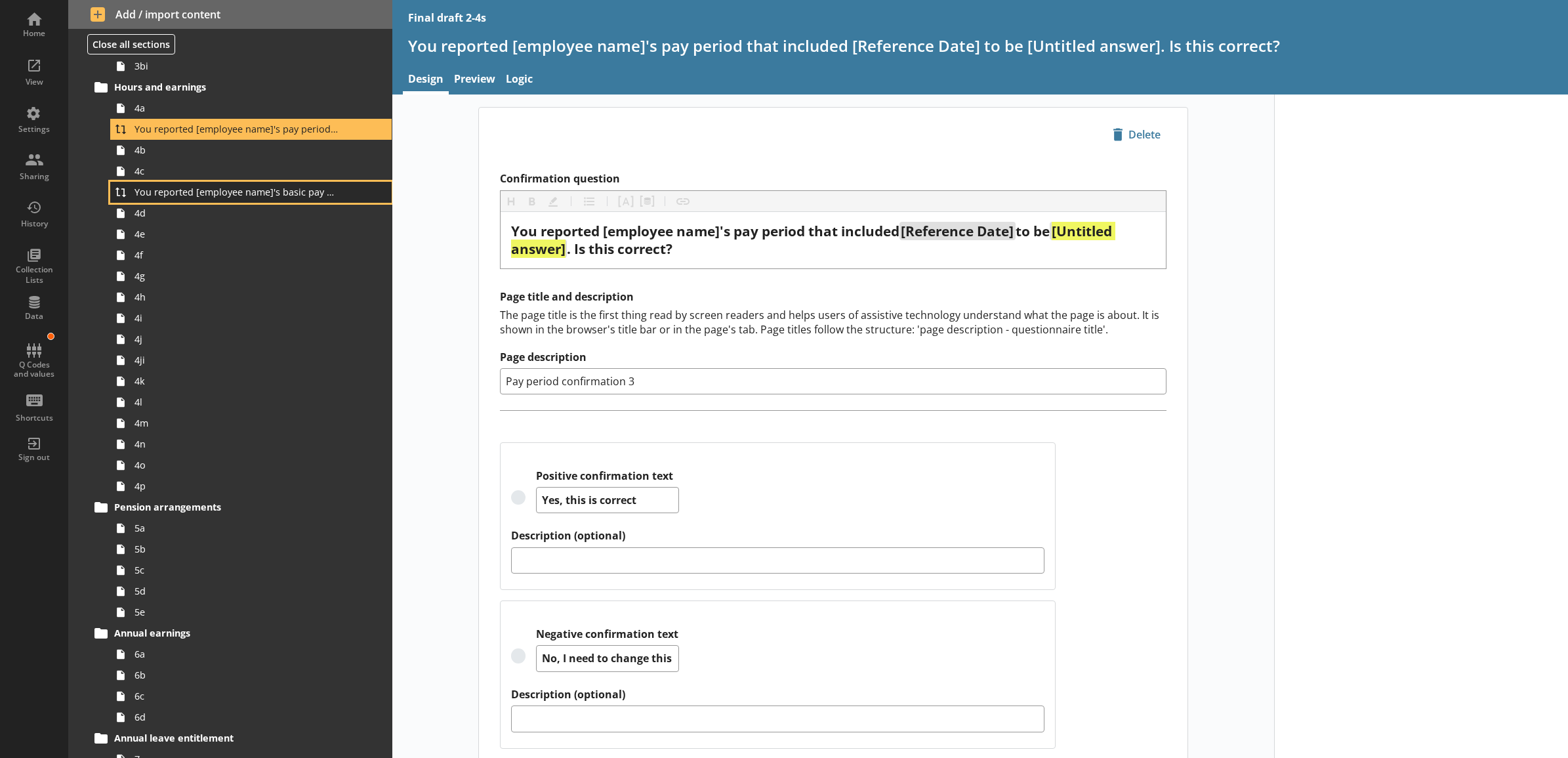
click at [200, 195] on span "You reported [employee name]'s basic pay earned for work carried out in the pay…" at bounding box center [237, 192] width 204 height 13
type textarea "x"
type input "Basic pay confirmation 3"
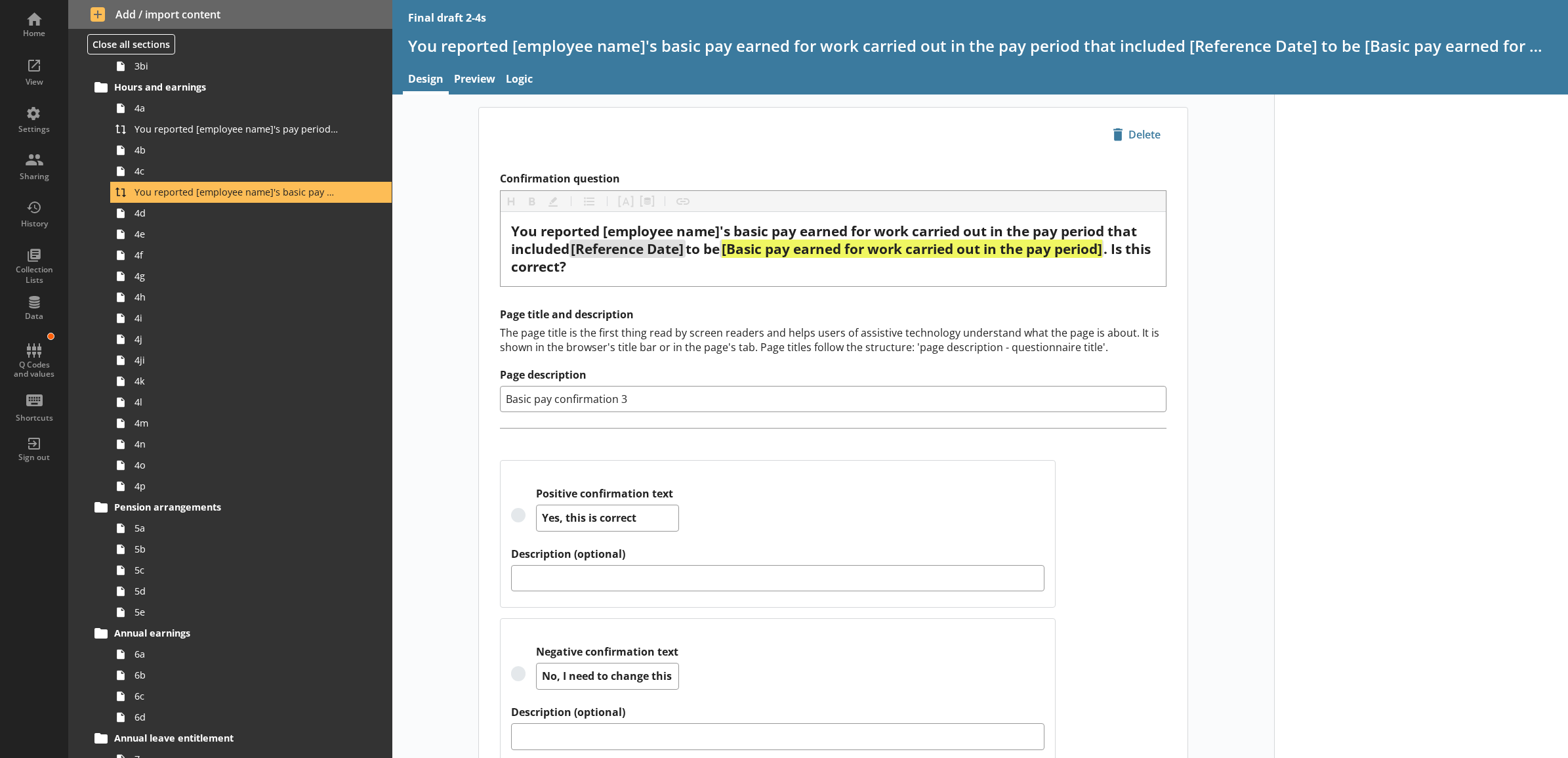
click at [840, 302] on div "Confirmation question Heading Heading Bold Bold Highlight Highlight List List P…" at bounding box center [833, 480] width 709 height 636
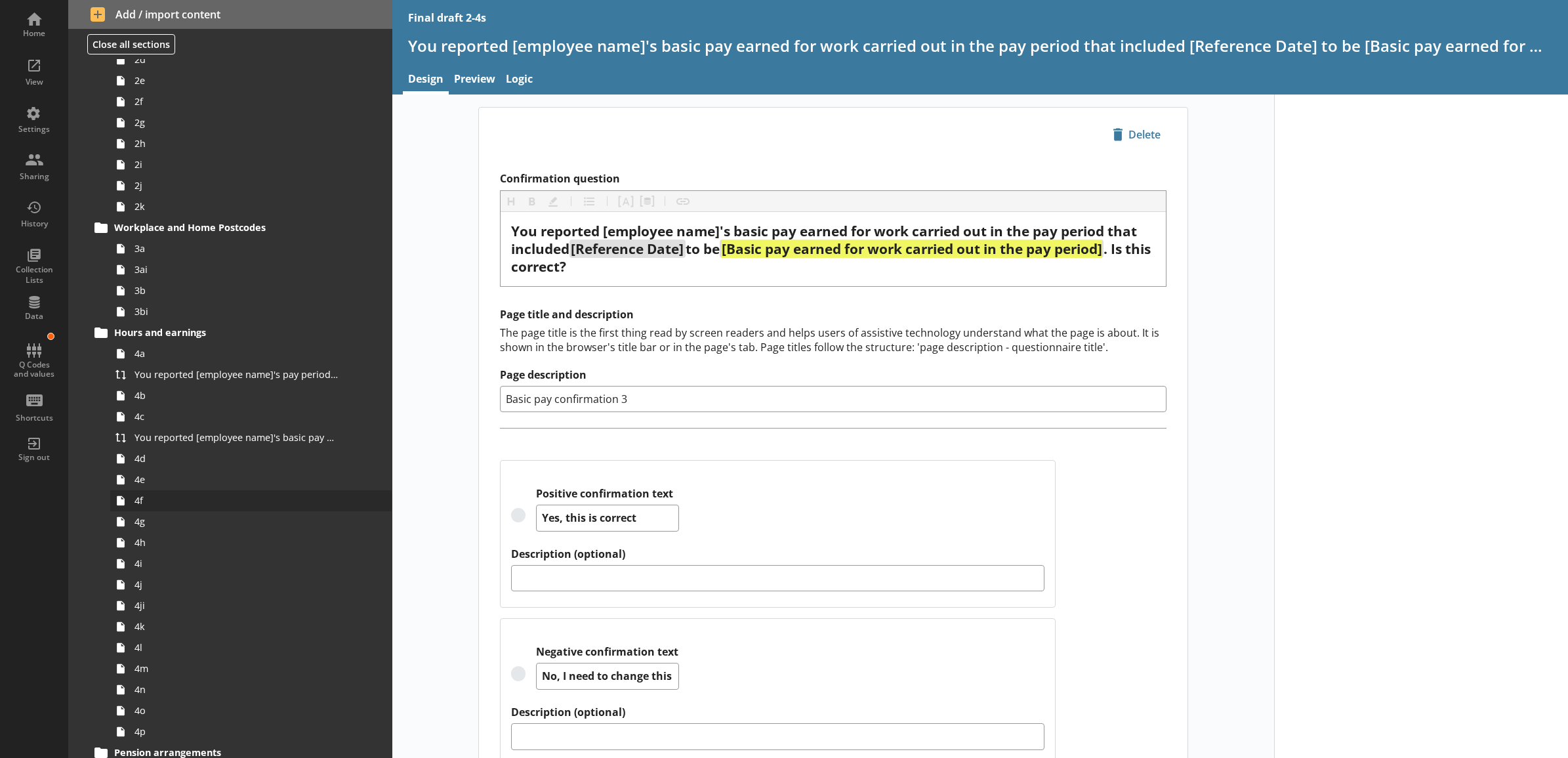
scroll to position [3007, 0]
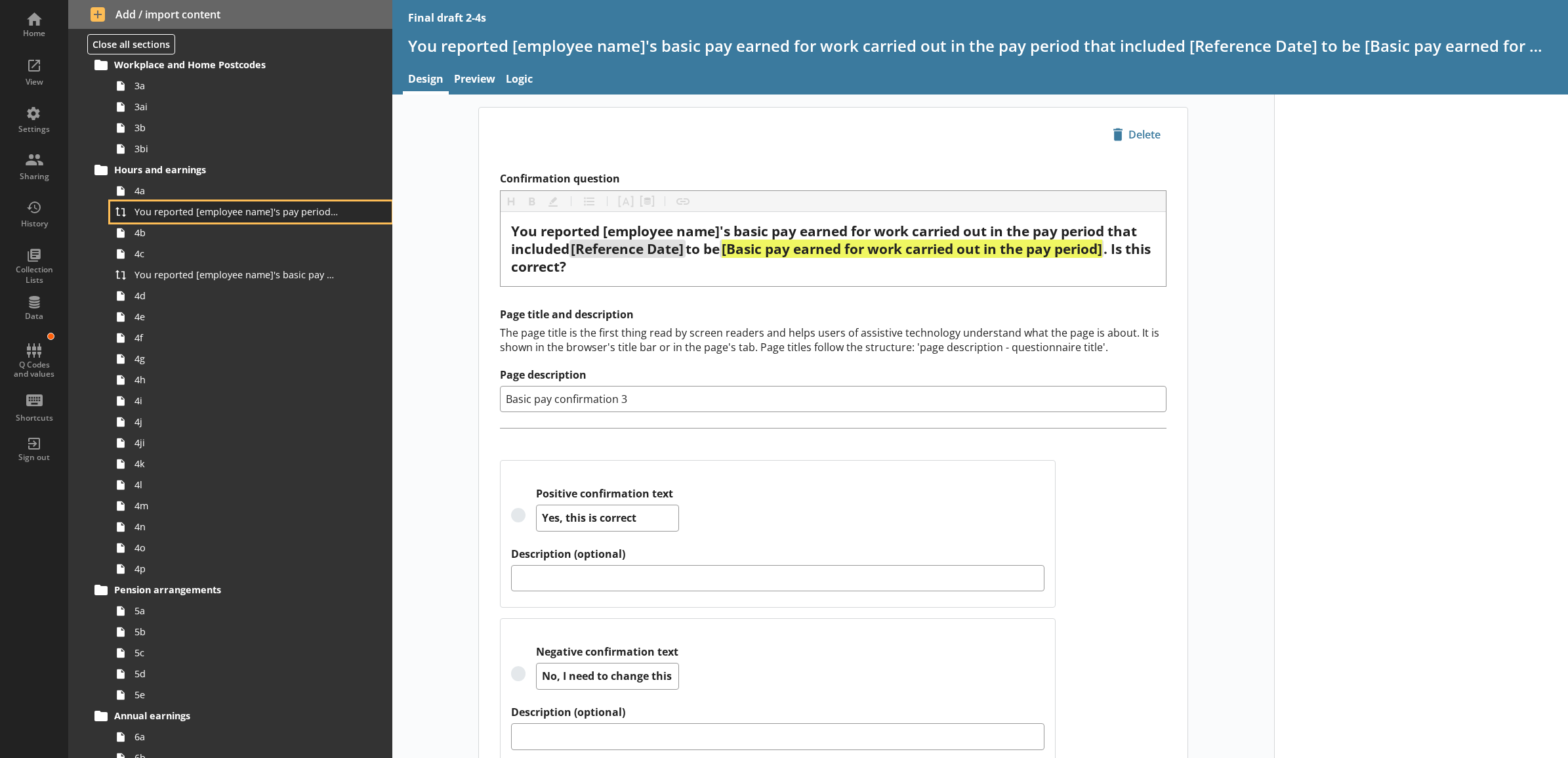
click at [233, 210] on span "You reported [employee name]'s pay period that included [Reference Date] to be …" at bounding box center [237, 211] width 204 height 13
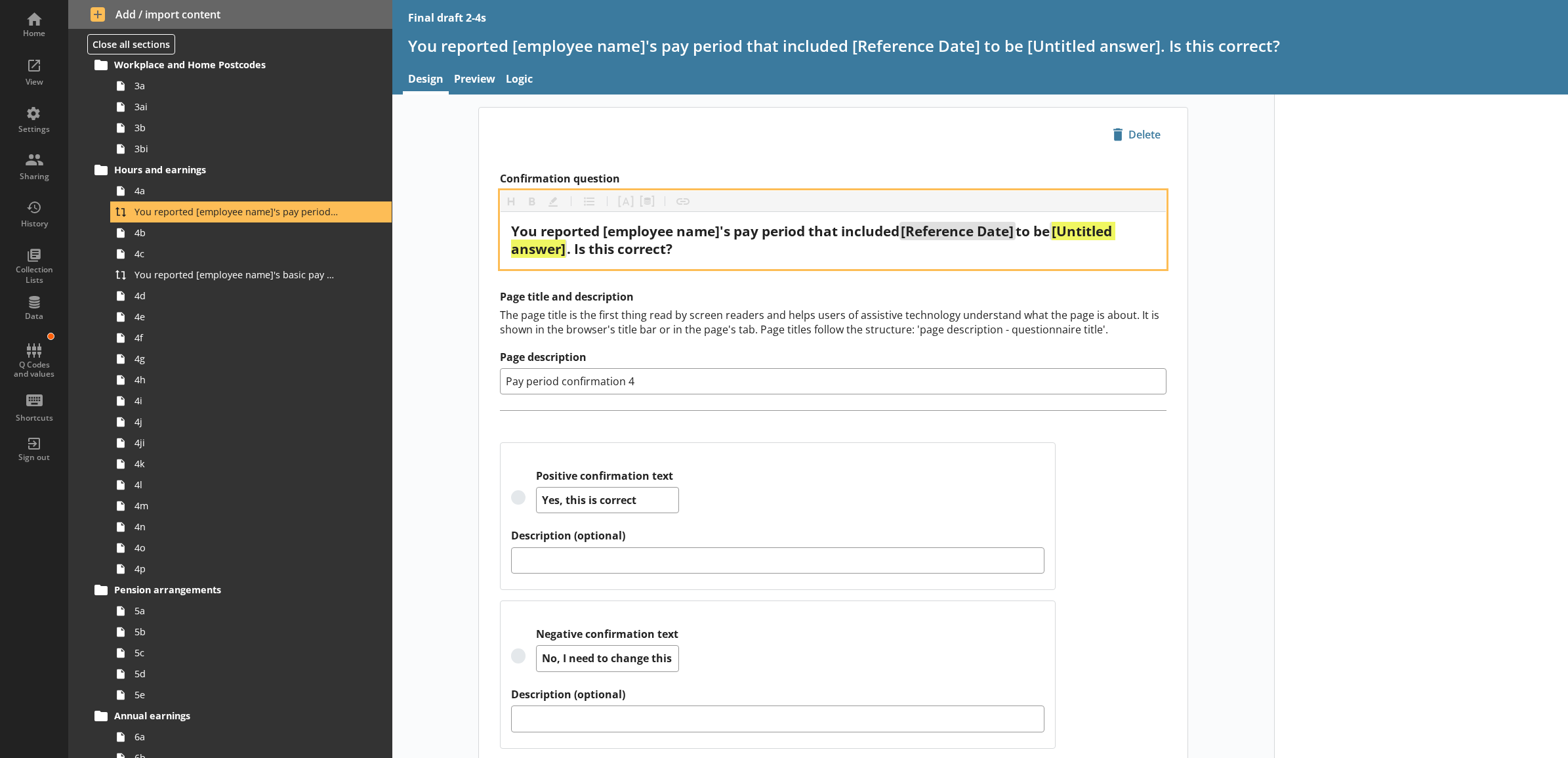
click at [560, 248] on span "[Untitled answer]" at bounding box center [813, 239] width 604 height 36
click at [559, 250] on span "[Untitled answer]" at bounding box center [813, 239] width 604 height 36
click at [617, 201] on button "Pipe answer" at bounding box center [626, 201] width 21 height 21
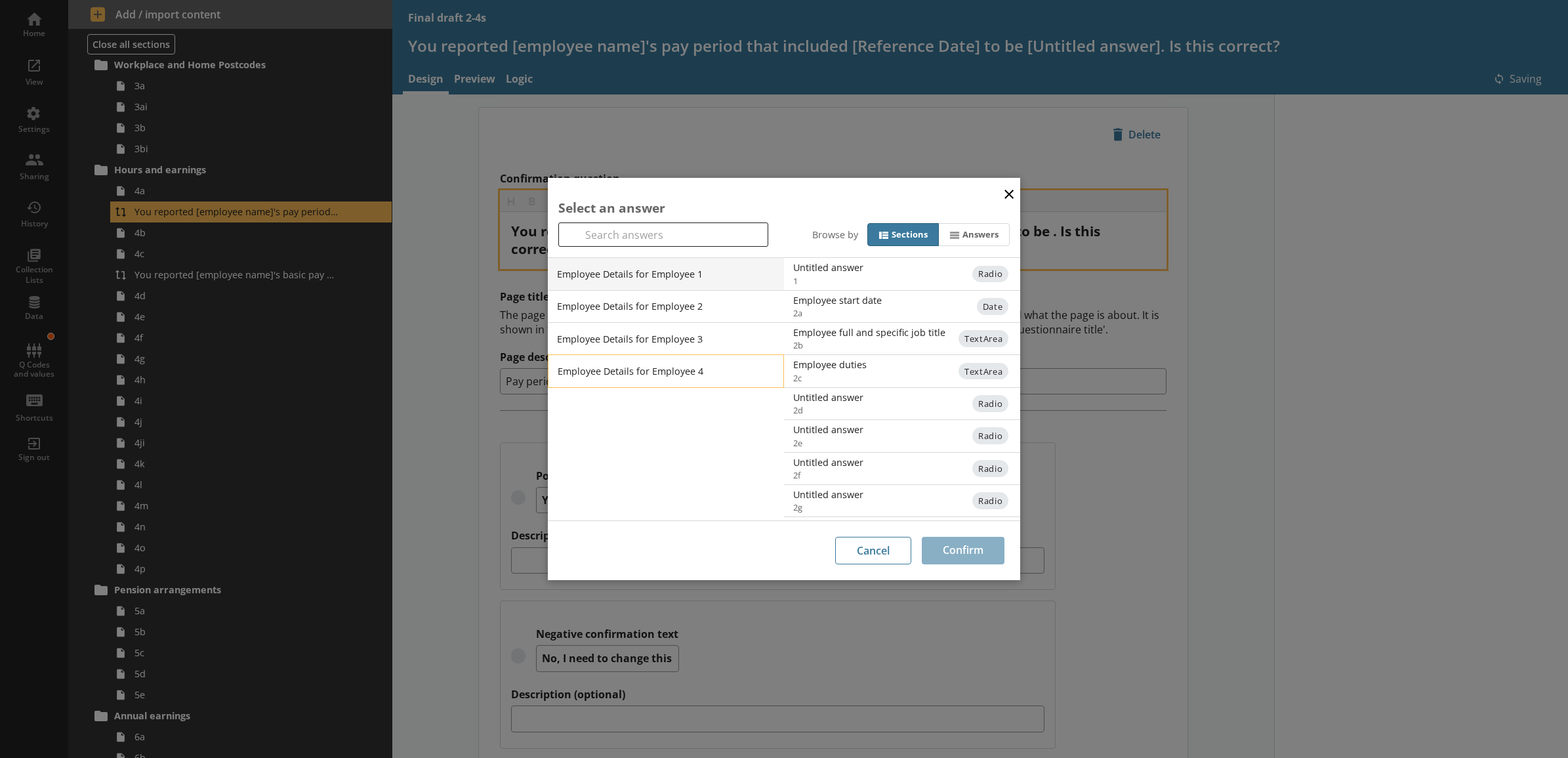
click at [690, 372] on li "Employee Details for Employee 4" at bounding box center [666, 370] width 237 height 33
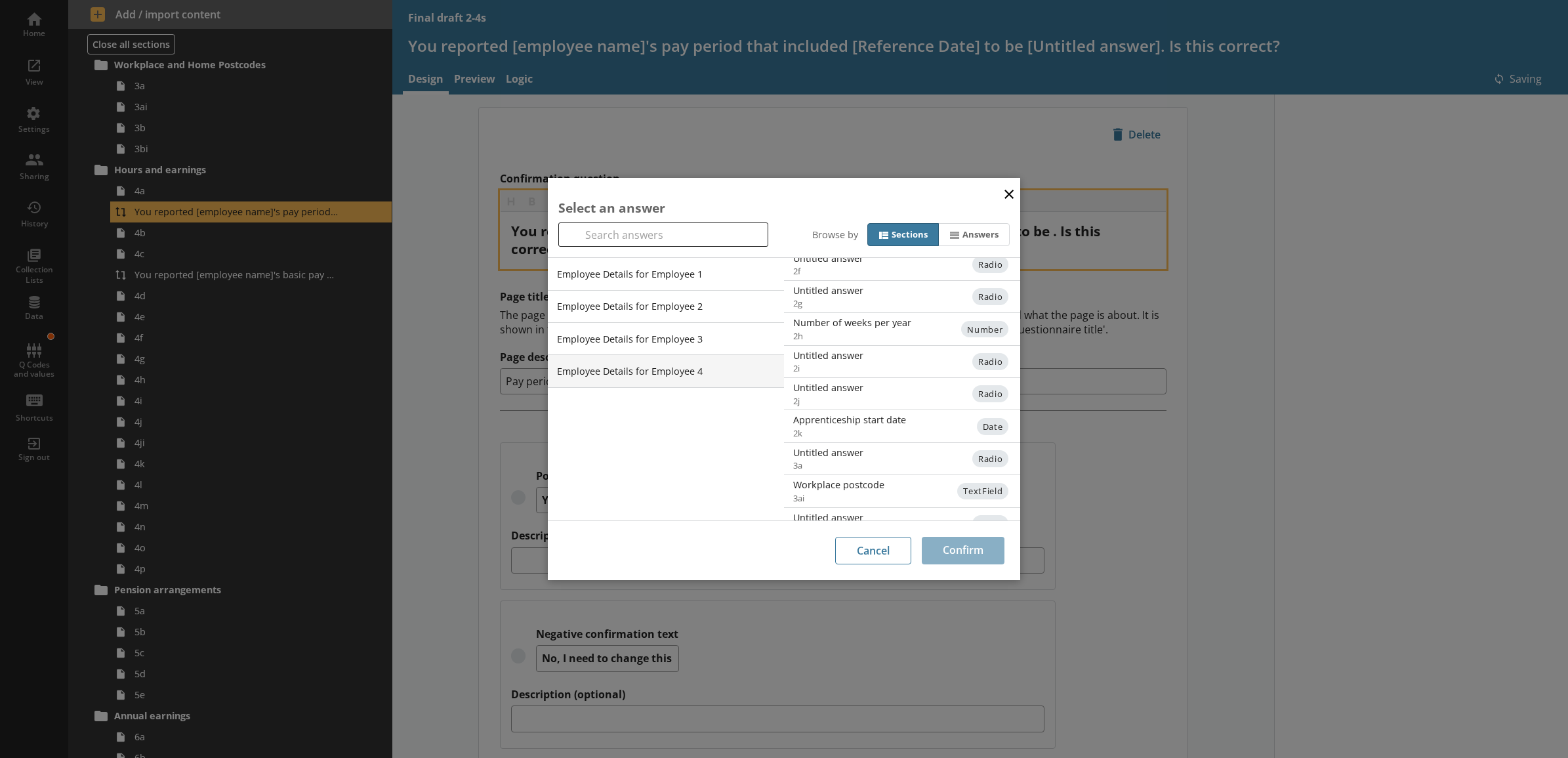
scroll to position [289, 0]
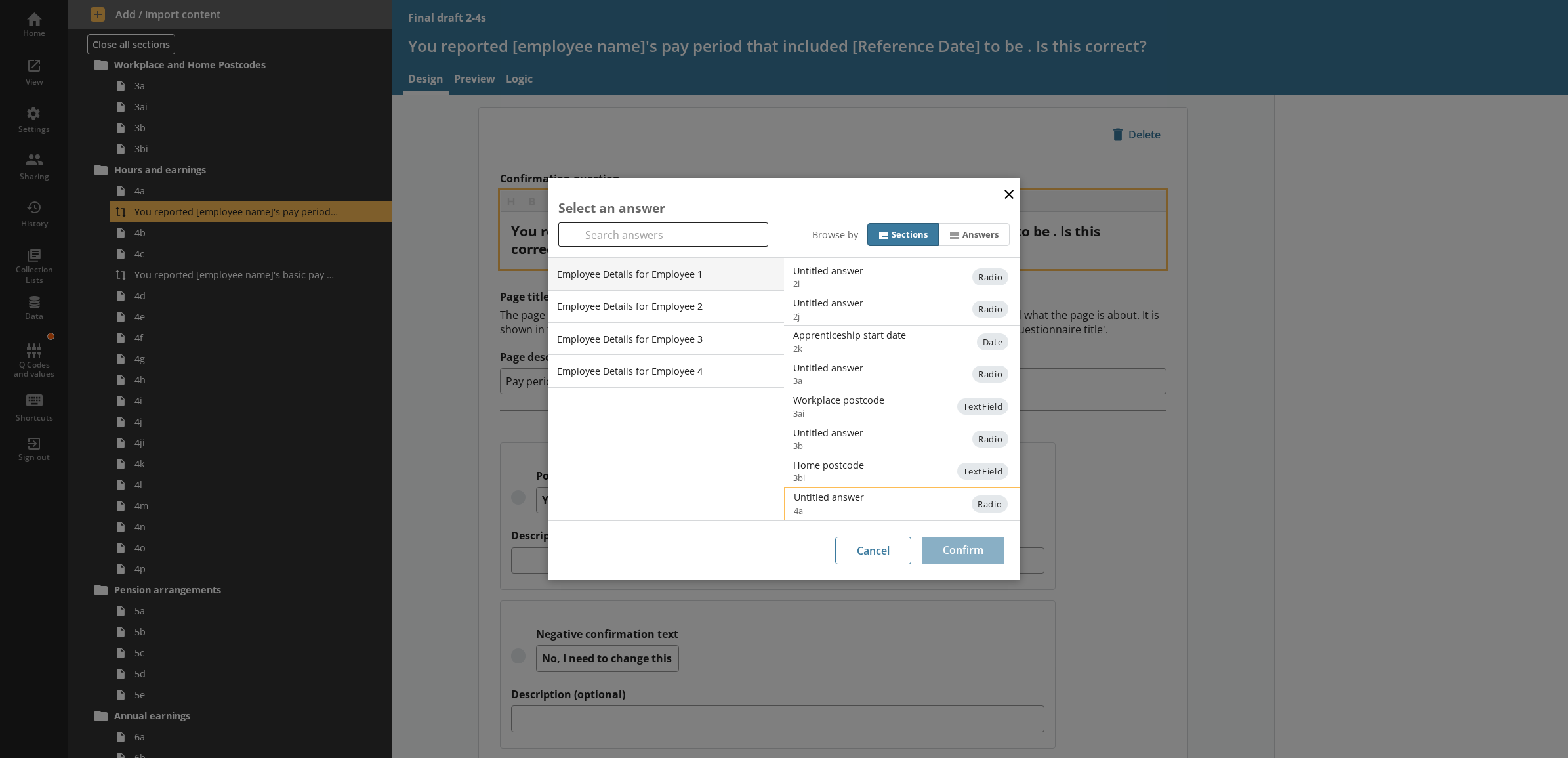
click at [927, 509] on span "4a" at bounding box center [913, 510] width 238 height 12
click at [955, 548] on button "Confirm" at bounding box center [963, 550] width 82 height 28
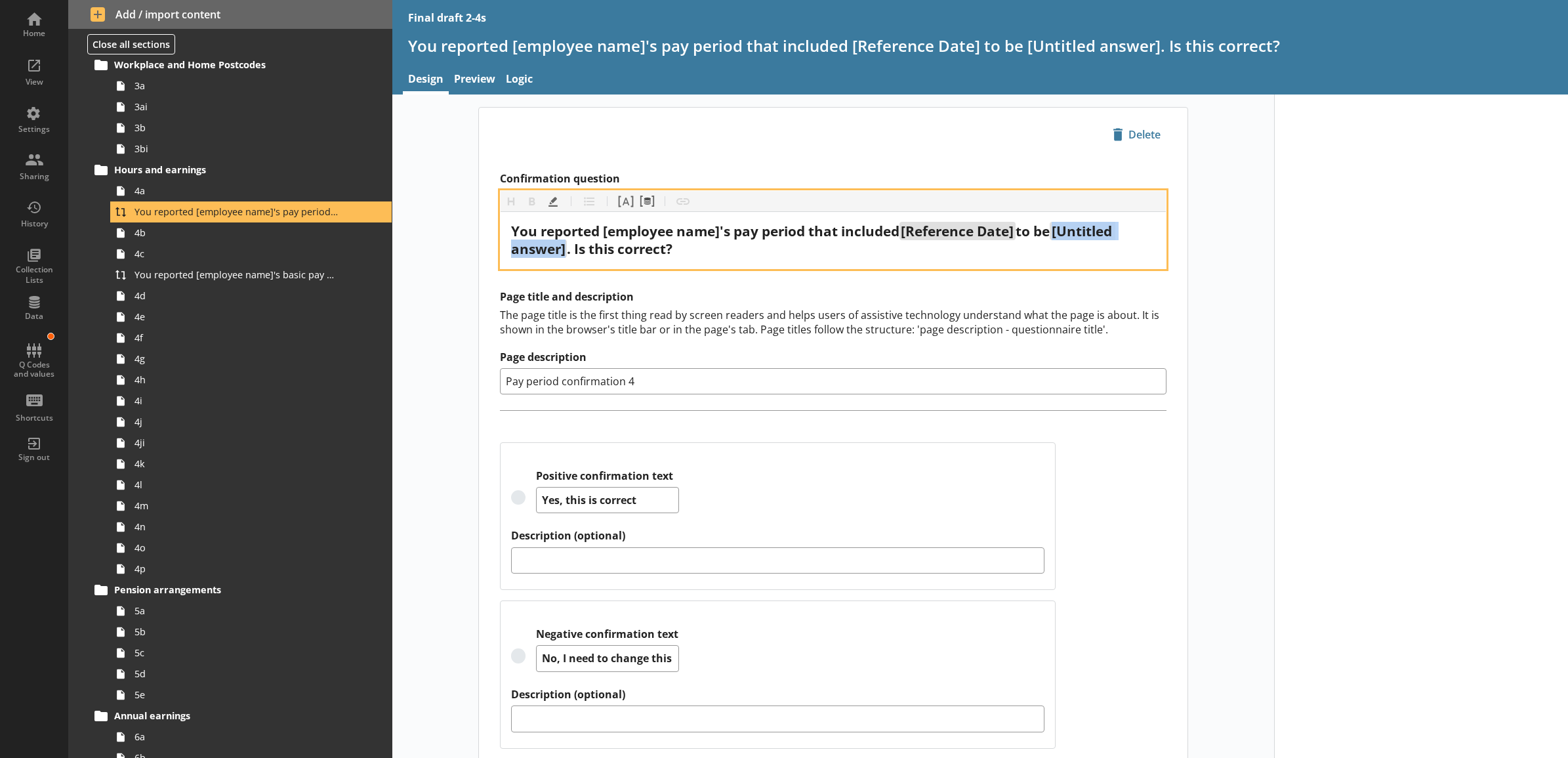
drag, startPoint x: 1061, startPoint y: 231, endPoint x: 561, endPoint y: 257, distance: 500.7
click at [561, 257] on div "You reported [employee name]'s pay period that included [Reference Date] to be …" at bounding box center [833, 239] width 644 height 35
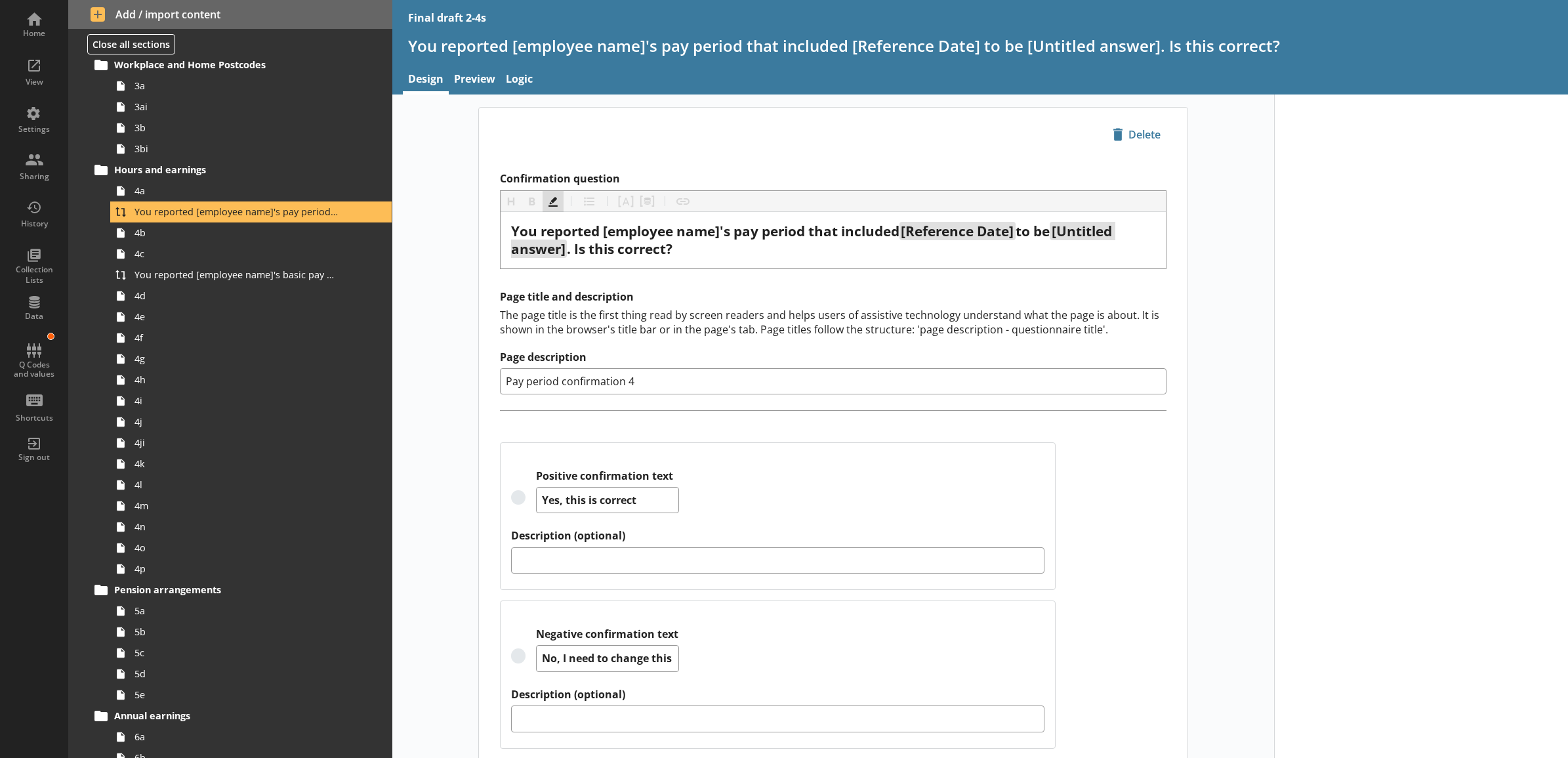
click at [543, 204] on button "Highlight" at bounding box center [553, 201] width 21 height 21
click at [483, 242] on div "Confirmation question Heading Heading Bold Bold Highlight Highlight List List P…" at bounding box center [833, 471] width 709 height 618
click at [240, 269] on span "You reported [employee name]'s basic pay earned for work carried out in the pay…" at bounding box center [237, 275] width 204 height 13
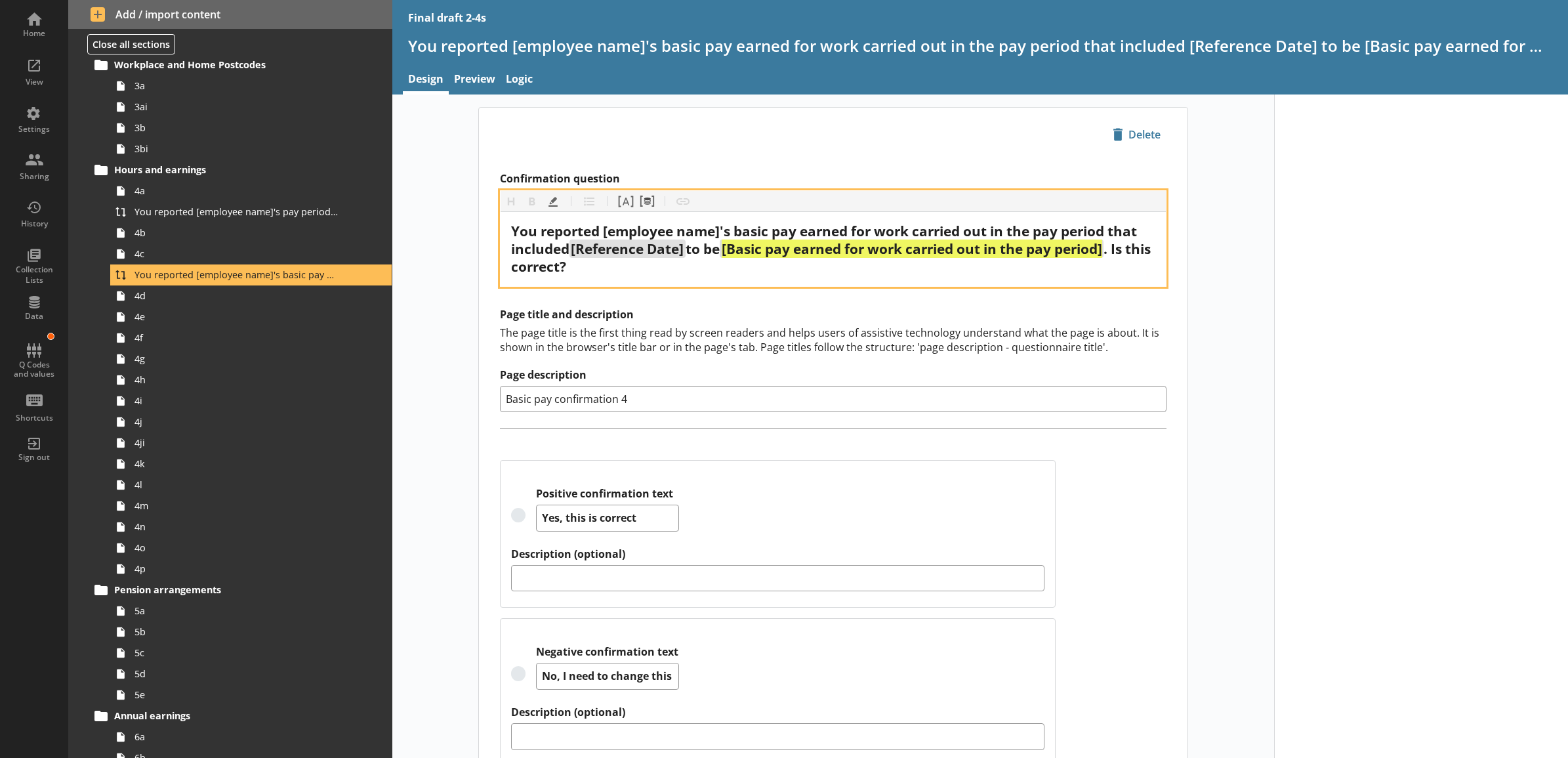
click at [1115, 251] on span ". Is this correct?" at bounding box center [832, 257] width 643 height 36
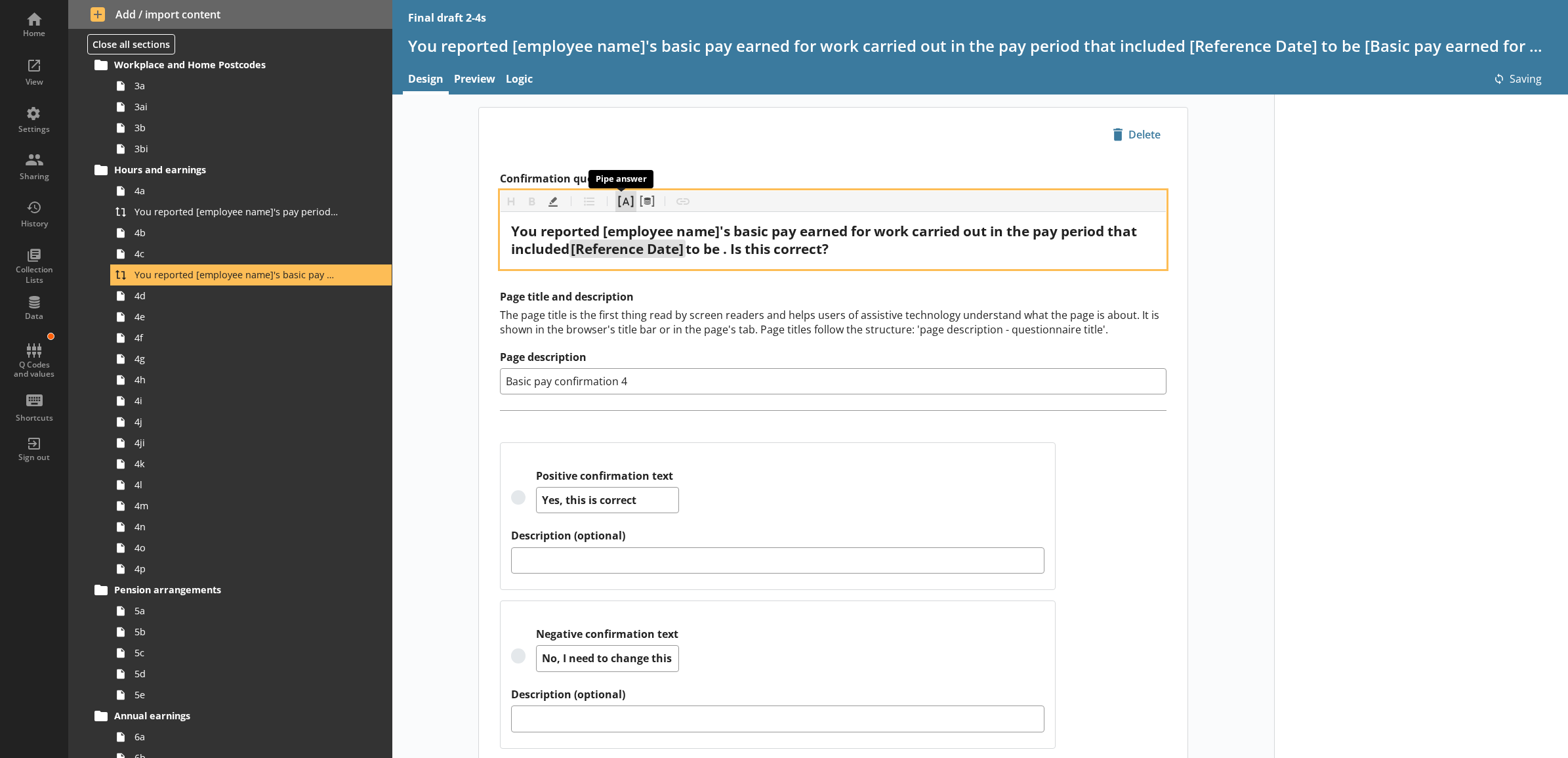
click at [617, 205] on button "Pipe answer" at bounding box center [626, 201] width 21 height 21
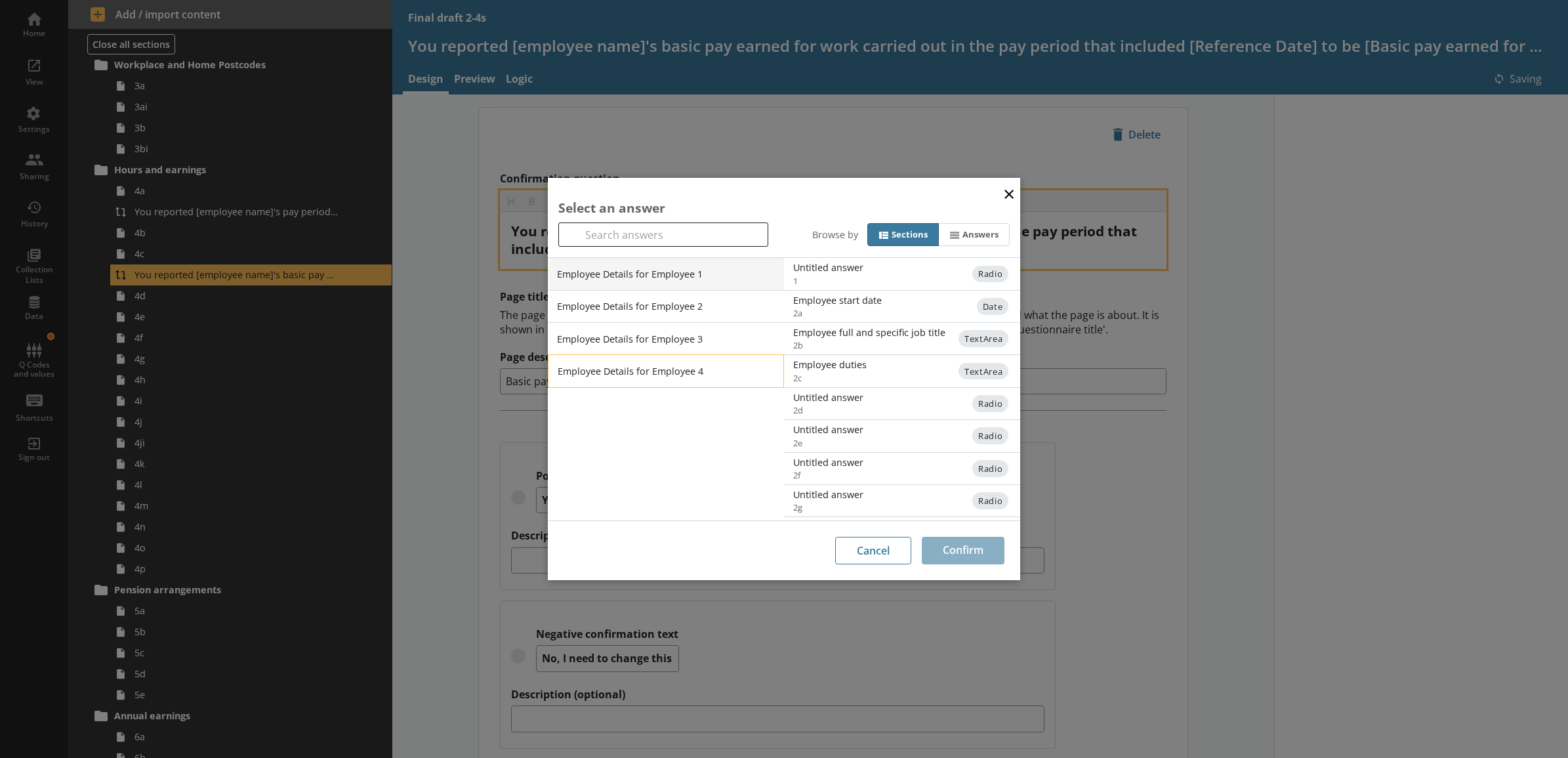
click at [683, 365] on li "Employee Details for Employee 4" at bounding box center [666, 370] width 237 height 33
click at [717, 373] on li "Employee Details for Employee 4" at bounding box center [666, 370] width 237 height 33
click at [716, 373] on li "Employee Details for Employee 4" at bounding box center [666, 370] width 237 height 33
click at [897, 498] on div "Basic pay earned for work carried out in the pay period" at bounding box center [926, 498] width 264 height 13
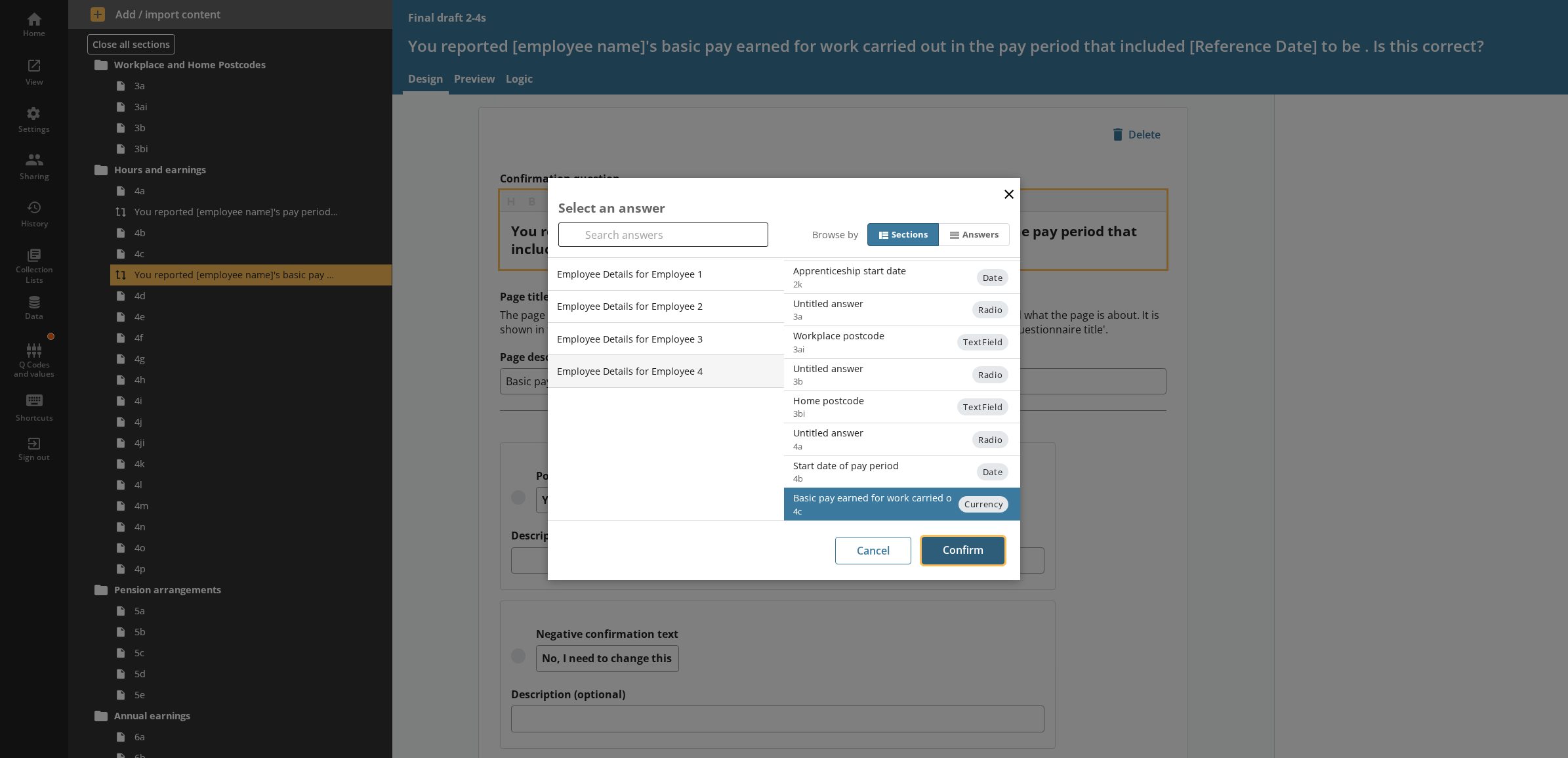
click at [950, 548] on button "Confirm" at bounding box center [963, 550] width 82 height 28
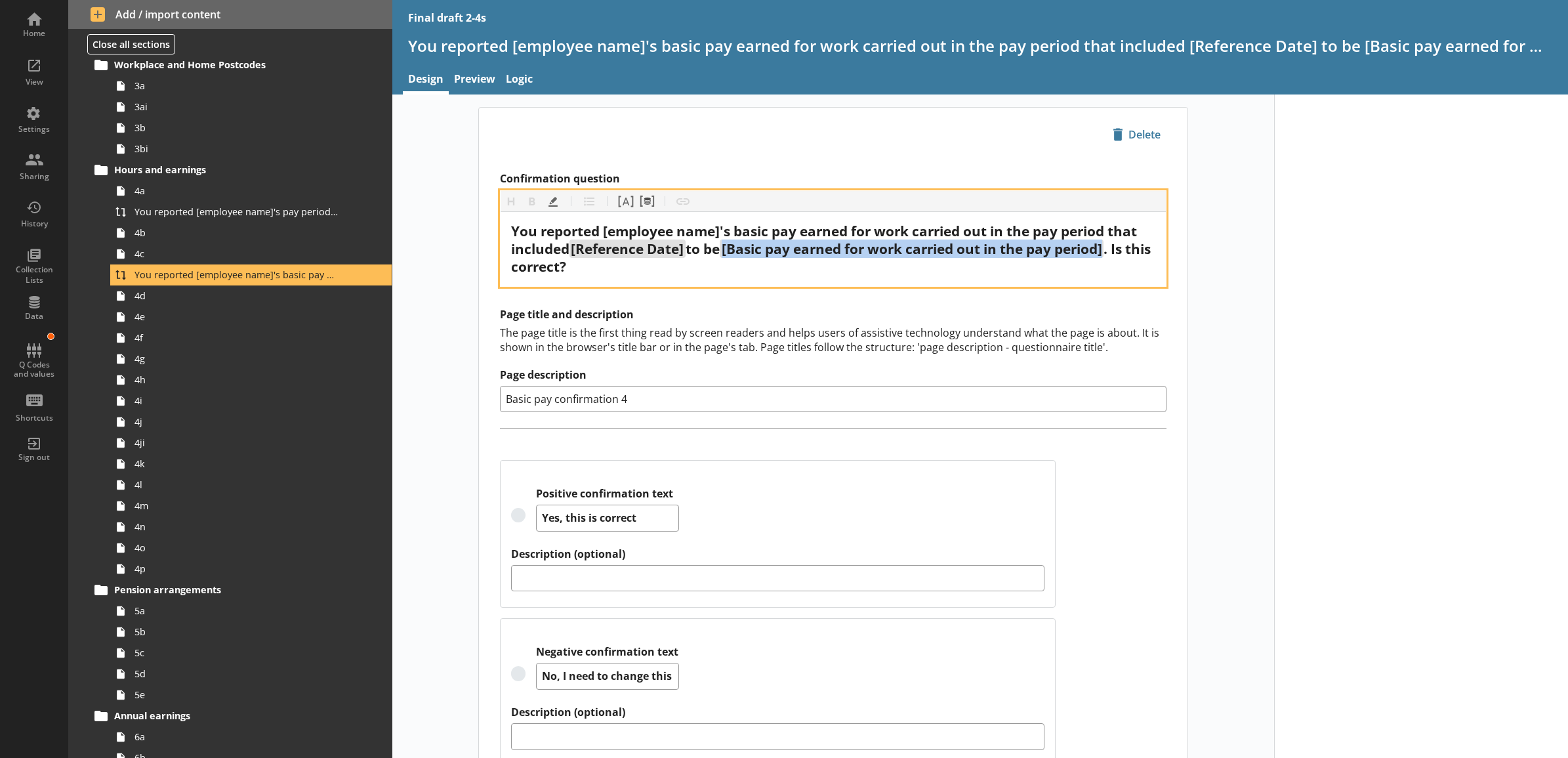
drag, startPoint x: 729, startPoint y: 251, endPoint x: 1113, endPoint y: 254, distance: 384.0
click at [1104, 254] on span "[Basic pay earned for work carried out in the pay period]" at bounding box center [912, 248] width 384 height 19
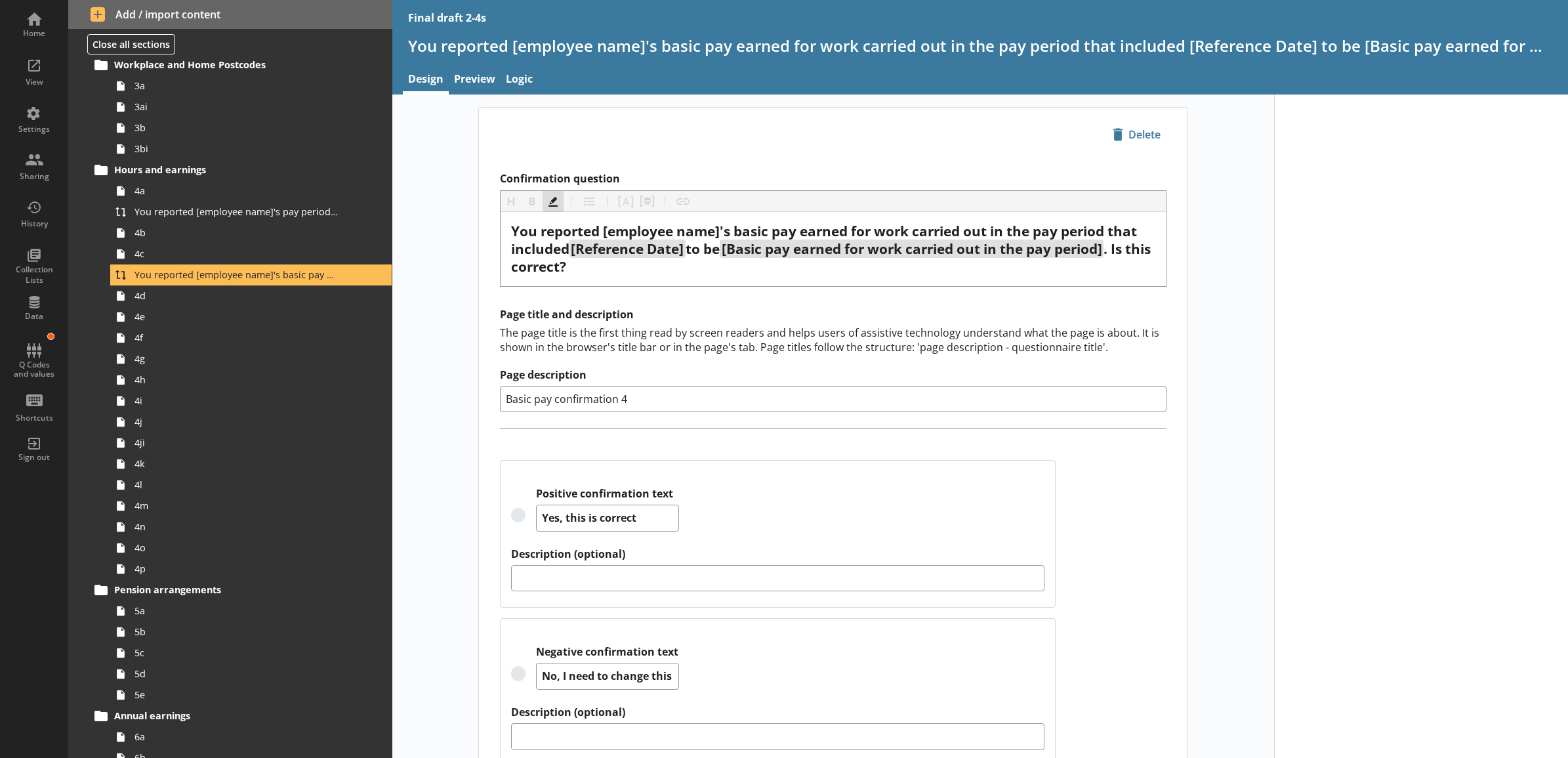
click at [543, 204] on button "Highlight" at bounding box center [553, 201] width 21 height 21
click at [479, 150] on div "icon-delete Created with Sketch. [GEOGRAPHIC_DATA]" at bounding box center [833, 135] width 709 height 54
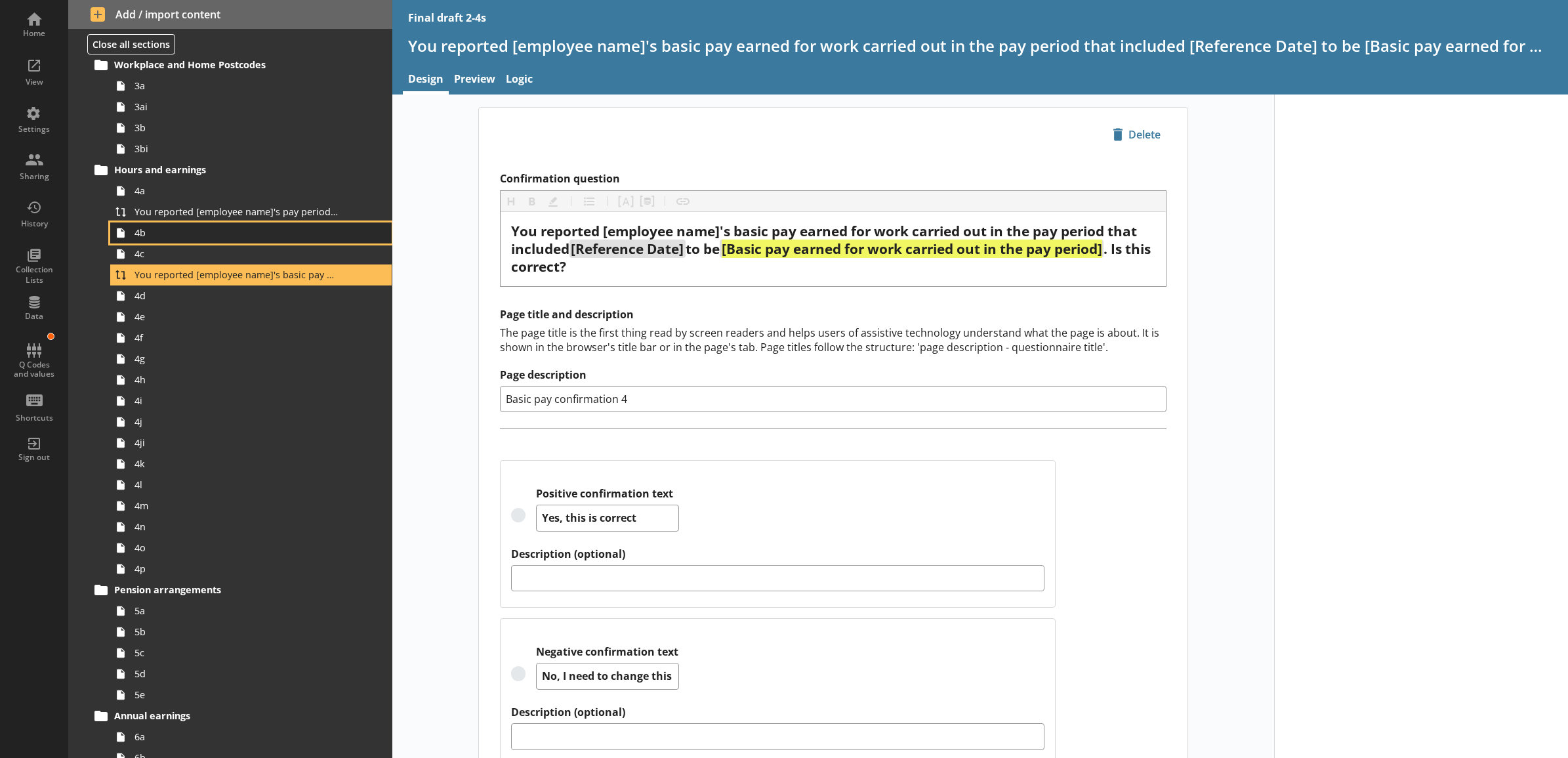
click at [313, 224] on link "4b" at bounding box center [251, 233] width 281 height 21
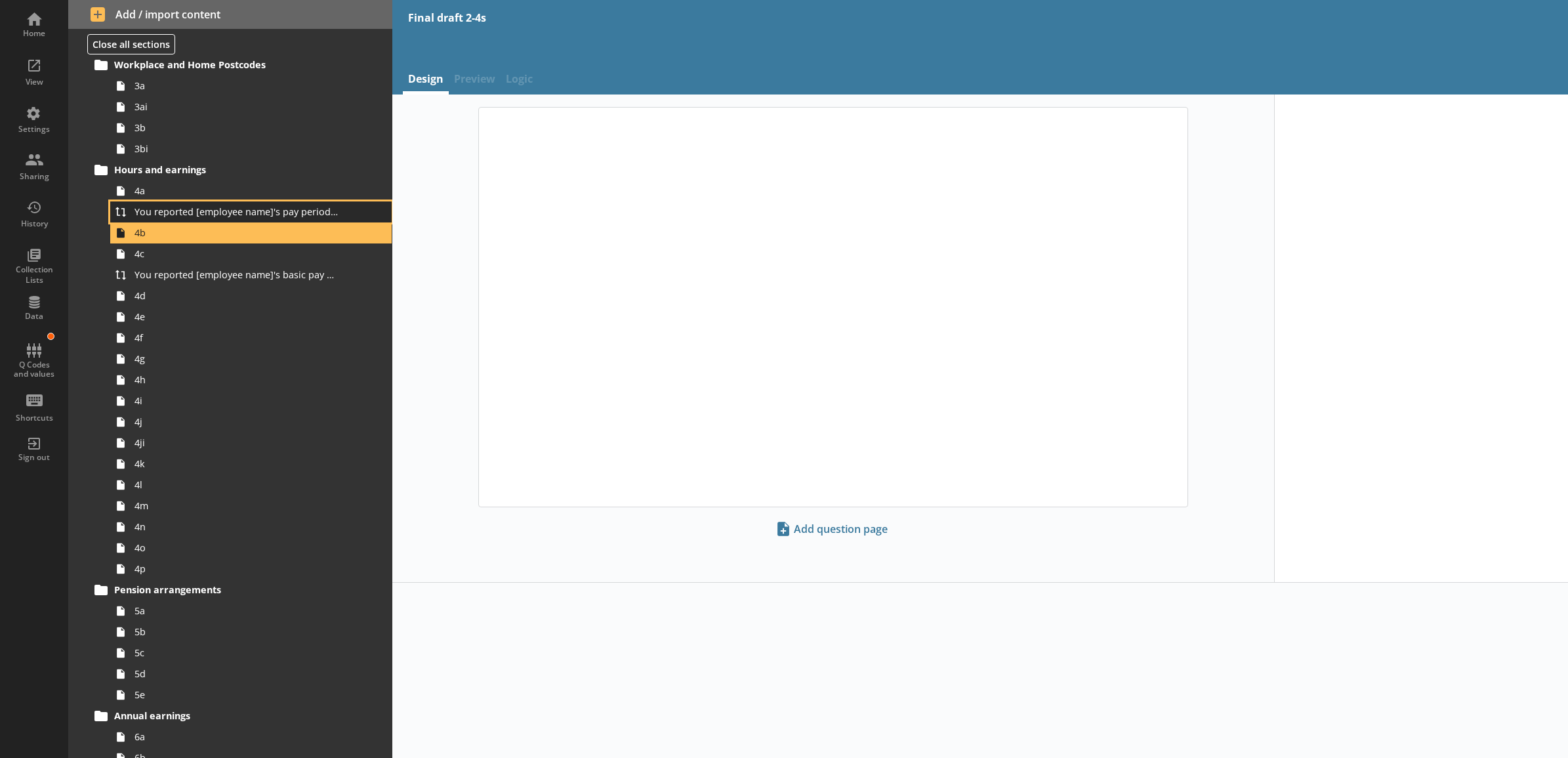
click at [310, 207] on span "You reported [employee name]'s pay period that included [Reference Date] to be …" at bounding box center [237, 211] width 204 height 13
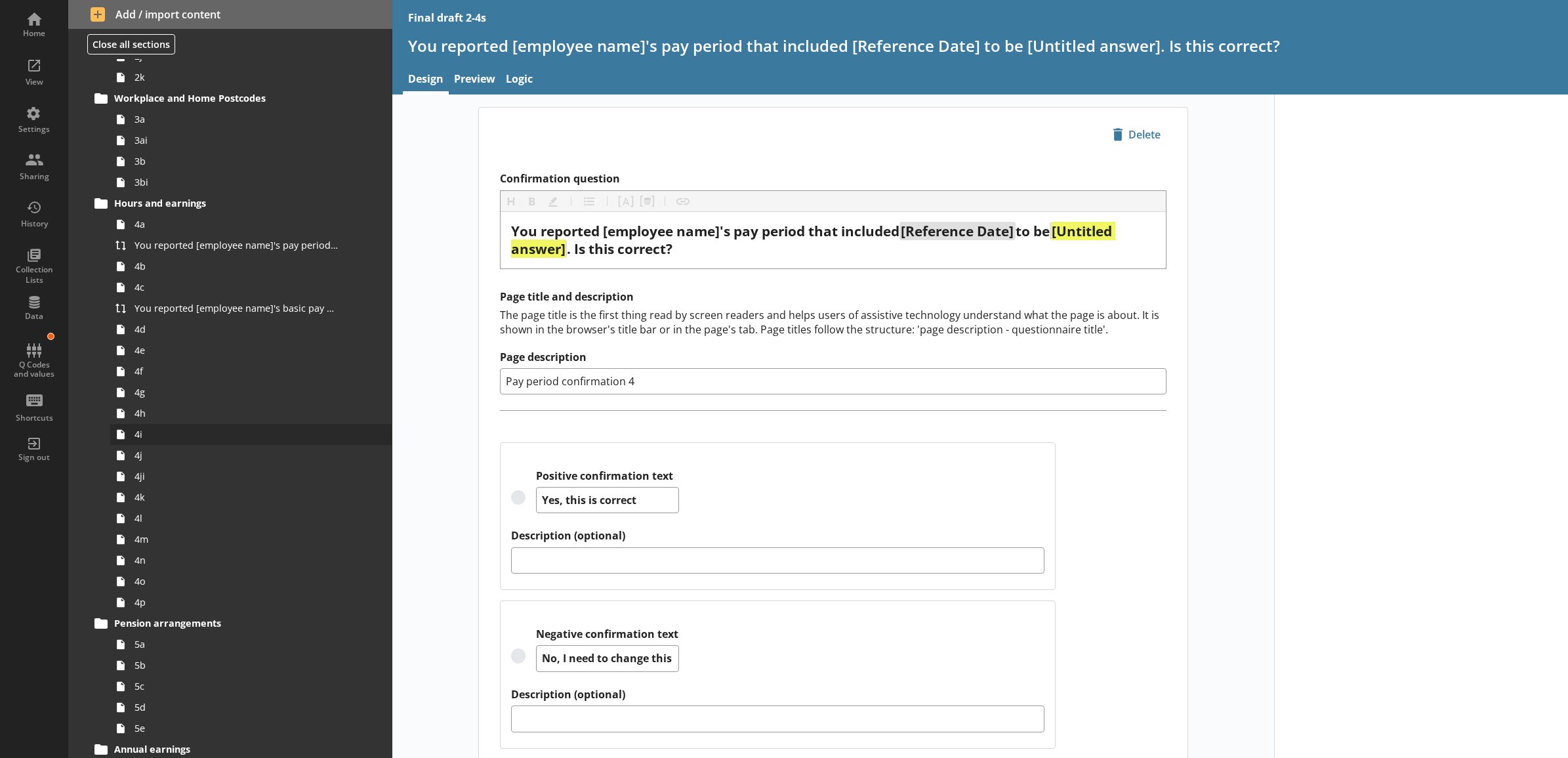
scroll to position [1621, 0]
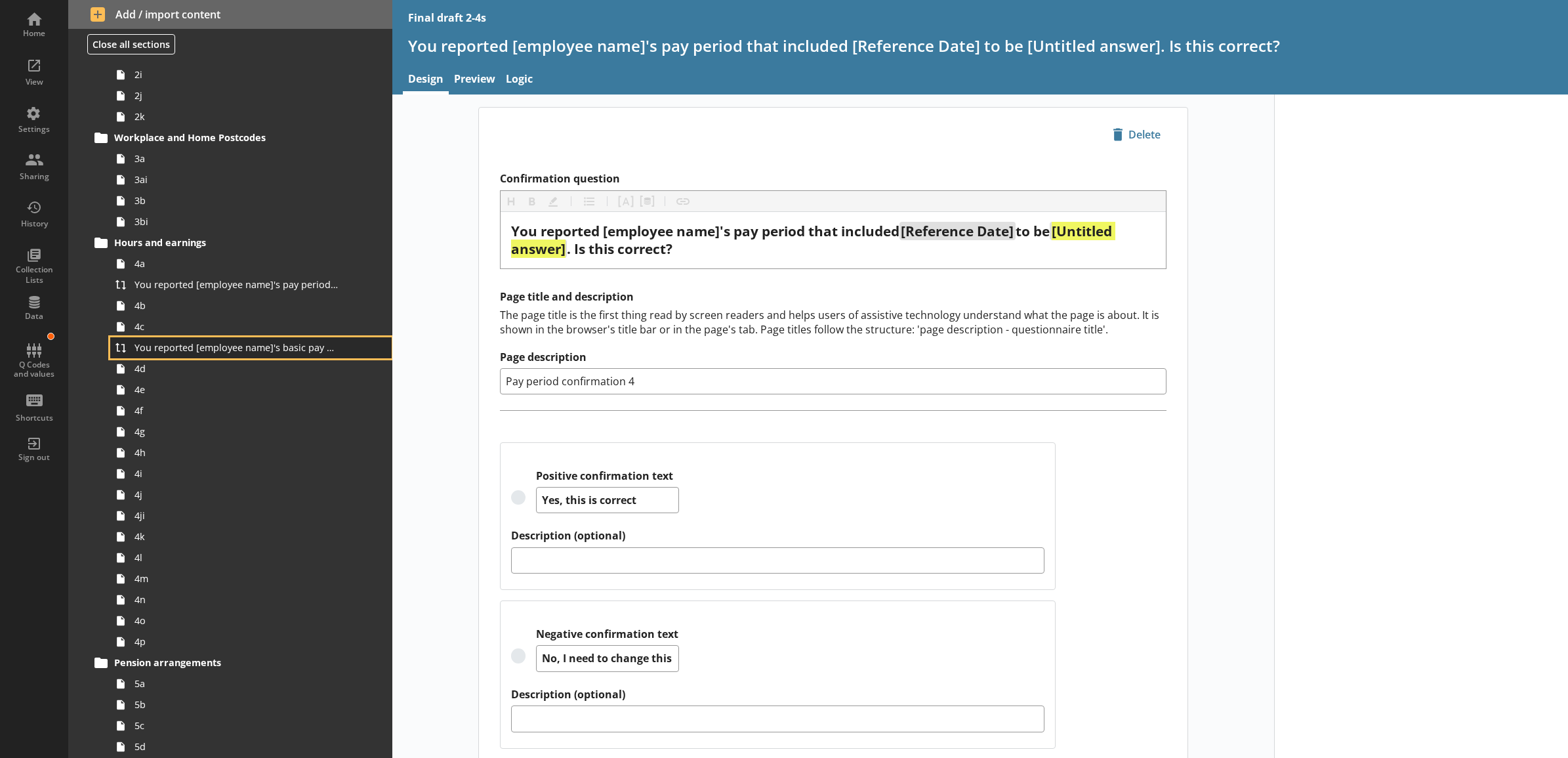
click at [263, 349] on span "You reported [employee name]'s basic pay earned for work carried out in the pay…" at bounding box center [237, 347] width 204 height 13
type textarea "x"
type input "Basic pay confirmation 3"
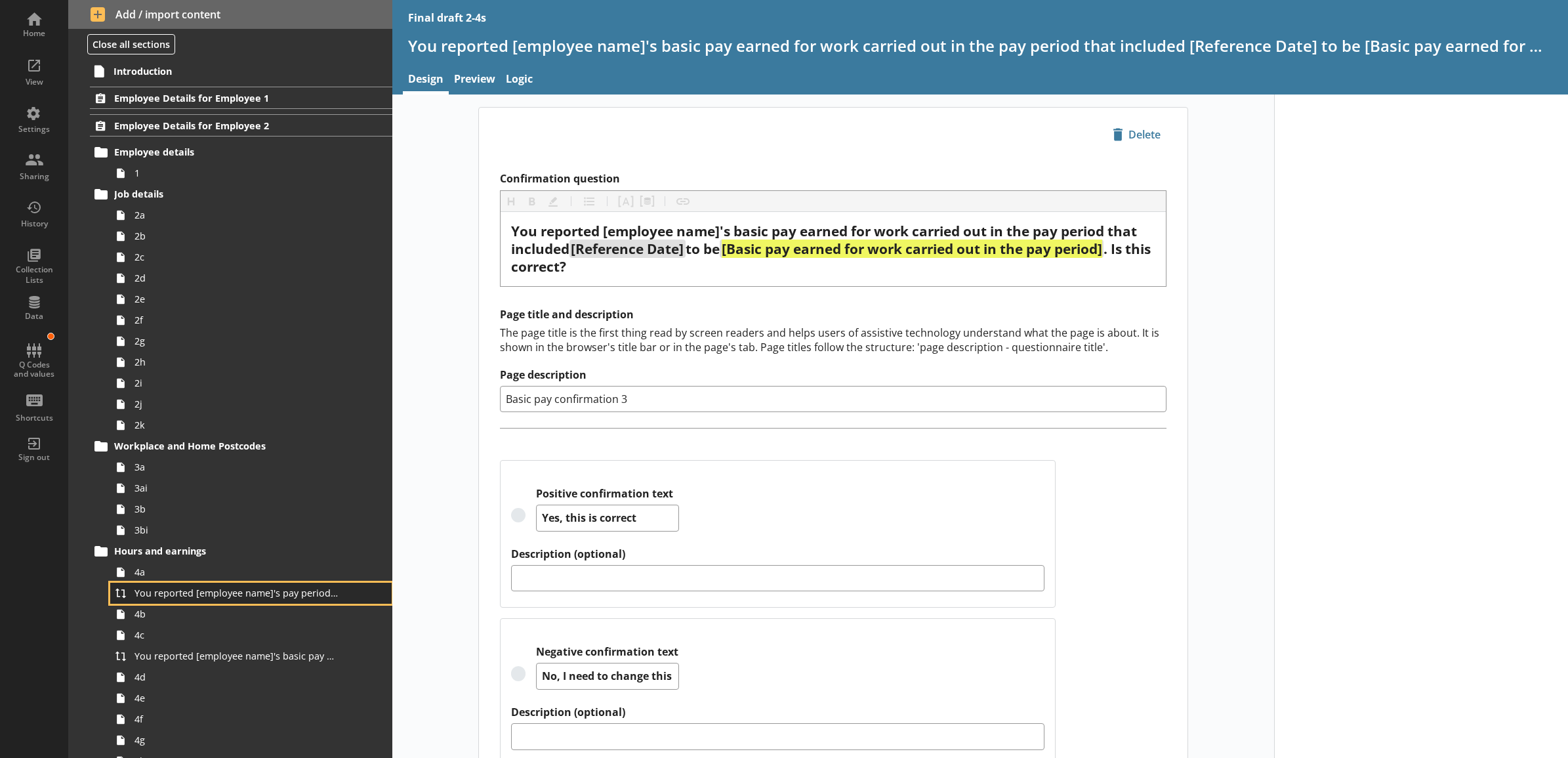
click at [306, 593] on span "You reported [employee name]'s pay period that included [Reference Date] to be …" at bounding box center [237, 593] width 204 height 13
type textarea "x"
type input "Pay period confirmation 1"
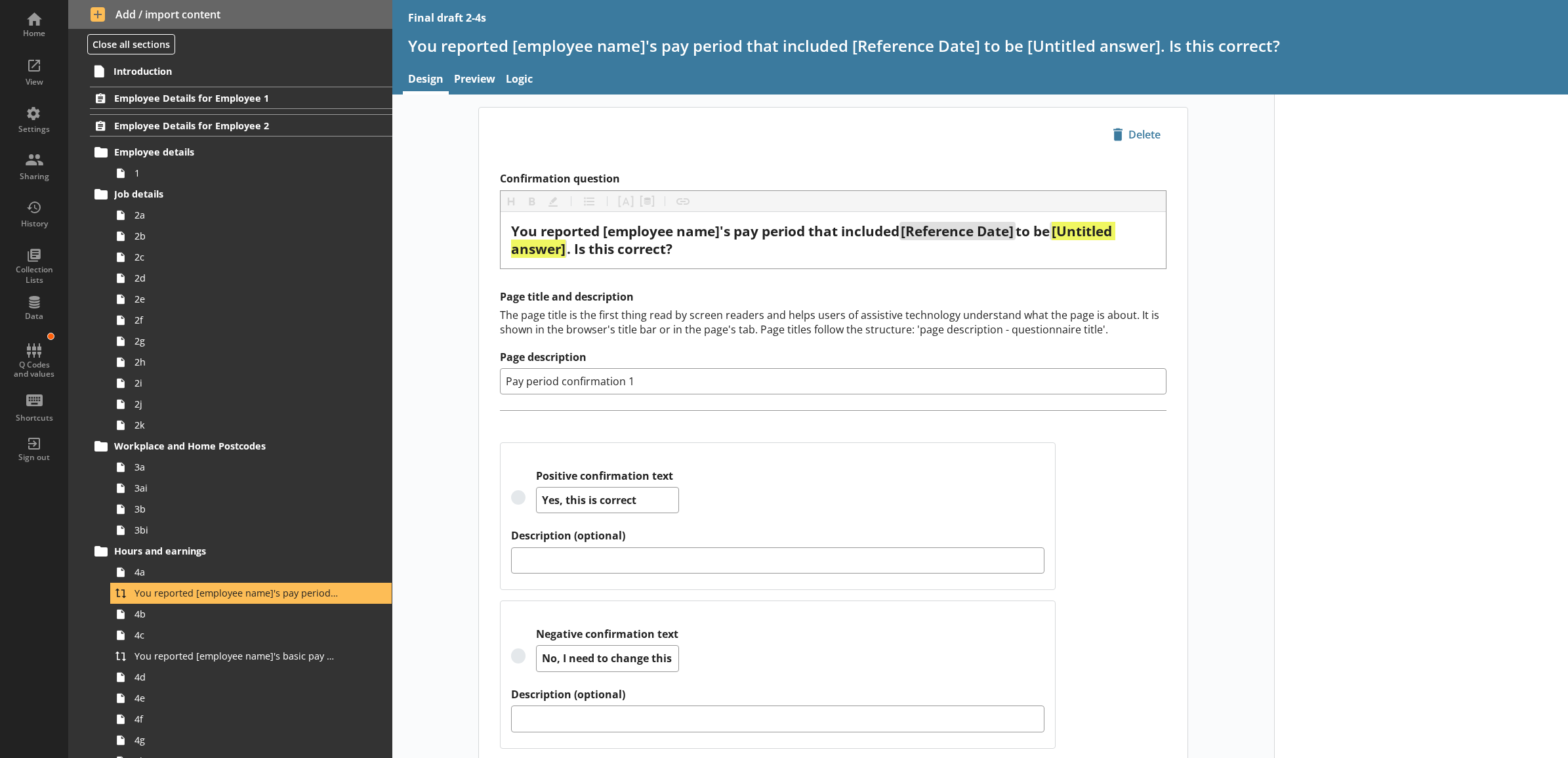
click at [439, 228] on div "icon-delete Created with Sketch. Delete Confirmation question Heading Heading B…" at bounding box center [833, 444] width 882 height 673
click at [323, 656] on span "You reported [employee name]'s basic pay earned for work carried out in the pay…" at bounding box center [237, 655] width 204 height 13
type textarea "x"
type input "Basic pay confirmation 1"
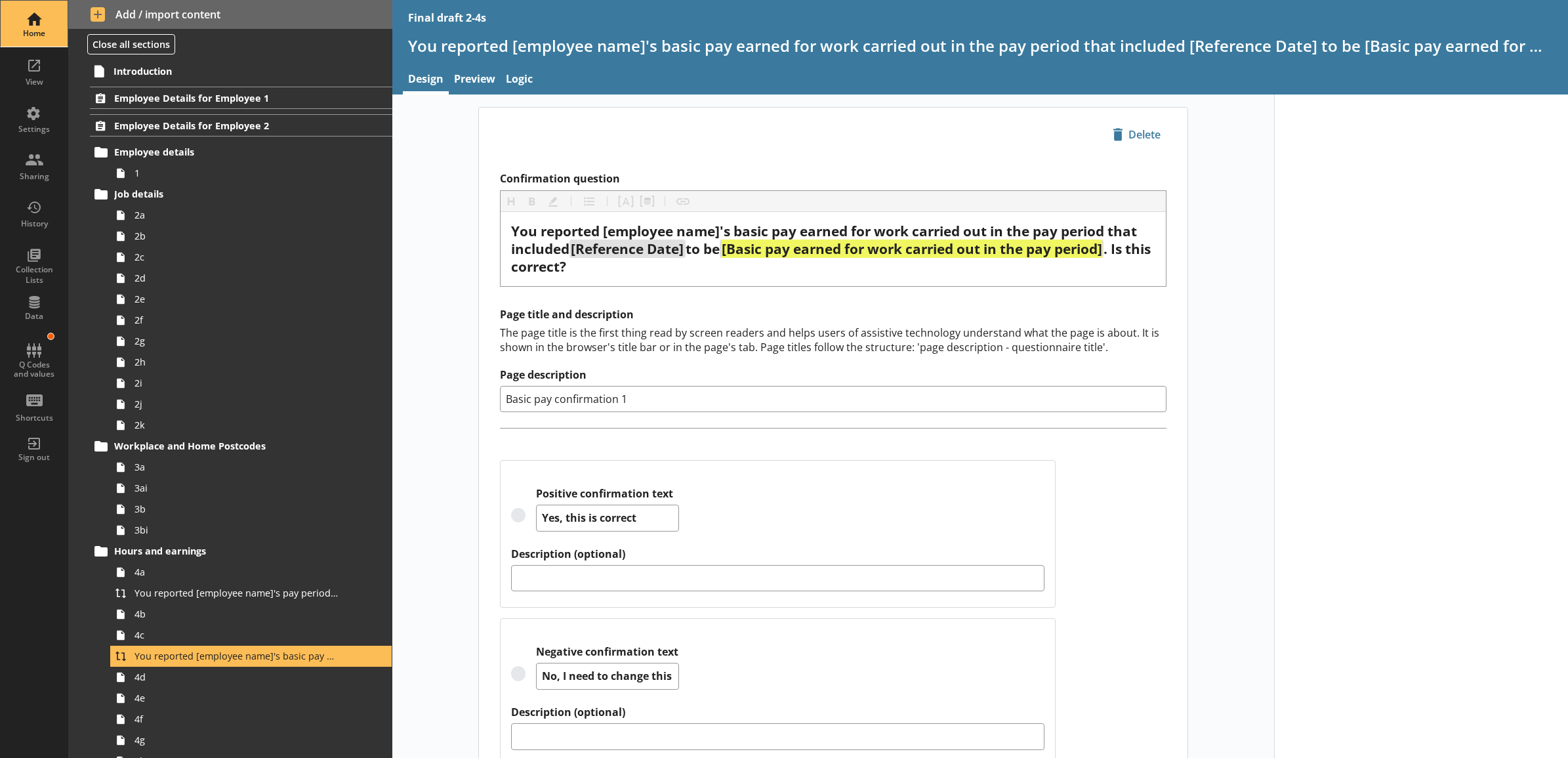
click at [45, 20] on div "Home" at bounding box center [34, 23] width 46 height 46
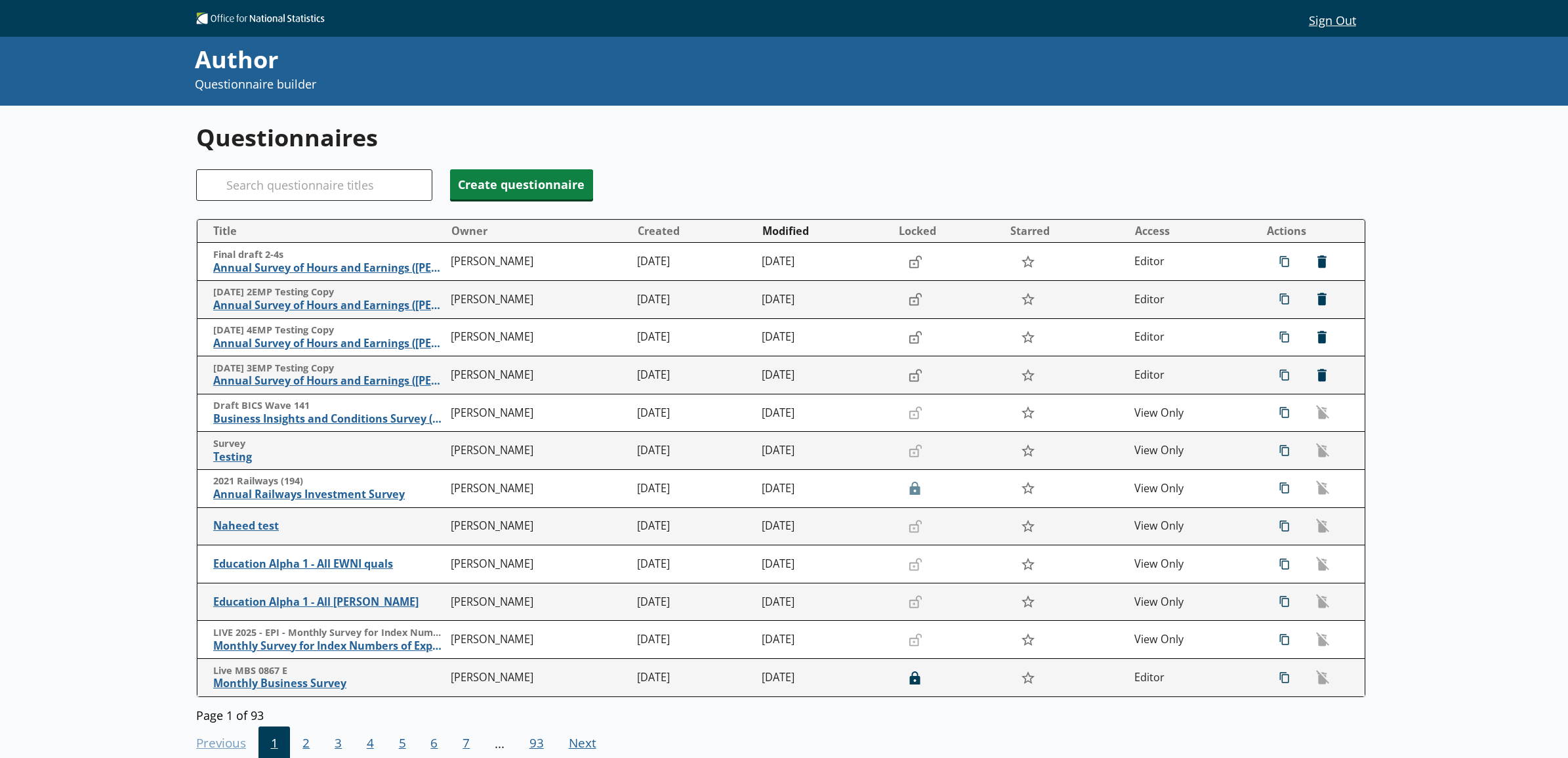
click at [145, 216] on div "Questionnaires Search Create questionnaire Title Owner Created Modified Locked …" at bounding box center [784, 484] width 1568 height 758
click at [1311, 296] on span "icon-delete Created with Sketch. [GEOGRAPHIC_DATA]" at bounding box center [1322, 299] width 21 height 21
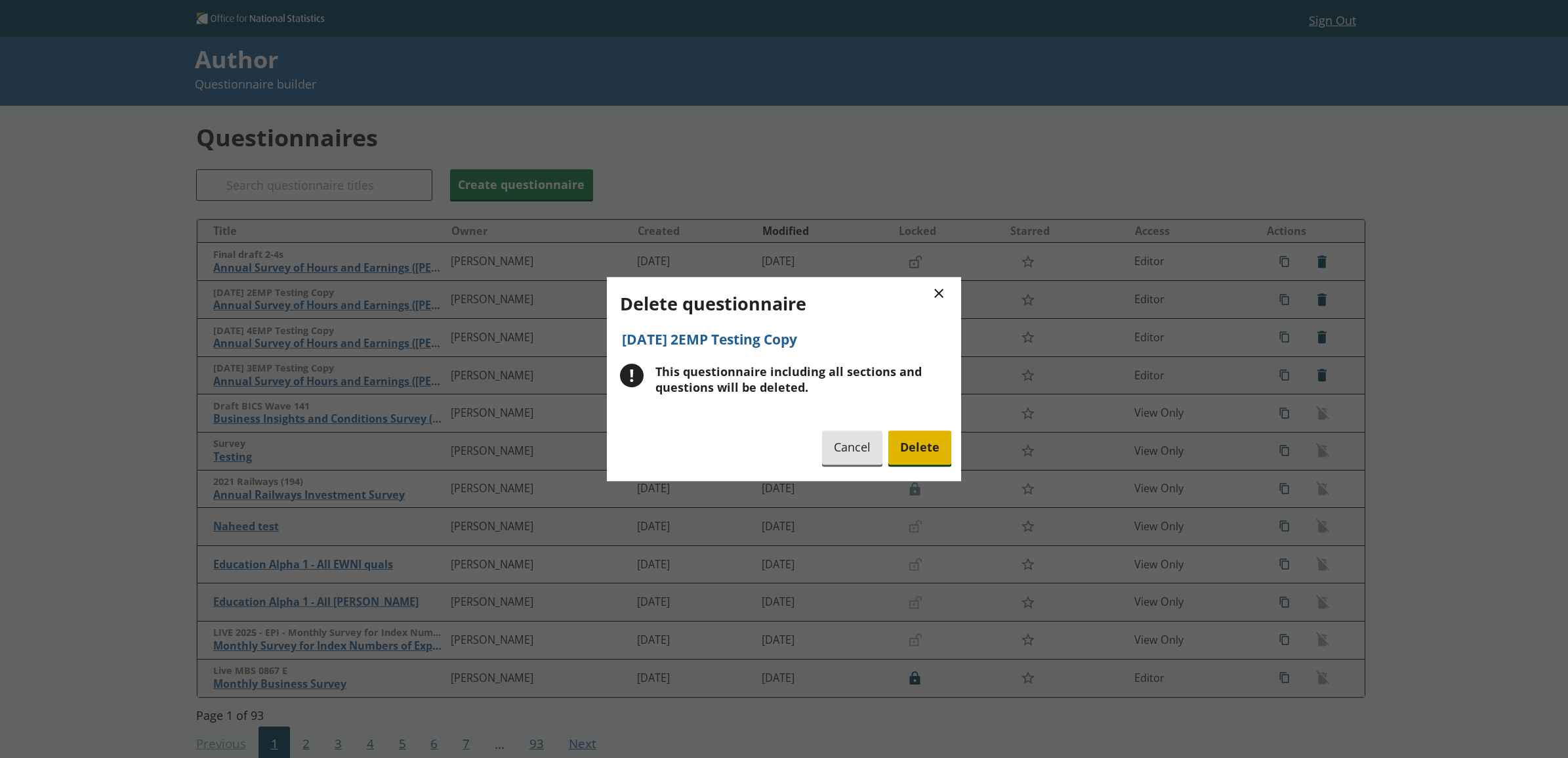
click at [934, 453] on span "Delete" at bounding box center [920, 447] width 63 height 34
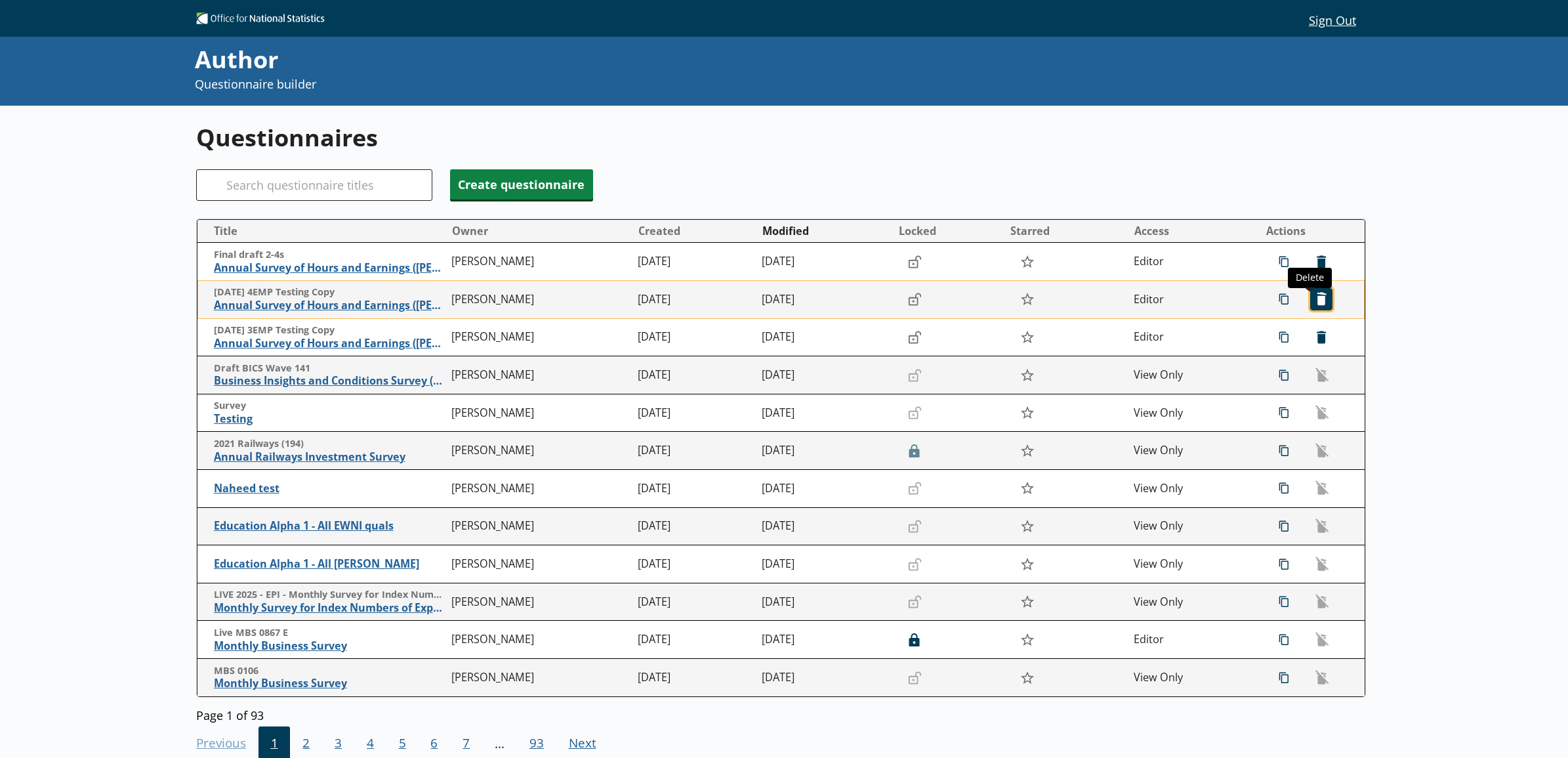
click at [1319, 302] on span "icon-delete Created with Sketch. [GEOGRAPHIC_DATA]" at bounding box center [1322, 299] width 21 height 21
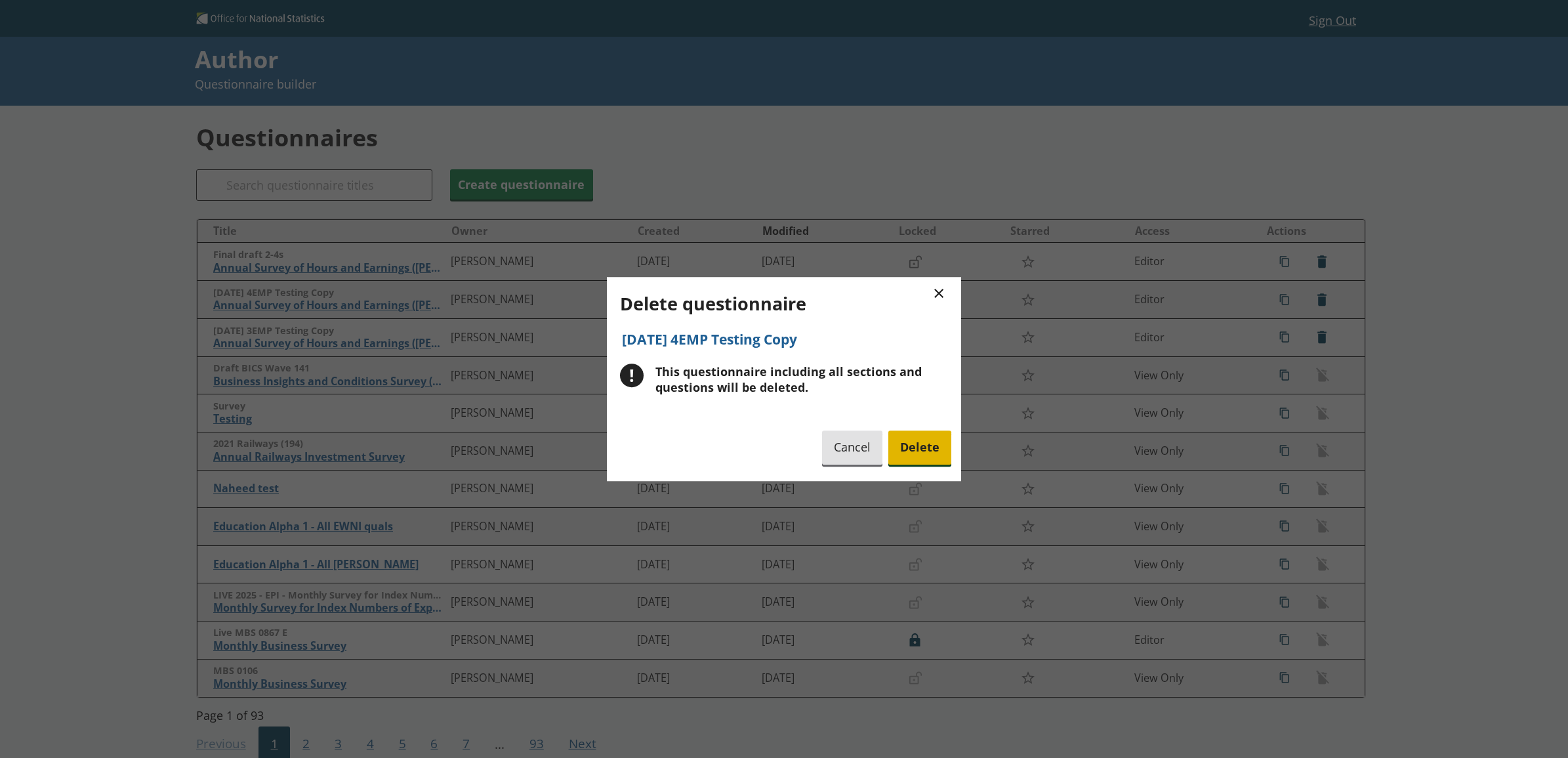
click at [942, 444] on span "Delete" at bounding box center [920, 447] width 63 height 34
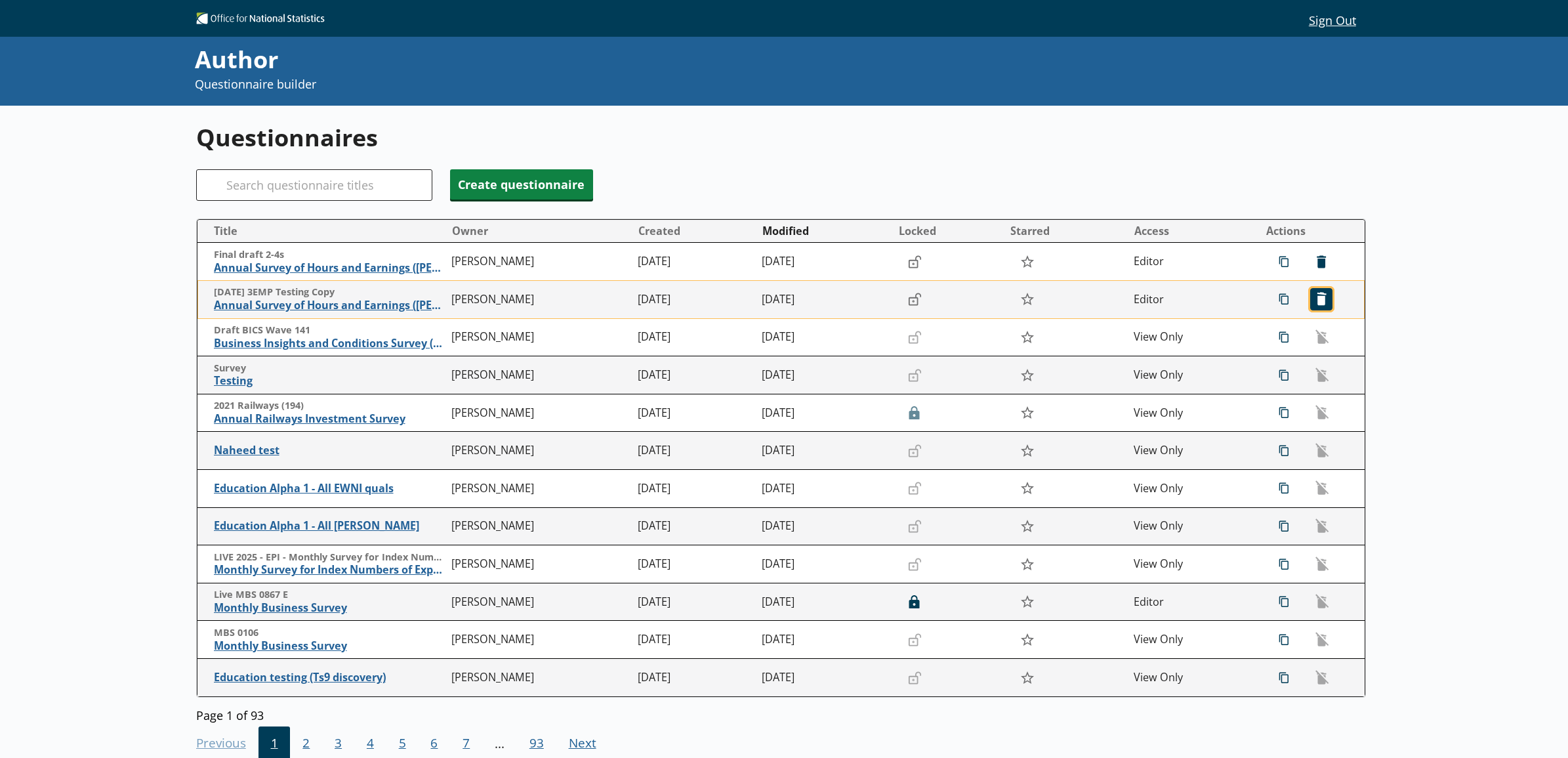
click at [1311, 303] on span "icon-delete Created with Sketch. [GEOGRAPHIC_DATA]" at bounding box center [1322, 299] width 21 height 21
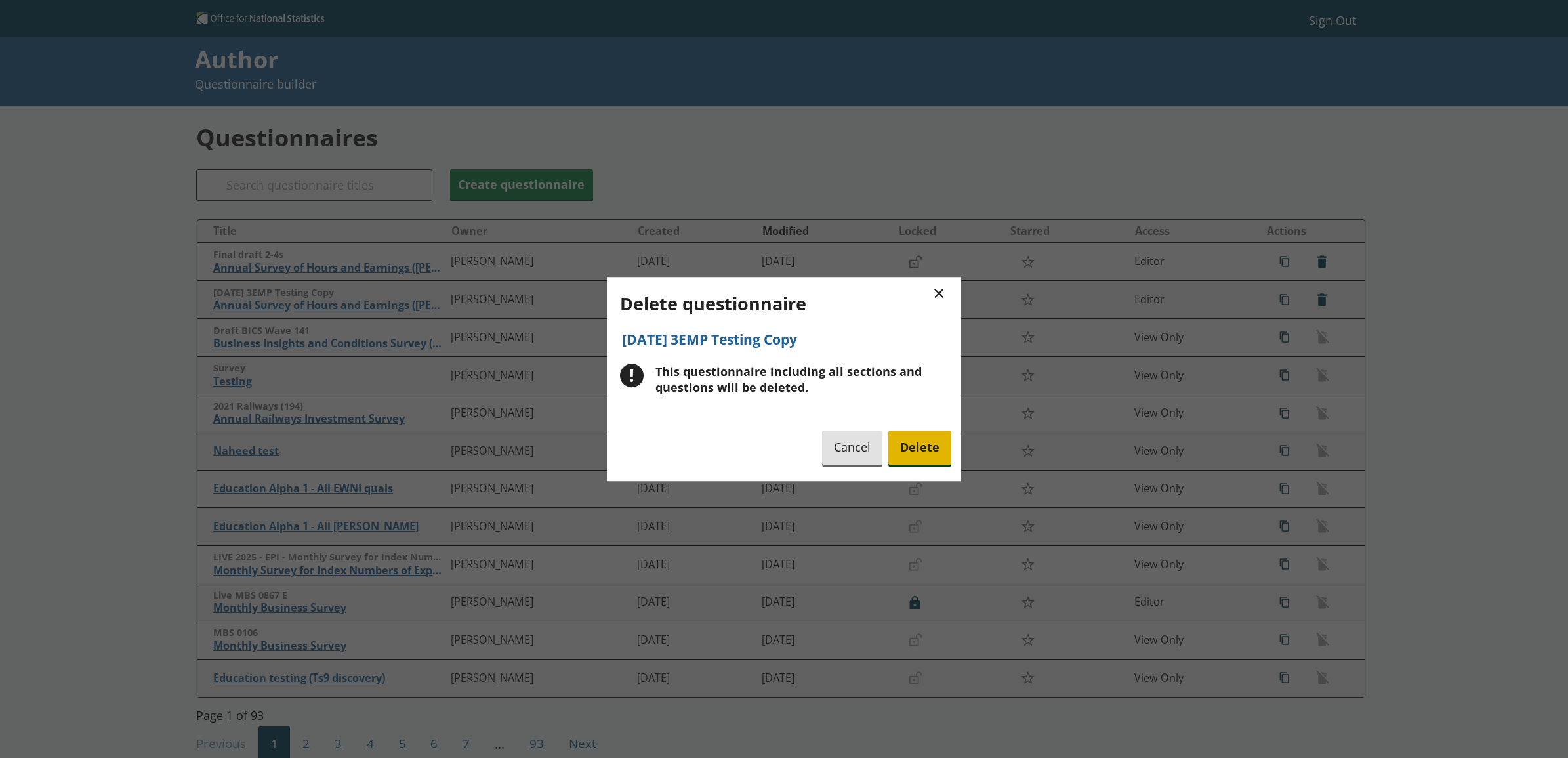
click at [904, 453] on span "Delete" at bounding box center [920, 447] width 63 height 34
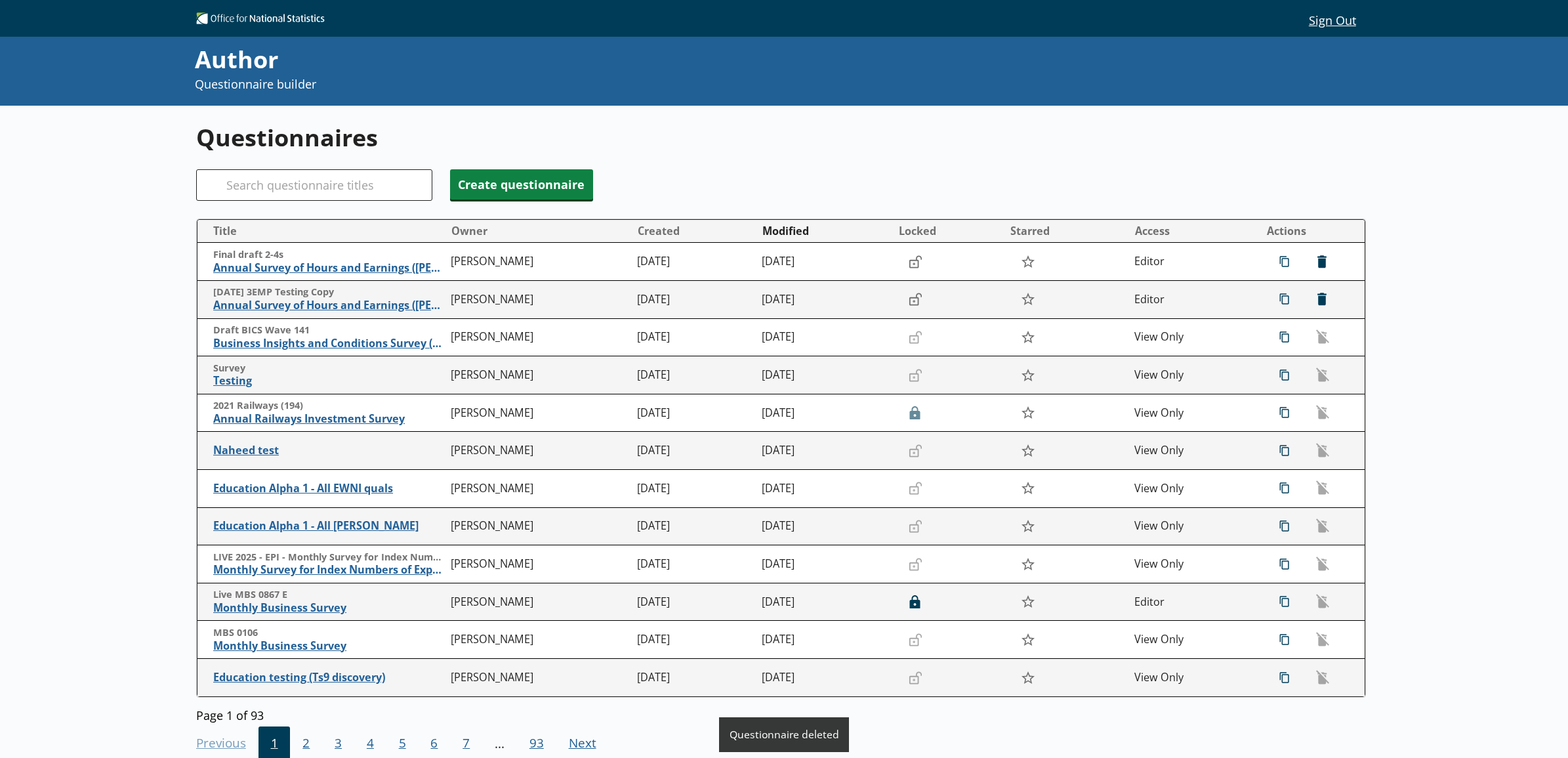
click at [142, 344] on div "Questionnaires Search Create questionnaire Title Owner Created Modified Locked …" at bounding box center [784, 484] width 1568 height 758
click at [112, 335] on div "Questionnaires Search Create questionnaire Title Owner Created Modified Locked …" at bounding box center [784, 484] width 1568 height 758
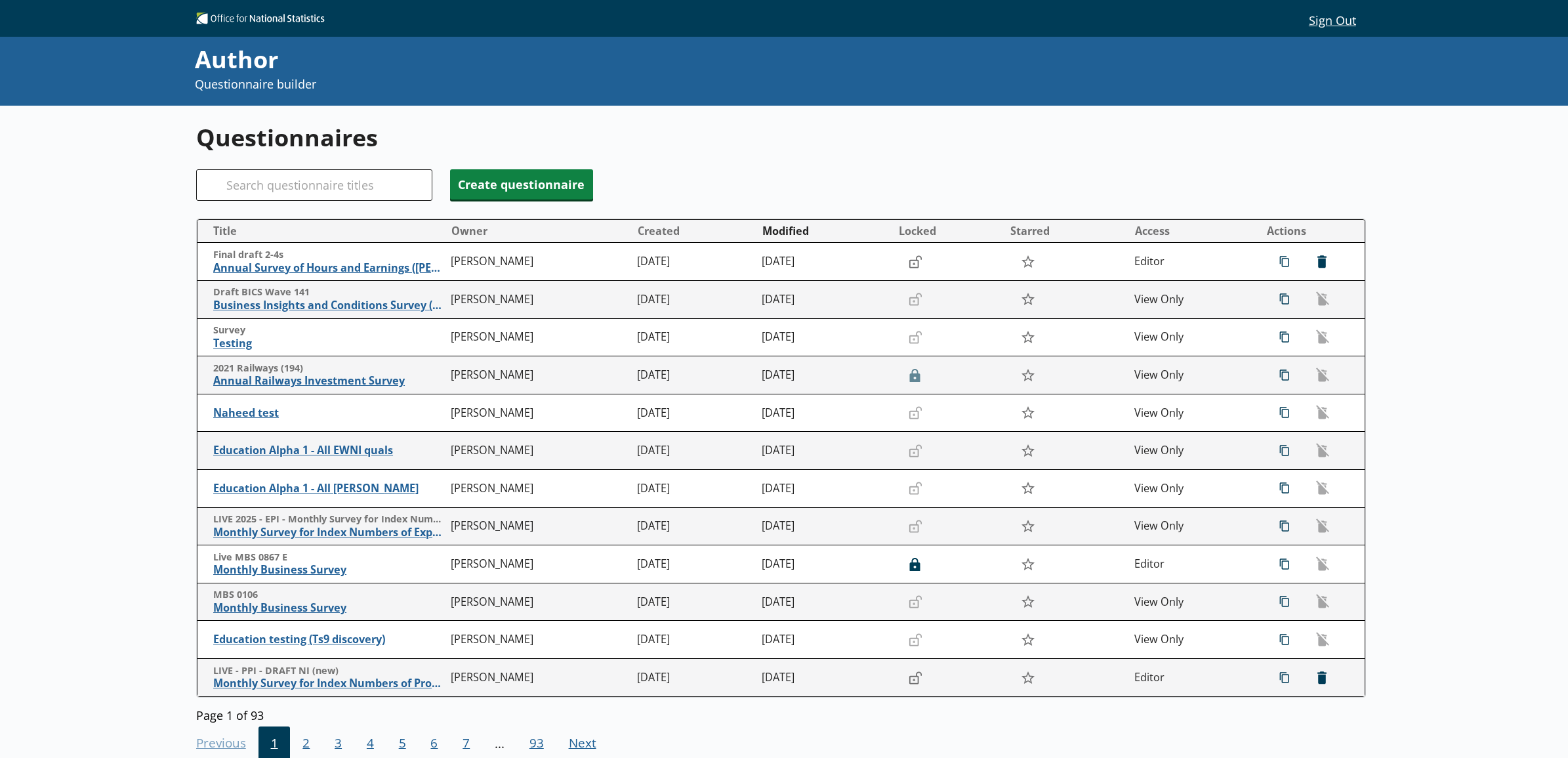
click at [84, 286] on div "Questionnaires Search Create questionnaire Title Owner Created Modified Locked …" at bounding box center [784, 484] width 1568 height 758
